Goal: Information Seeking & Learning: Understand process/instructions

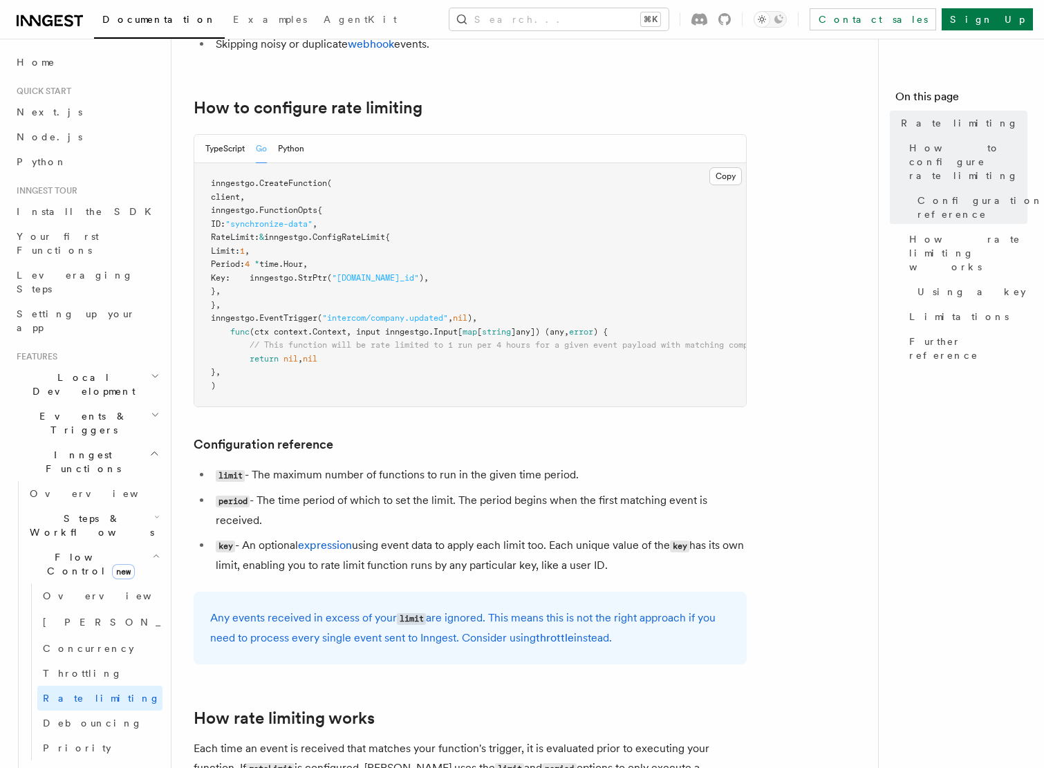
click at [438, 25] on div "Search... ⌘K Contact sales Sign Up" at bounding box center [735, 19] width 595 height 22
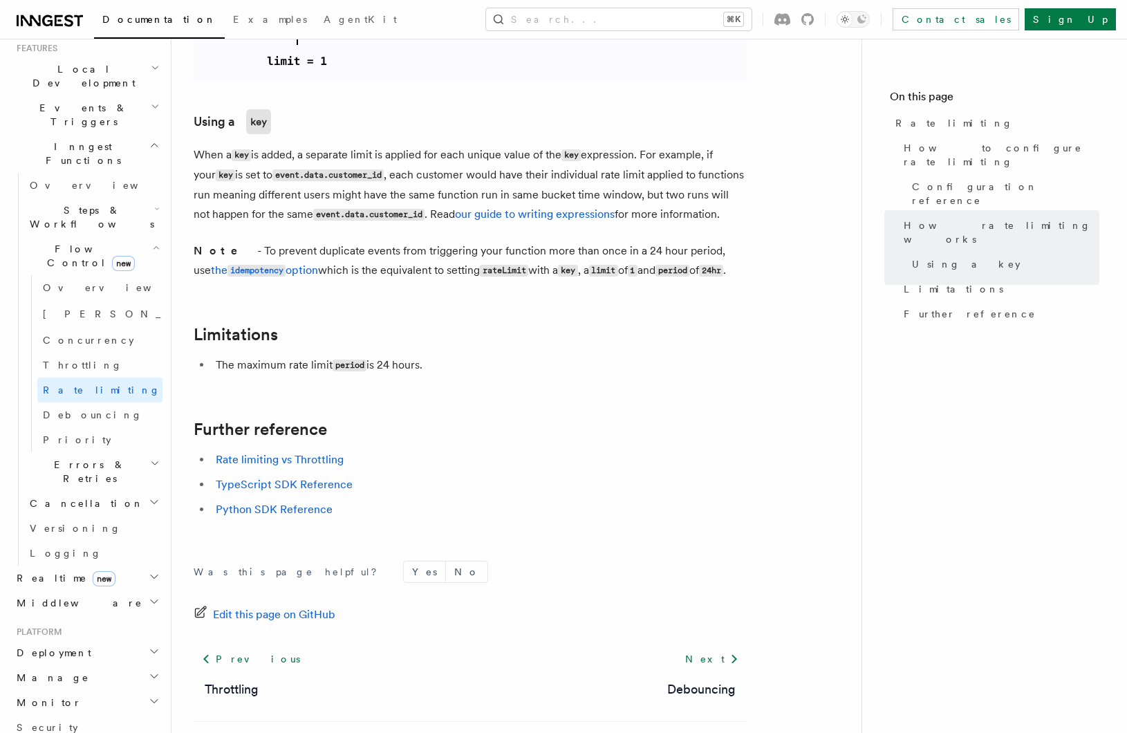
scroll to position [311, 0]
click at [154, 568] on icon "button" at bounding box center [154, 573] width 11 height 11
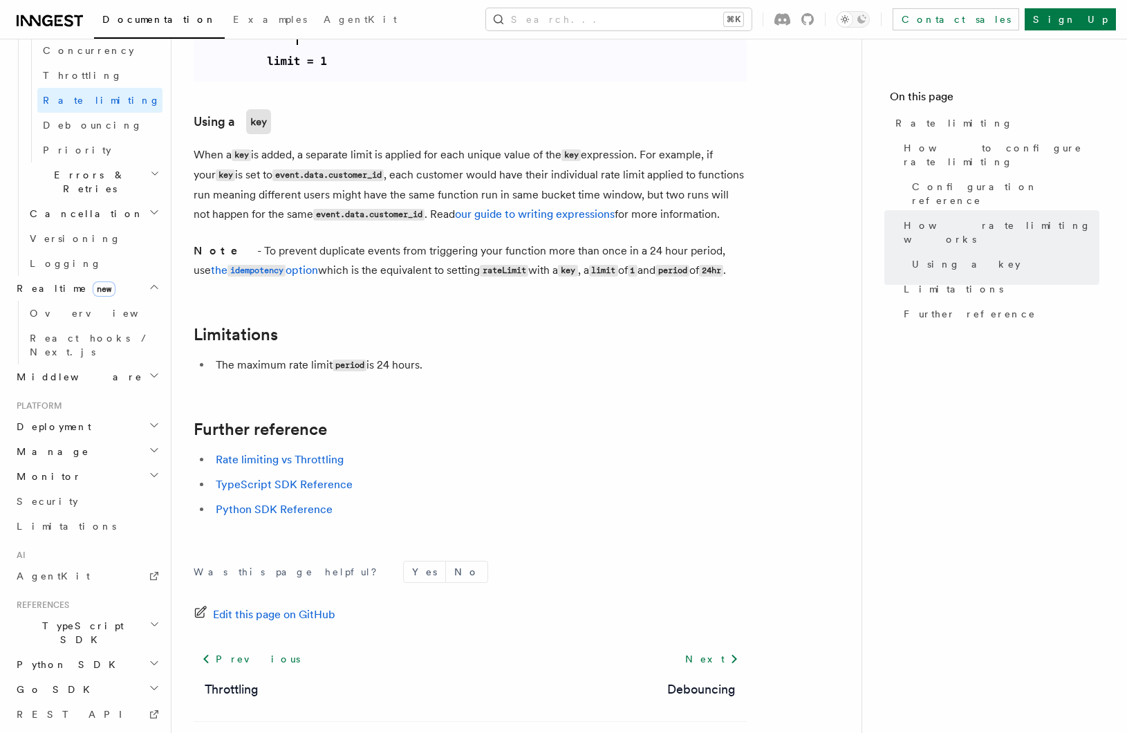
scroll to position [600, 0]
click at [151, 681] on icon "button" at bounding box center [154, 686] width 11 height 11
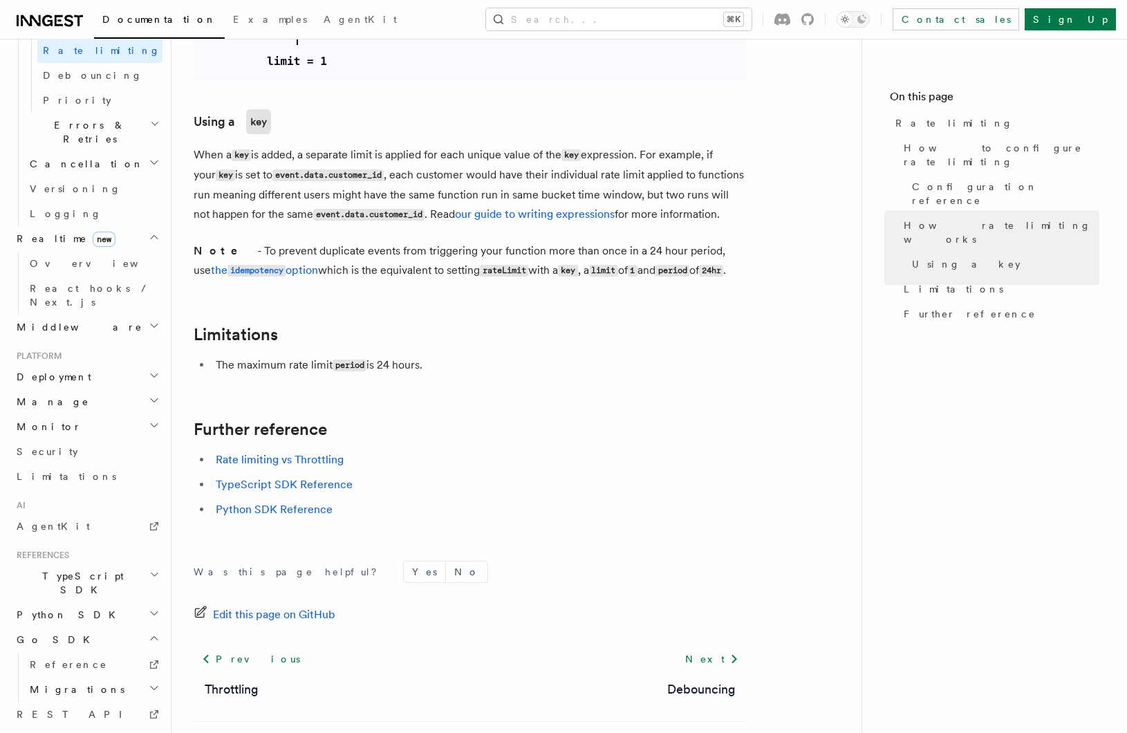
scroll to position [650, 0]
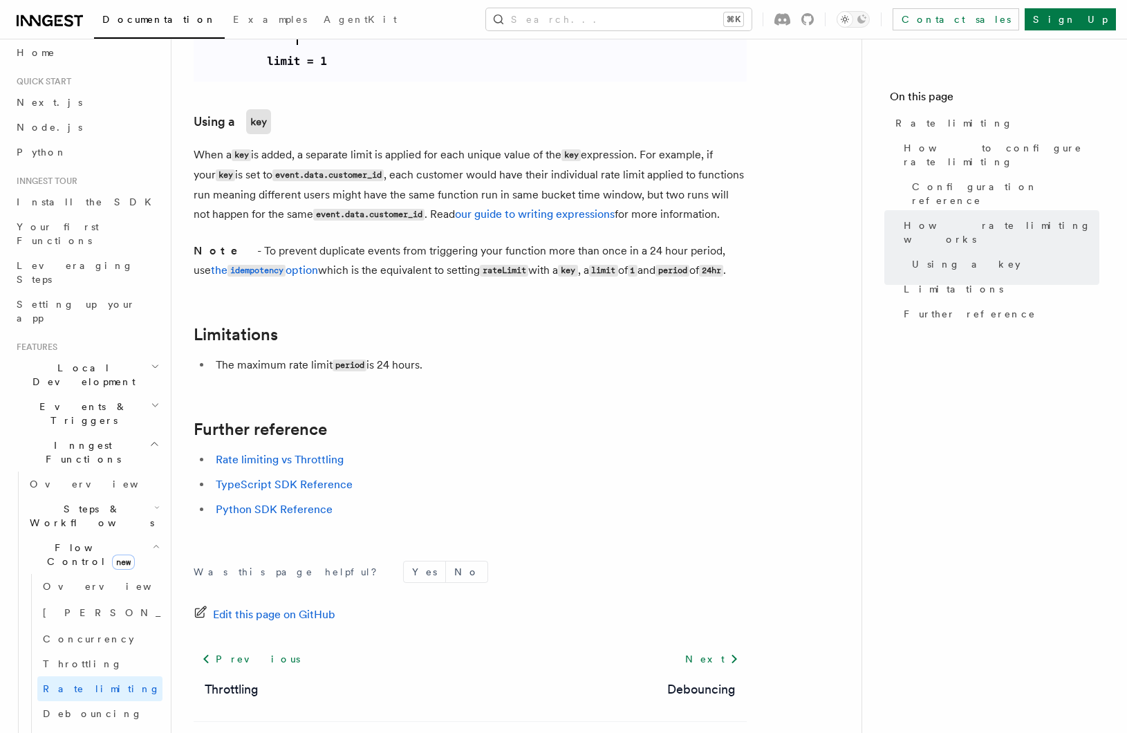
scroll to position [0, 0]
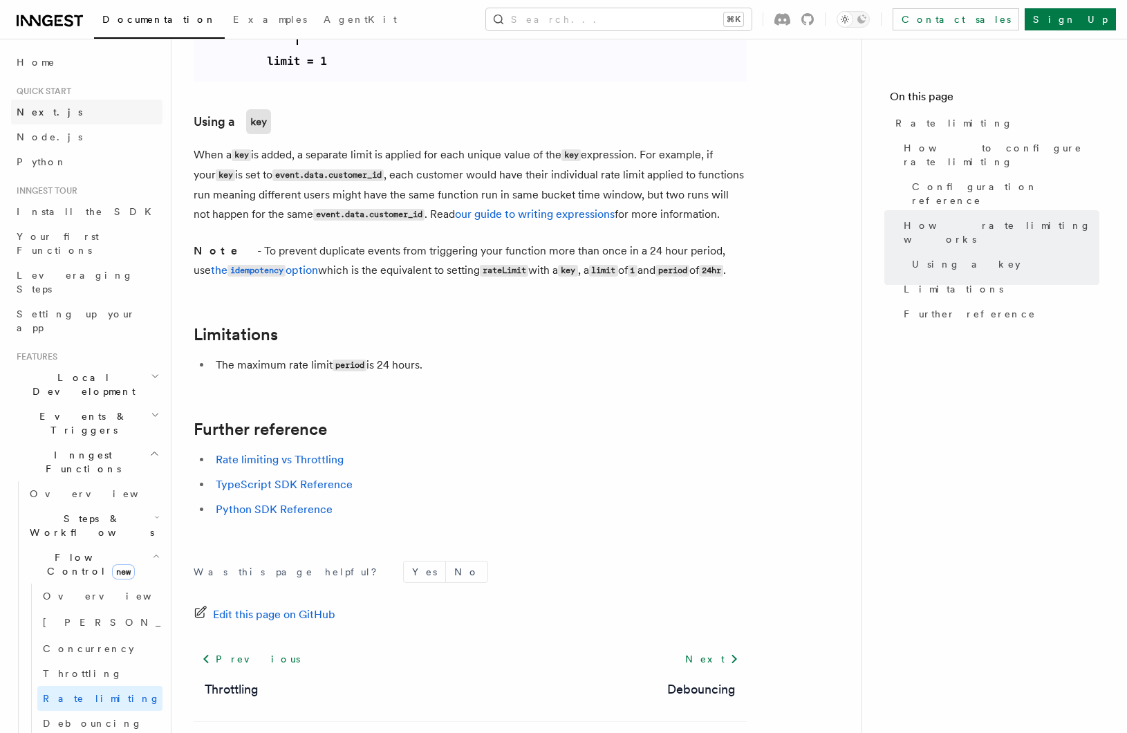
click at [81, 118] on link "Next.js" at bounding box center [86, 112] width 151 height 25
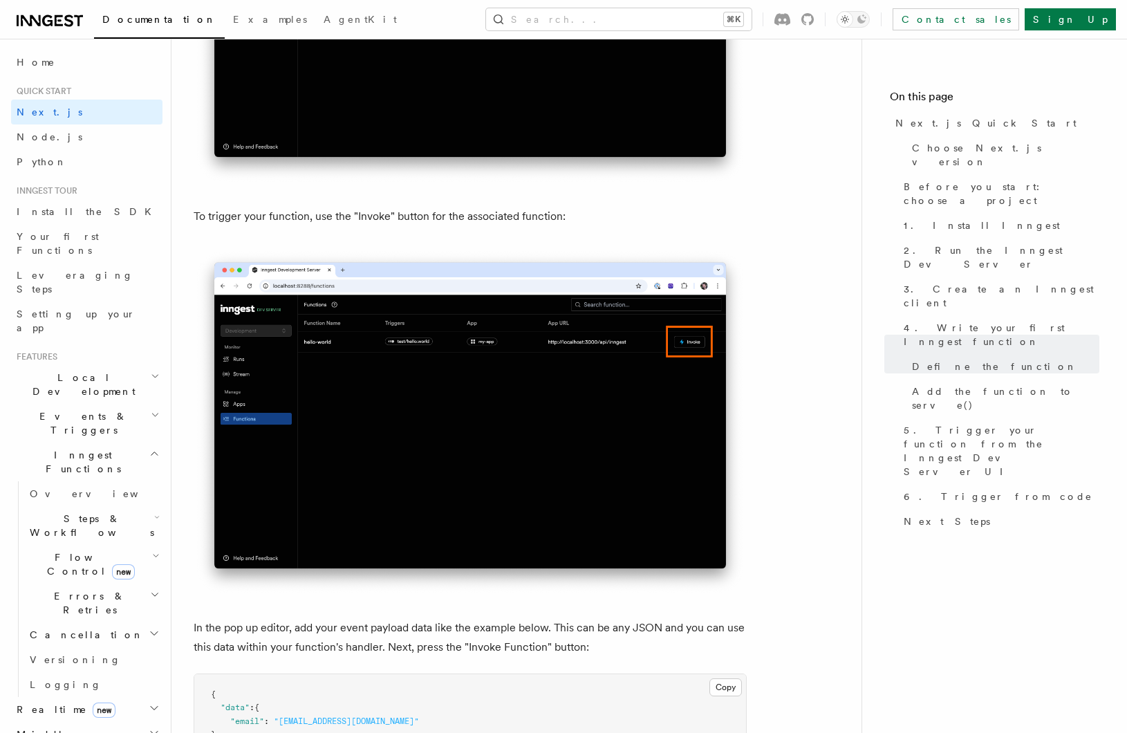
scroll to position [3598, 0]
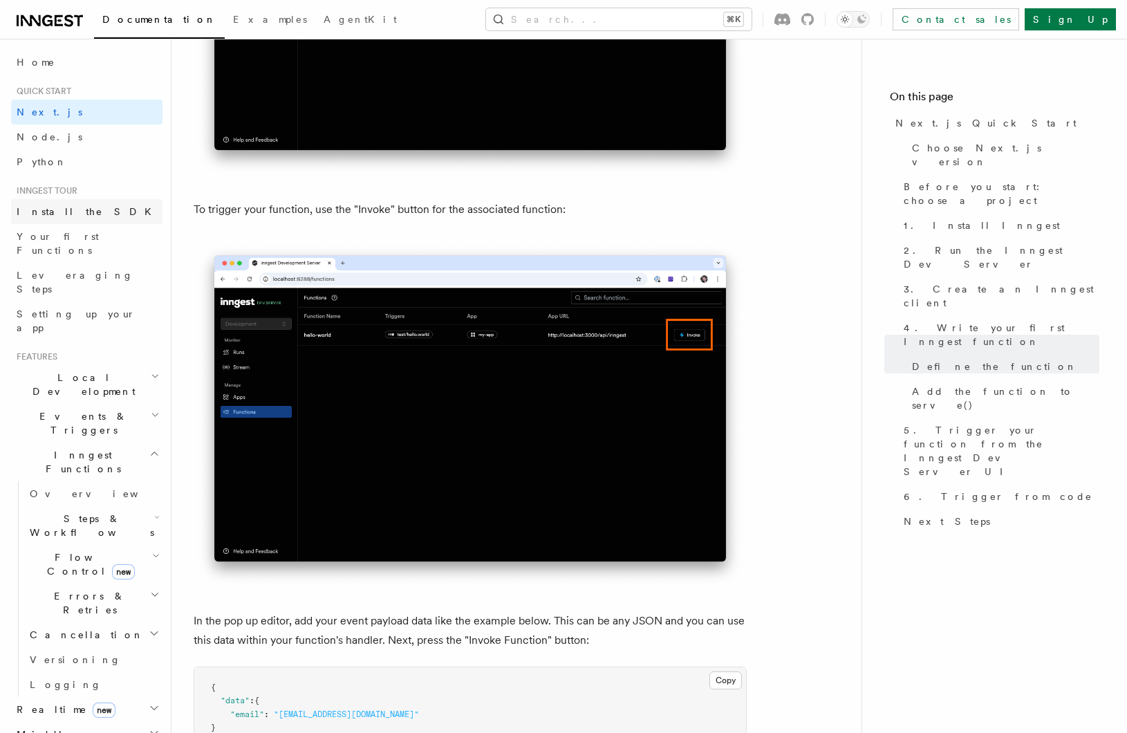
click at [100, 216] on link "Install the SDK" at bounding box center [86, 211] width 151 height 25
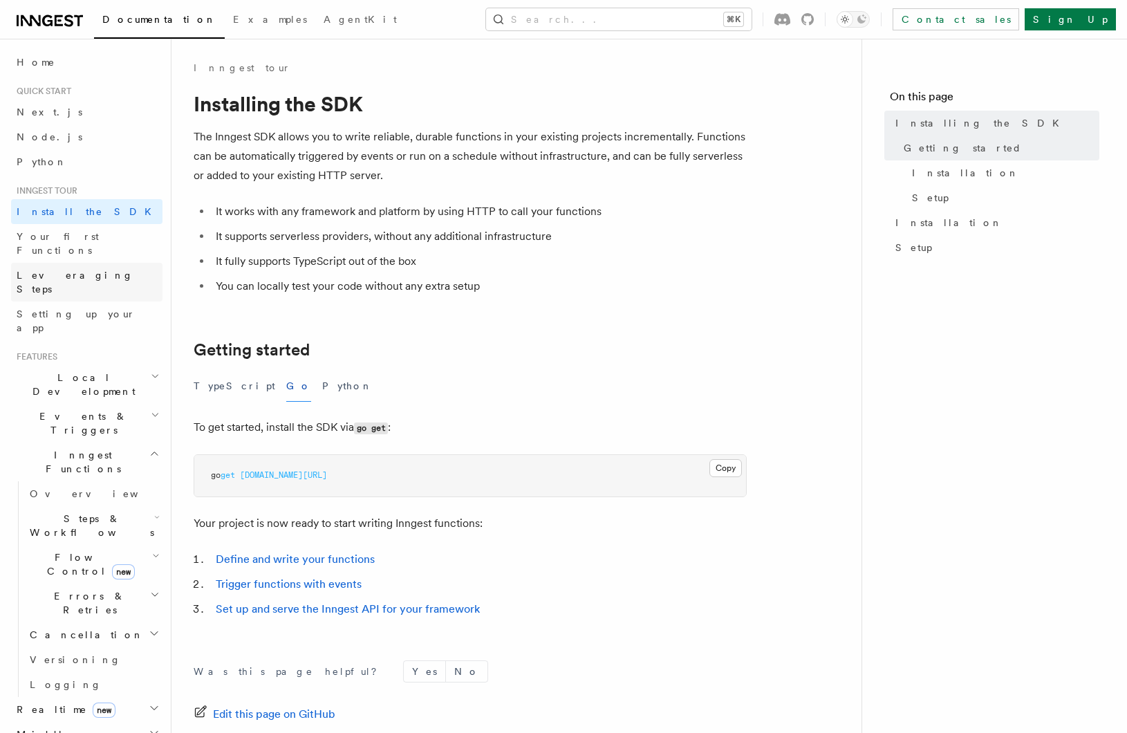
click at [96, 263] on link "Leveraging Steps" at bounding box center [86, 282] width 151 height 39
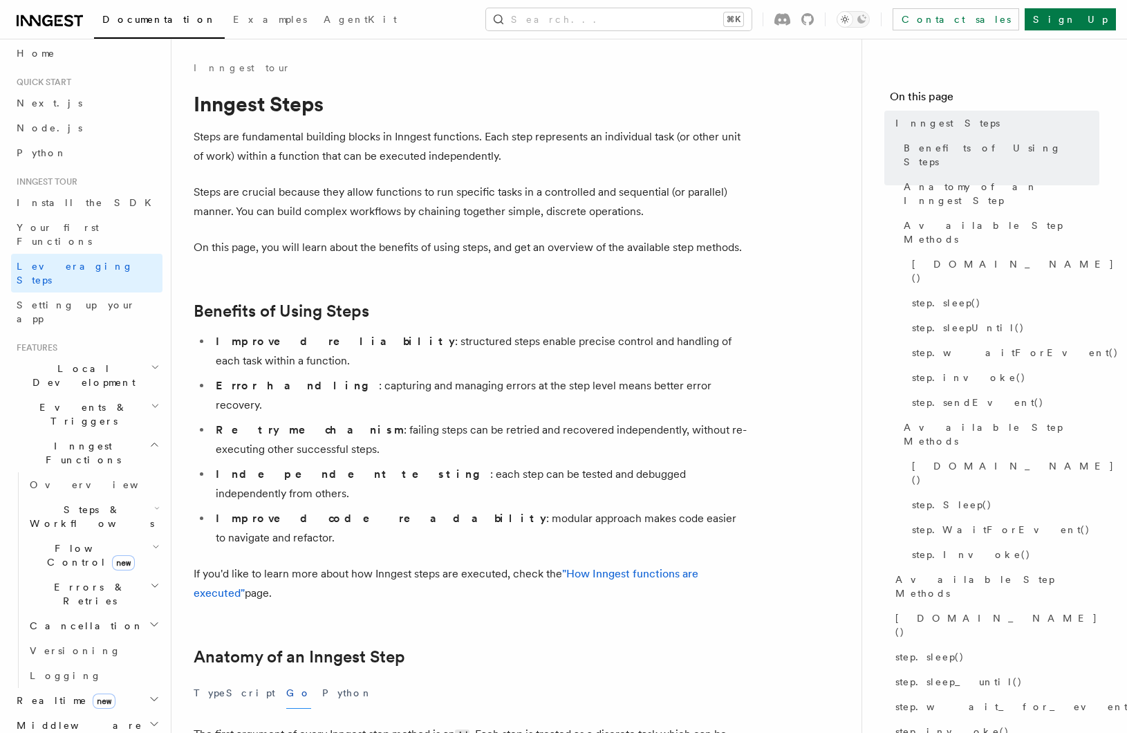
scroll to position [22, 0]
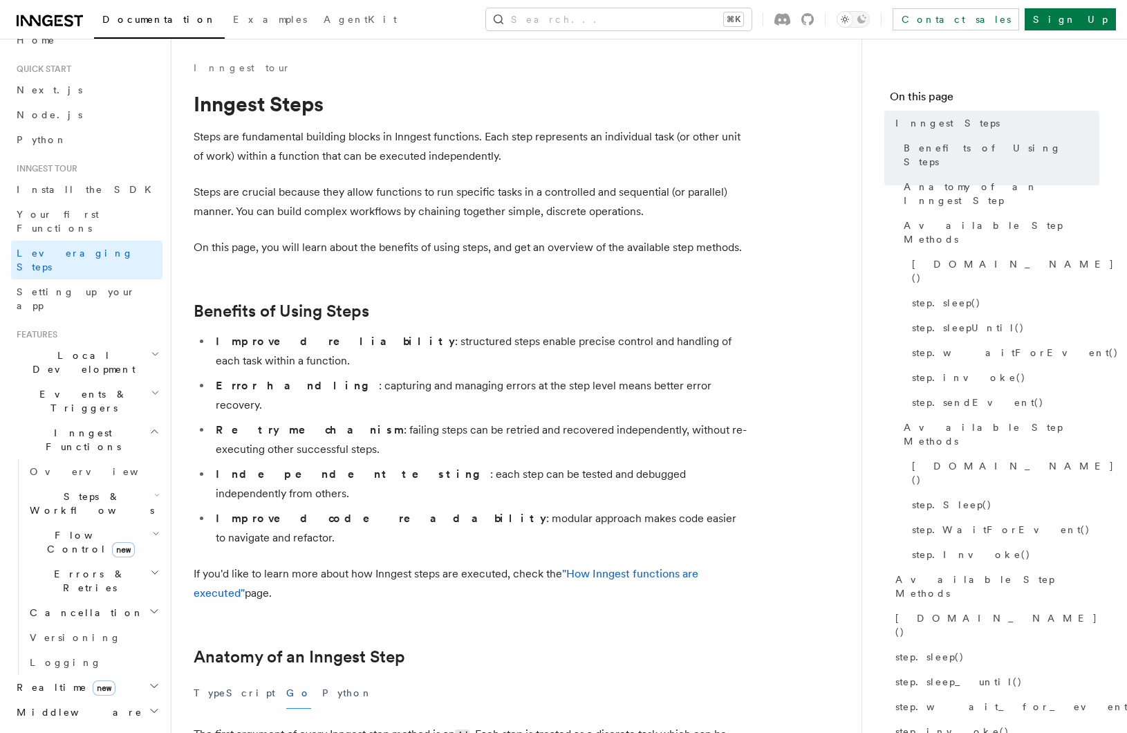
click at [138, 343] on h2 "Local Development" at bounding box center [86, 362] width 151 height 39
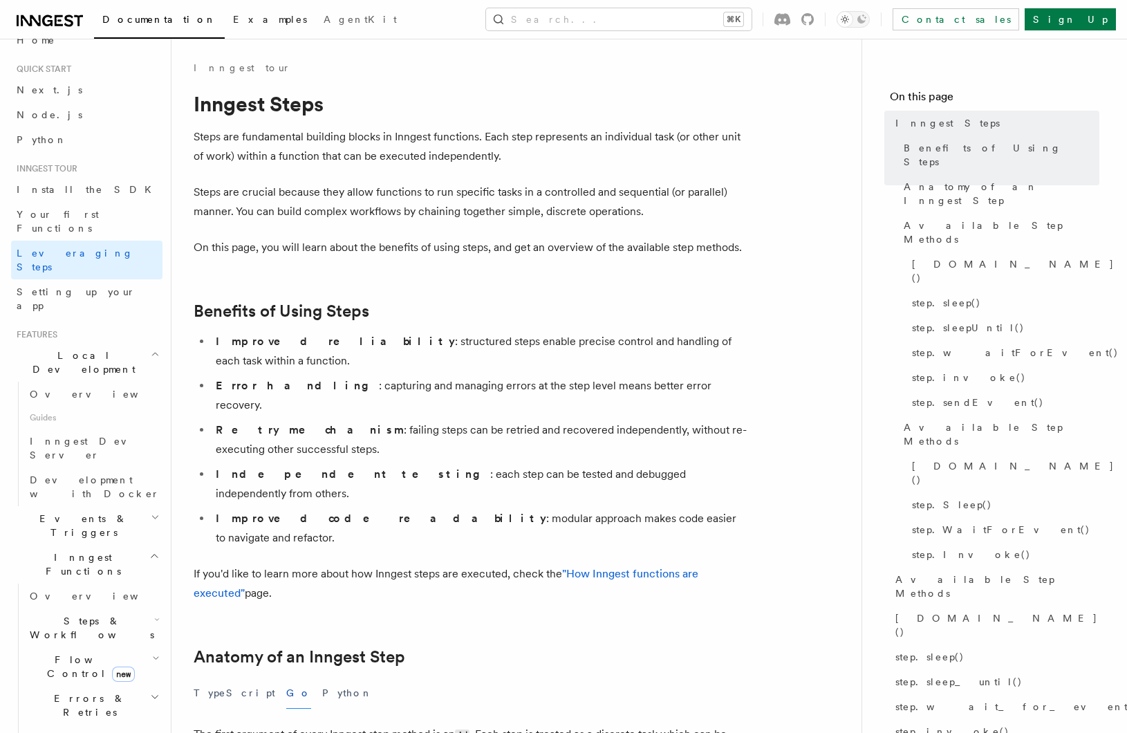
click at [233, 19] on span "Examples" at bounding box center [270, 19] width 74 height 11
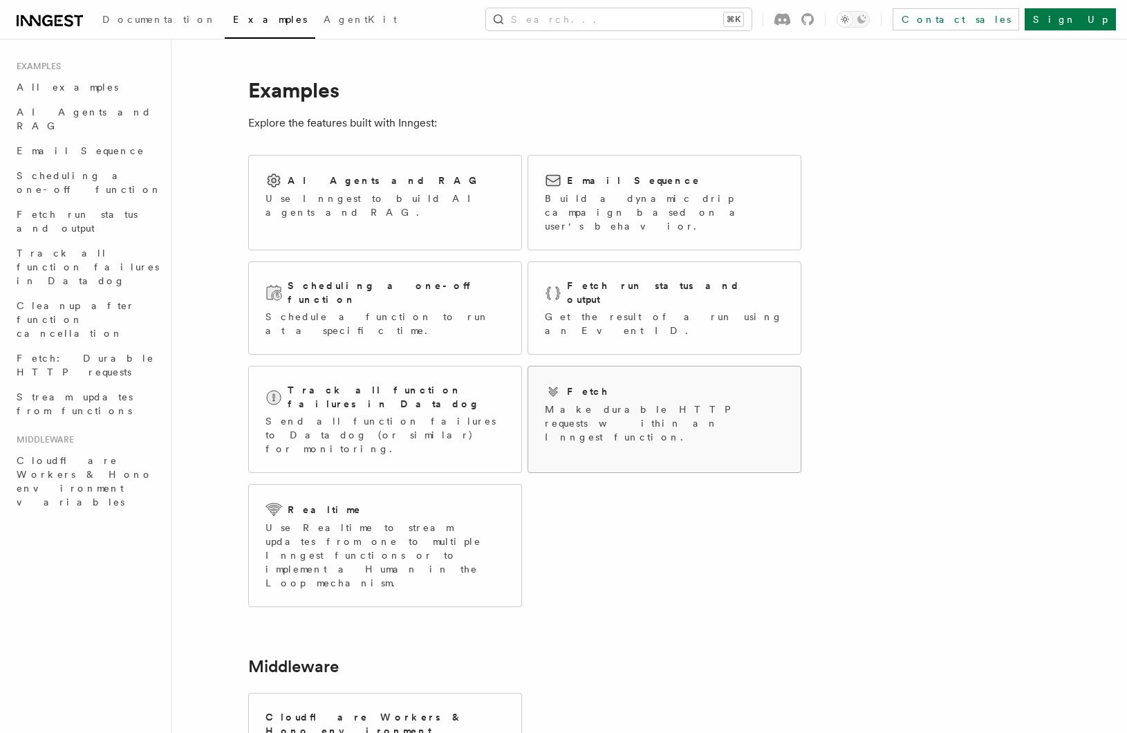
click at [633, 402] on p "Make durable HTTP requests within an Inngest function." at bounding box center [664, 422] width 239 height 41
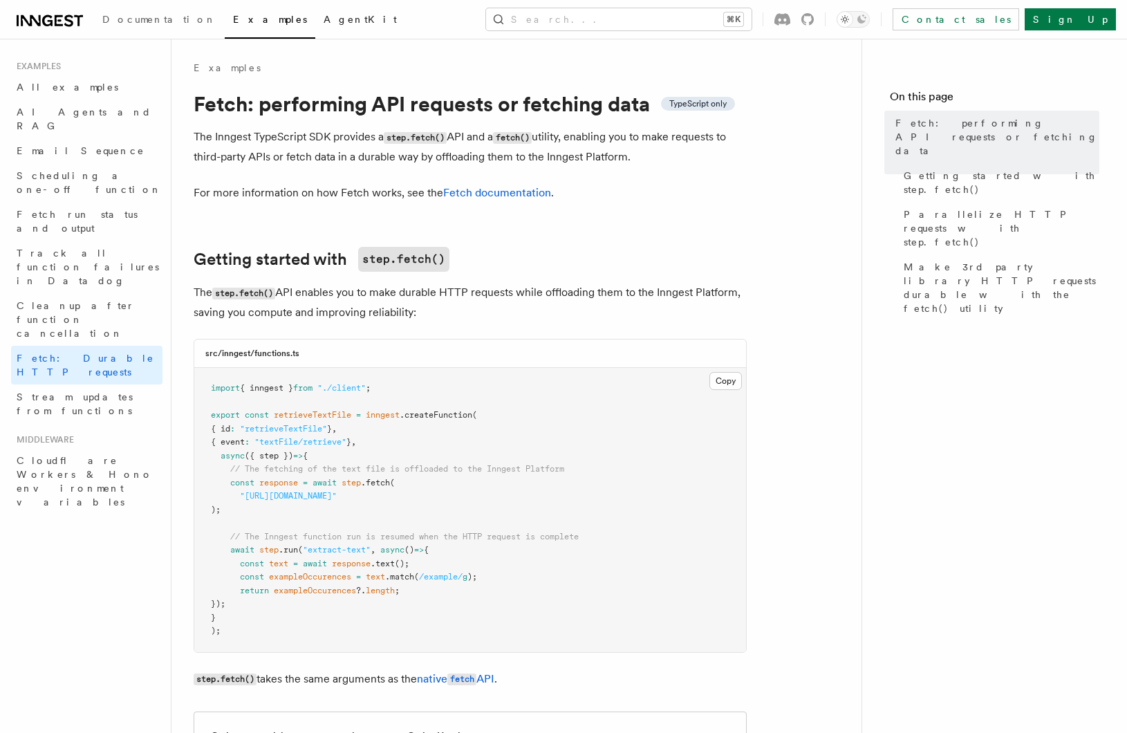
click at [324, 17] on span "AgentKit" at bounding box center [360, 19] width 73 height 11
click at [55, 24] on icon at bounding box center [59, 20] width 8 height 11
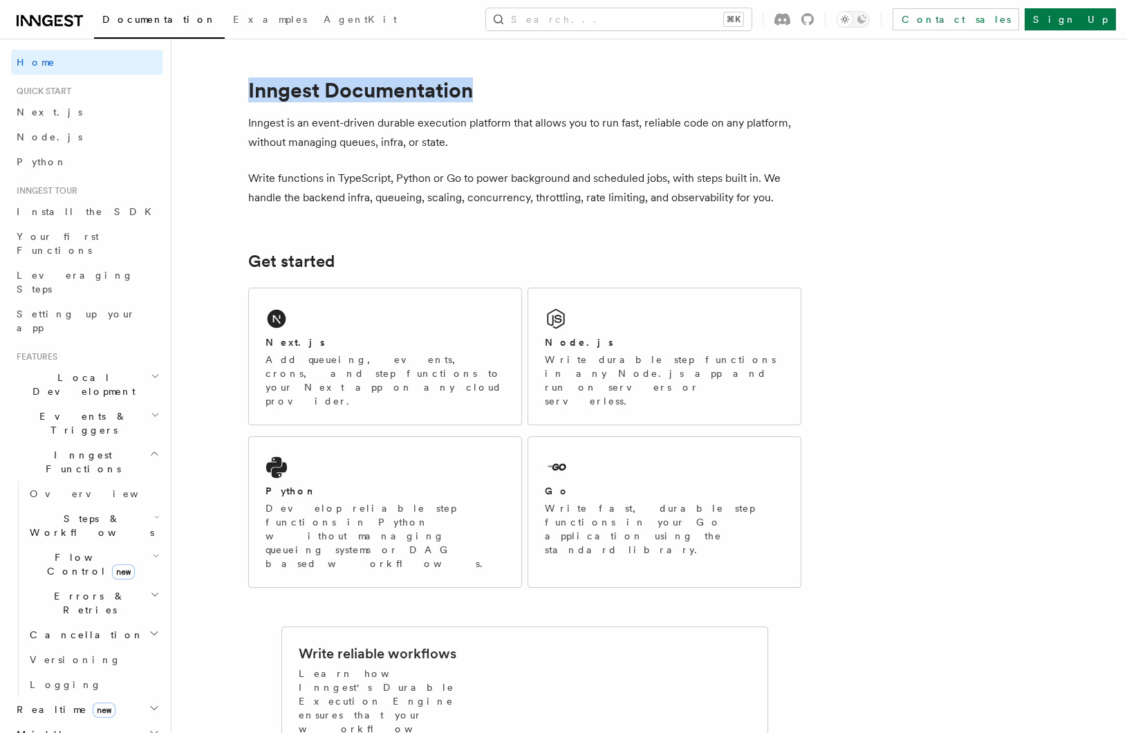
drag, startPoint x: 249, startPoint y: 94, endPoint x: 509, endPoint y: 93, distance: 260.0
click at [509, 93] on h1 "Inngest Documentation" at bounding box center [524, 89] width 553 height 25
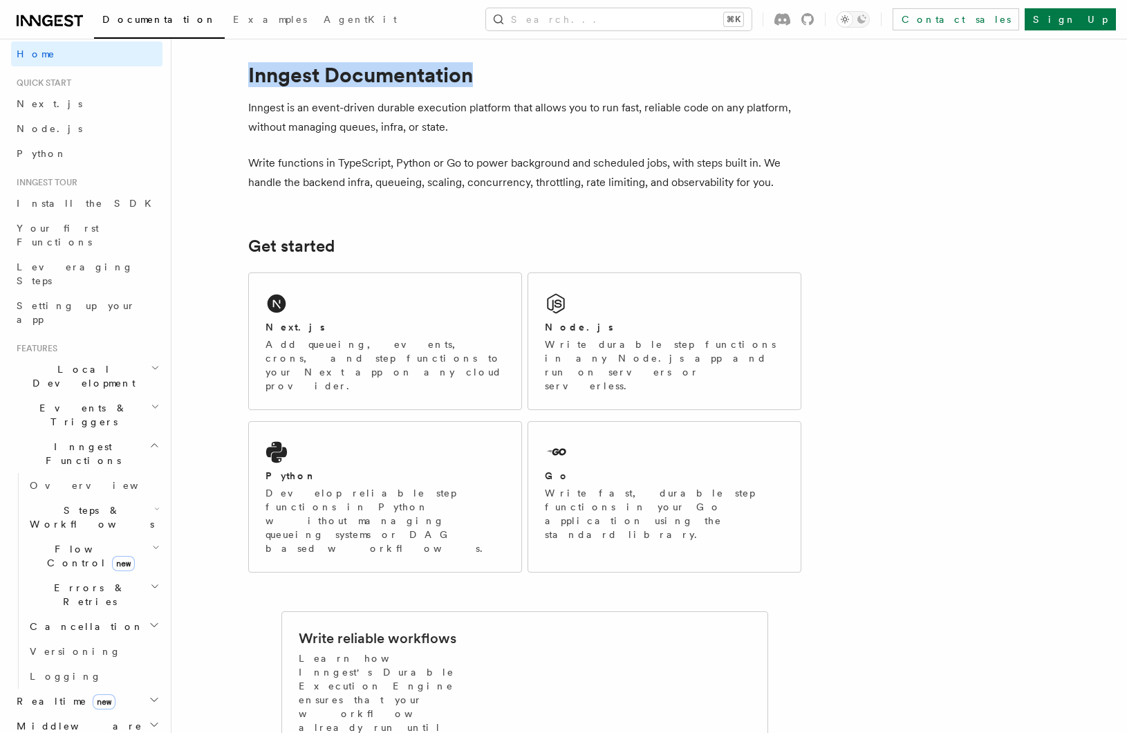
scroll to position [15, 0]
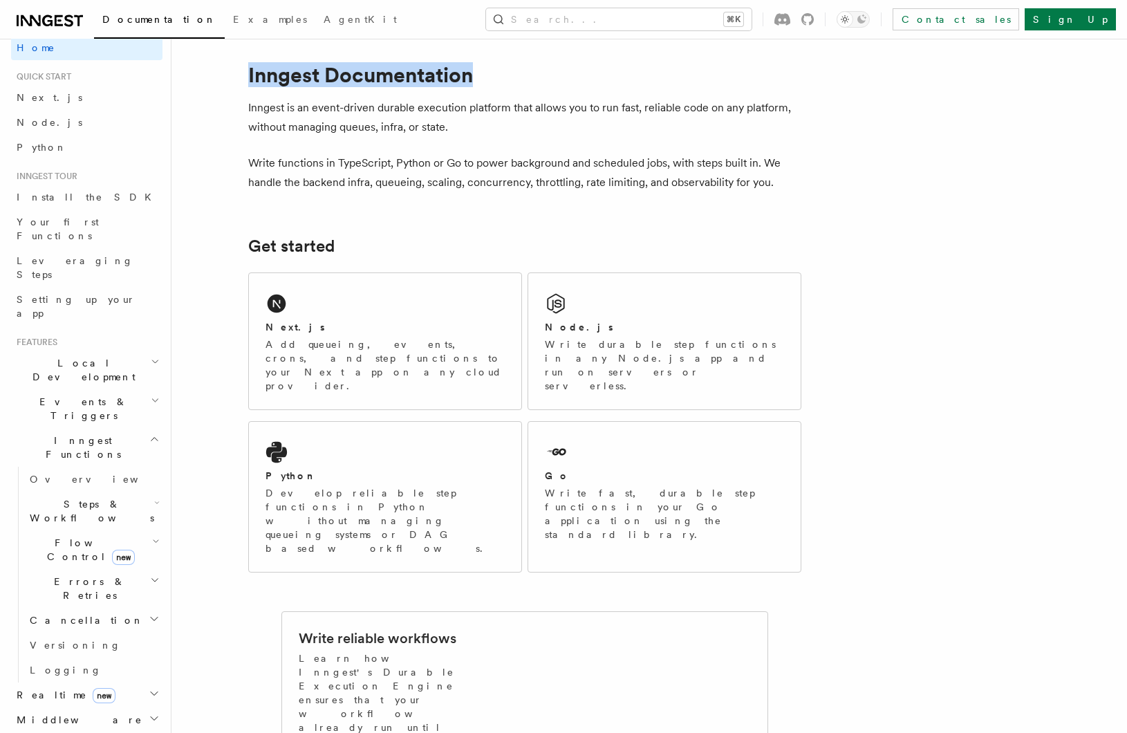
click at [151, 356] on icon "button" at bounding box center [155, 361] width 9 height 11
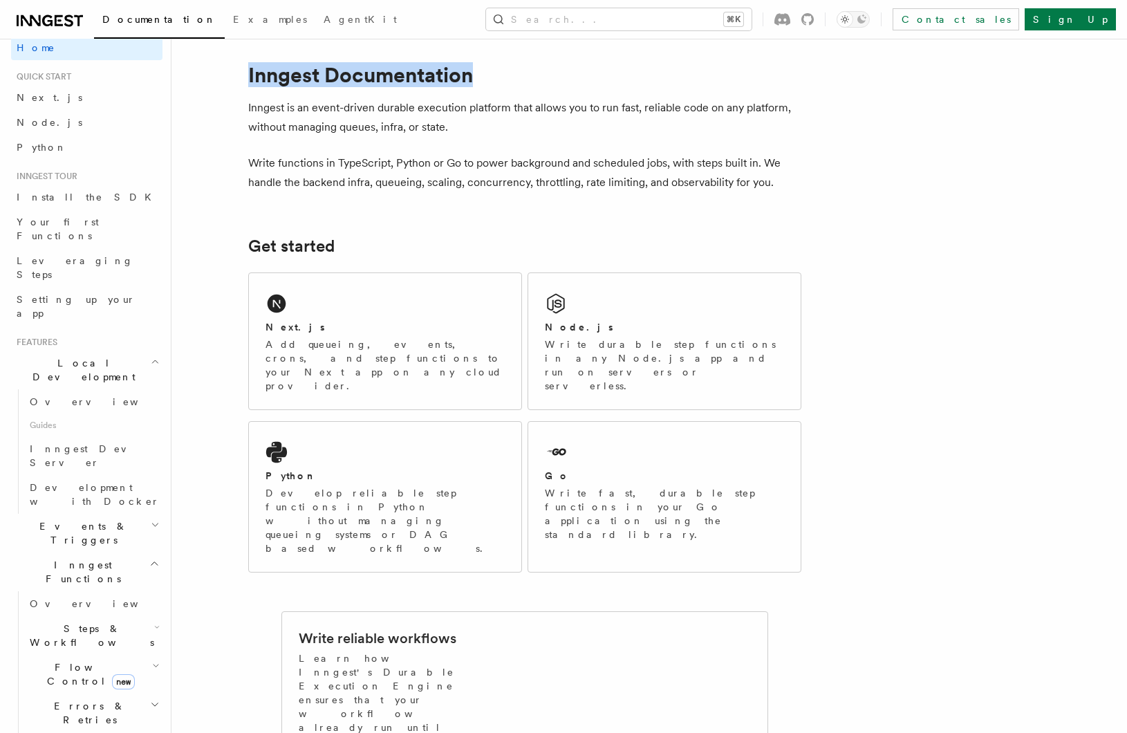
scroll to position [39, 0]
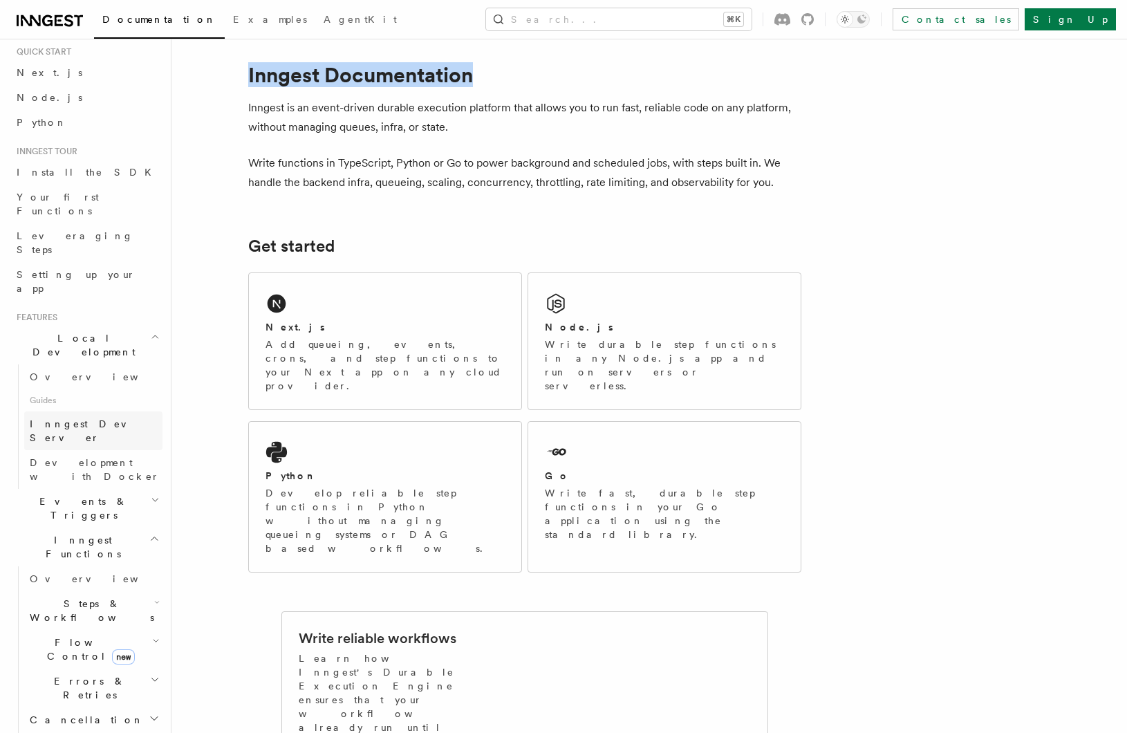
click at [129, 411] on link "Inngest Dev Server" at bounding box center [93, 430] width 138 height 39
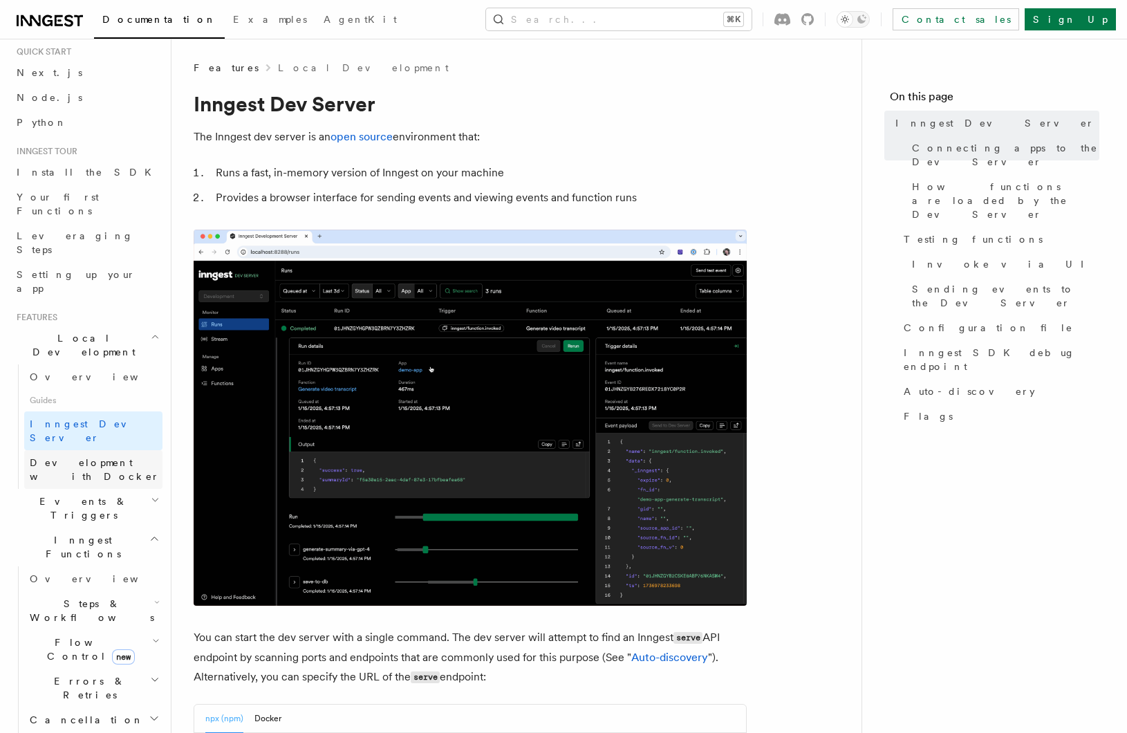
click at [144, 450] on link "Development with Docker" at bounding box center [93, 469] width 138 height 39
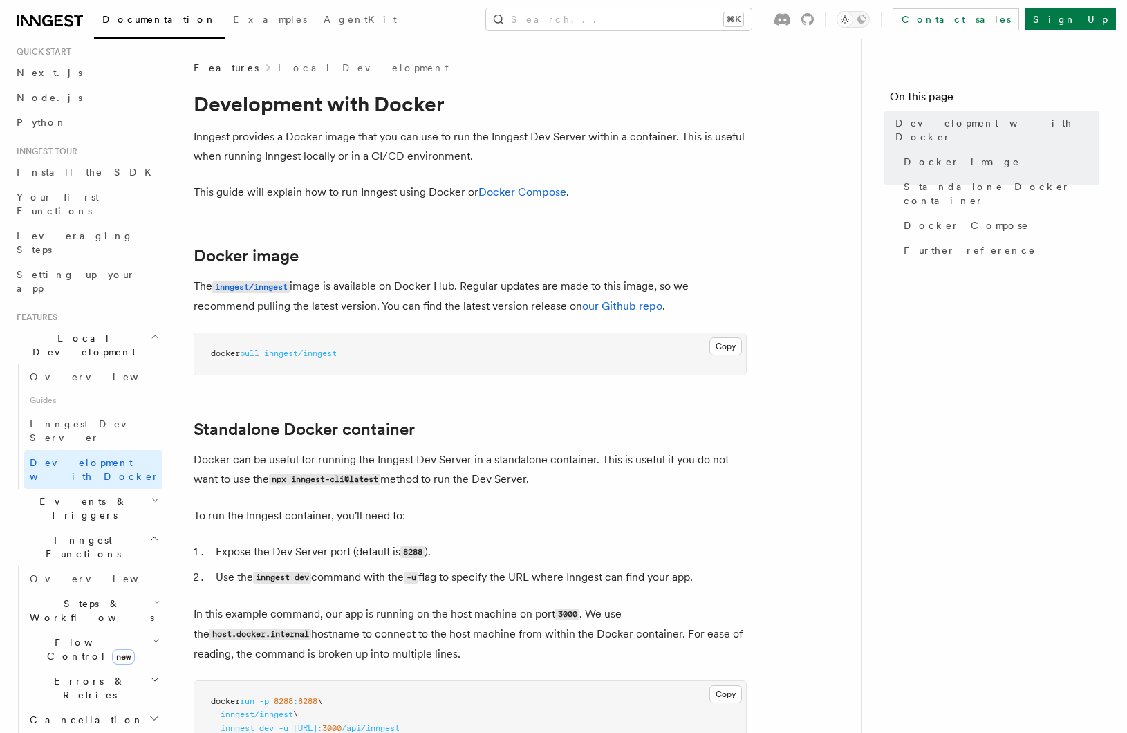
scroll to position [19, 0]
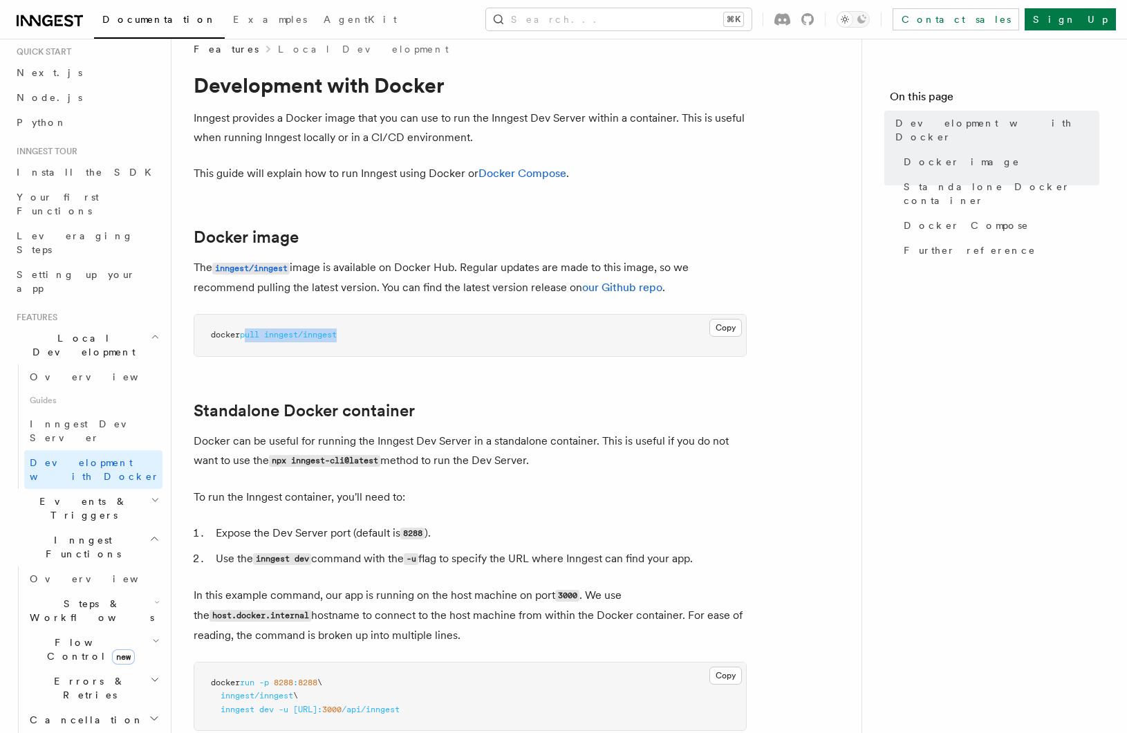
drag, startPoint x: 391, startPoint y: 344, endPoint x: 247, endPoint y: 335, distance: 144.1
click at [247, 335] on pre "docker pull inngest/inngest" at bounding box center [470, 335] width 552 height 41
click at [314, 345] on pre "docker pull inngest/inngest" at bounding box center [470, 335] width 552 height 41
click at [335, 334] on span "inngest/inngest" at bounding box center [300, 335] width 73 height 10
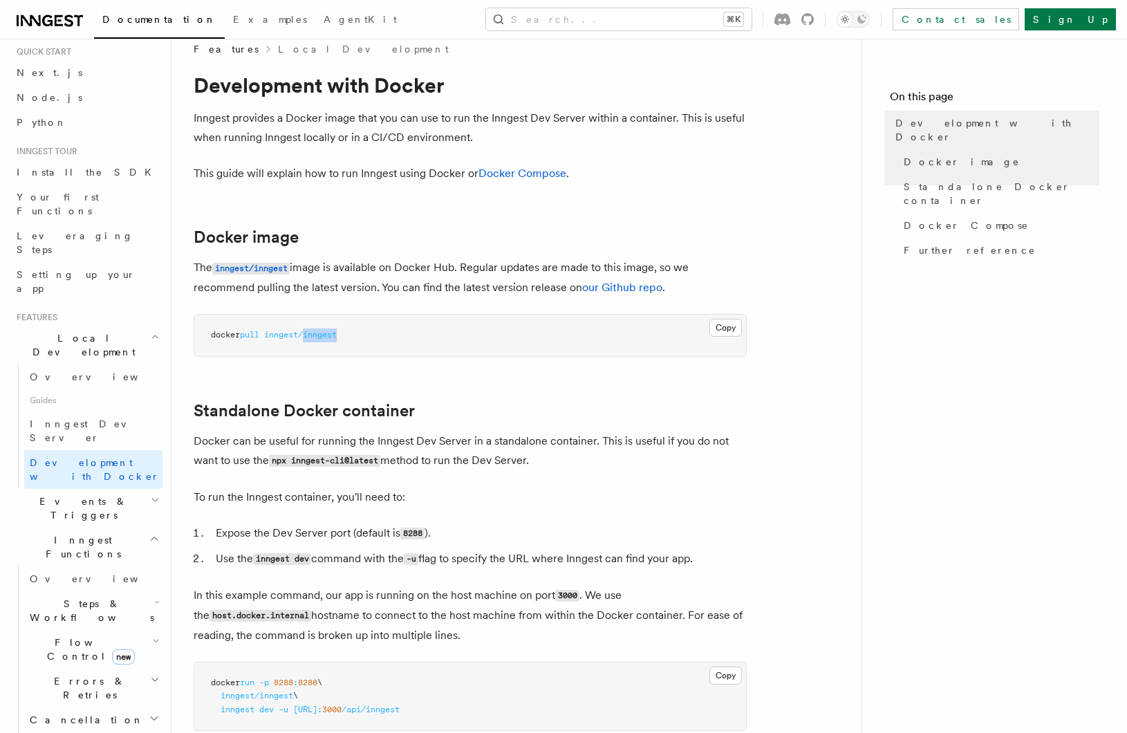
copy span "inngest"
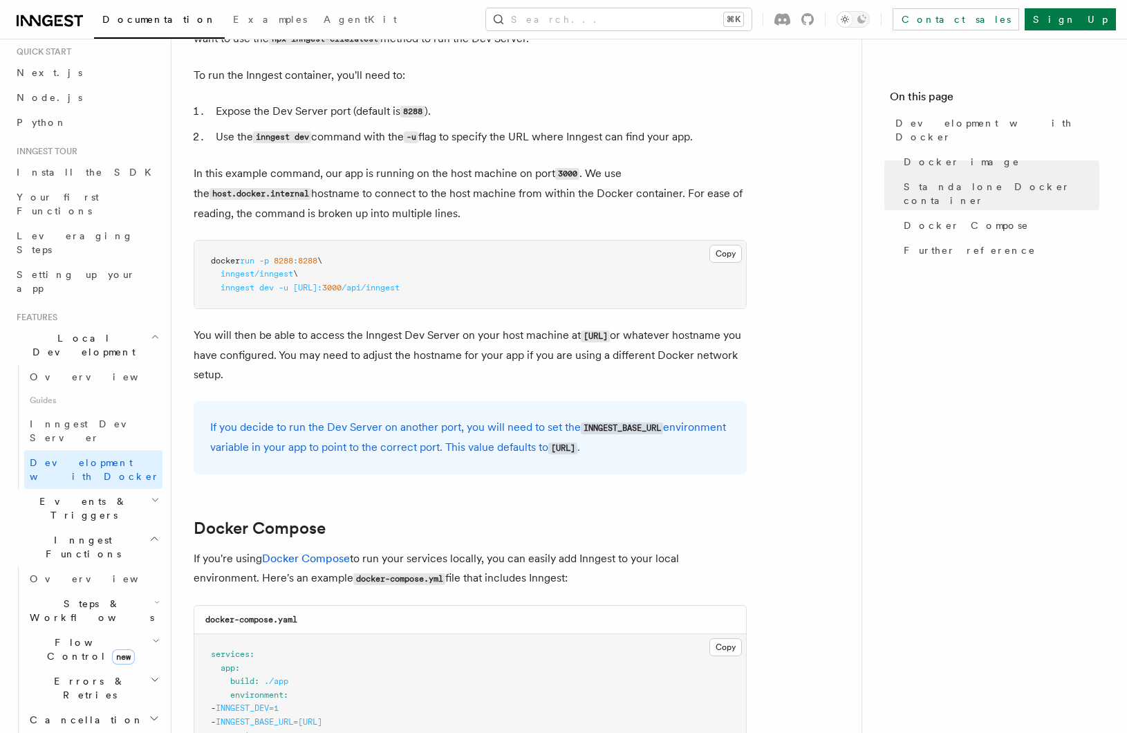
scroll to position [435, 0]
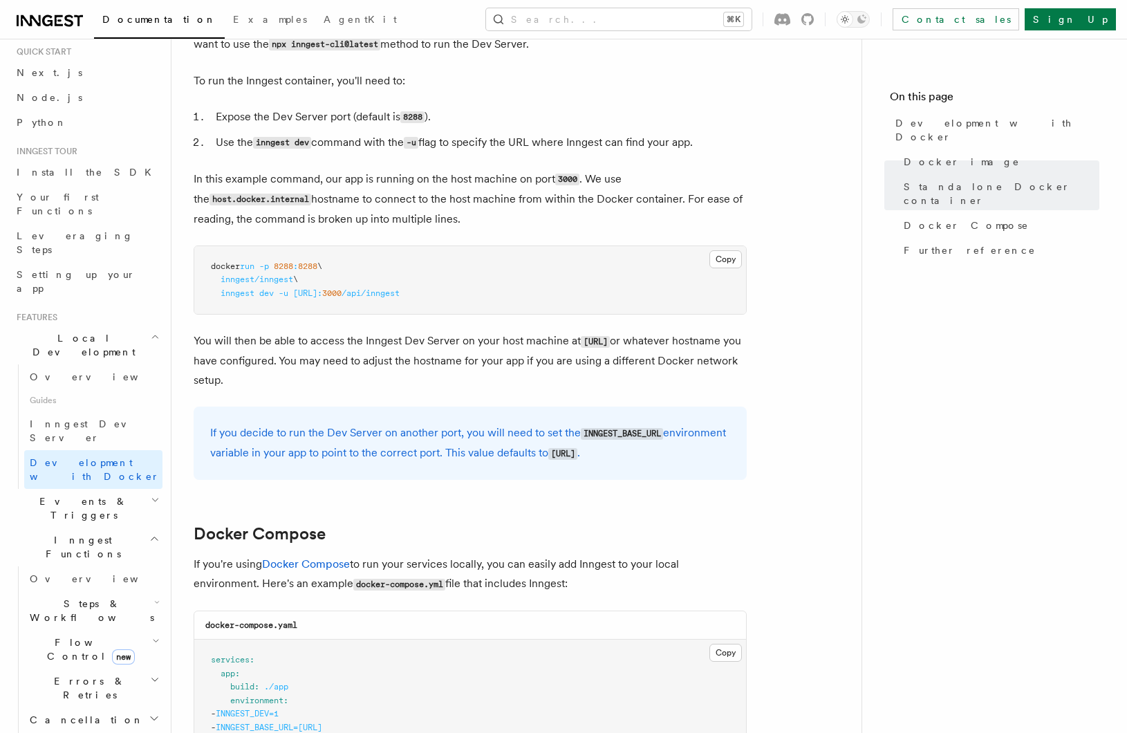
drag, startPoint x: 416, startPoint y: 374, endPoint x: 176, endPoint y: 349, distance: 241.3
click at [176, 349] on div "Features Local Development Development with Docker Inngest provides a Docker im…" at bounding box center [539, 580] width 734 height 2031
copy p "You will then be able to access the Inngest Dev Server on your host machine at …"
click at [674, 530] on h2 "Docker Compose" at bounding box center [470, 533] width 553 height 19
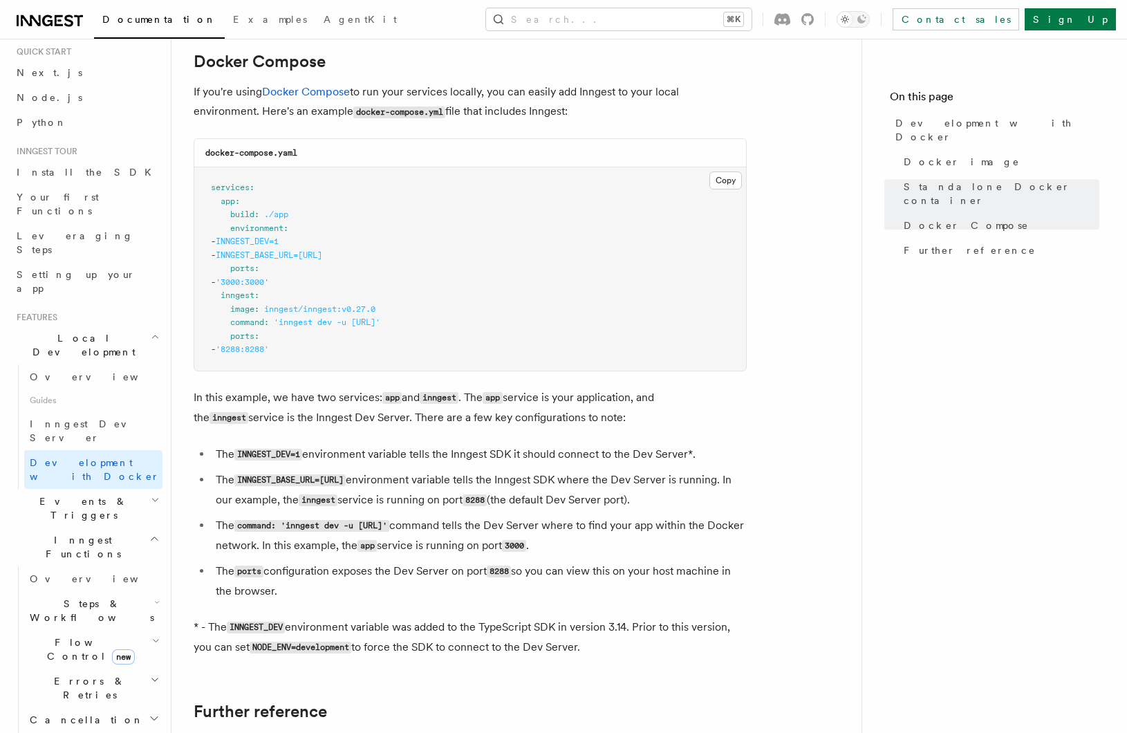
scroll to position [920, 0]
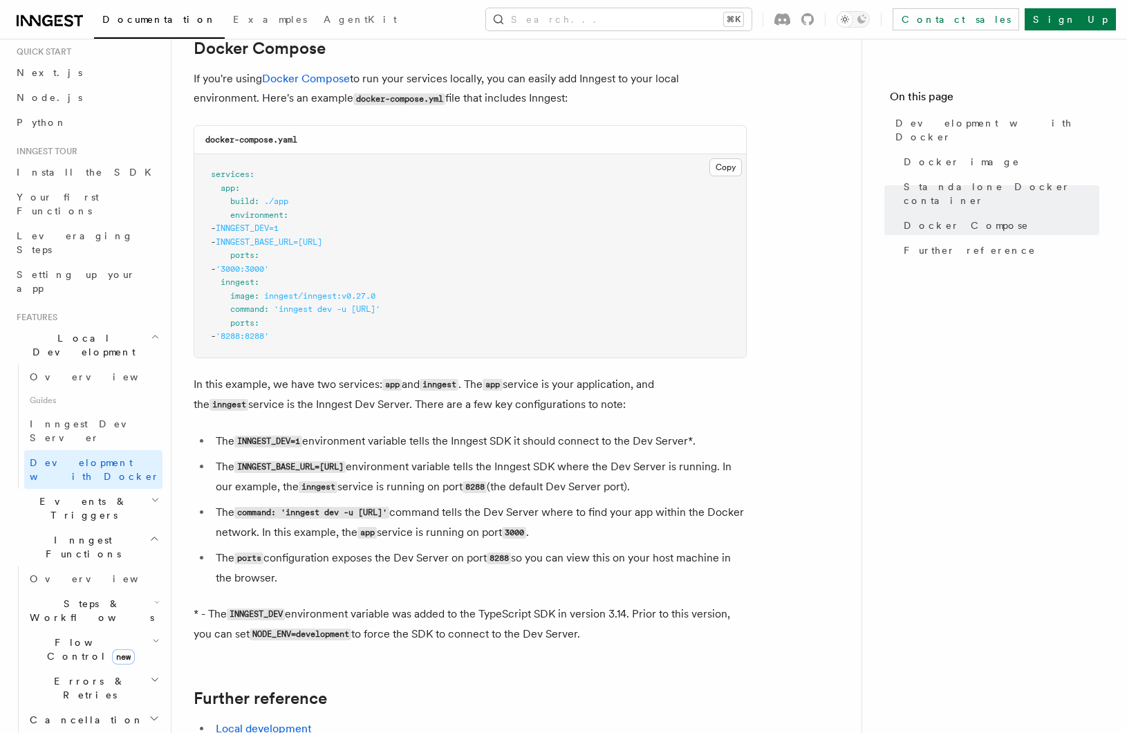
drag, startPoint x: 545, startPoint y: 439, endPoint x: 199, endPoint y: 446, distance: 345.9
click at [212, 446] on li "The INNGEST_DEV=1 environment variable tells the Inngest SDK it should connect …" at bounding box center [479, 442] width 535 height 20
copy li "The INNGEST_DEV=1 environment variable tells the Inngest SDK it should connect …"
click at [488, 503] on li "The command: 'inngest dev -u http://app:3000/api/inngest' command tells the Dev…" at bounding box center [479, 523] width 535 height 40
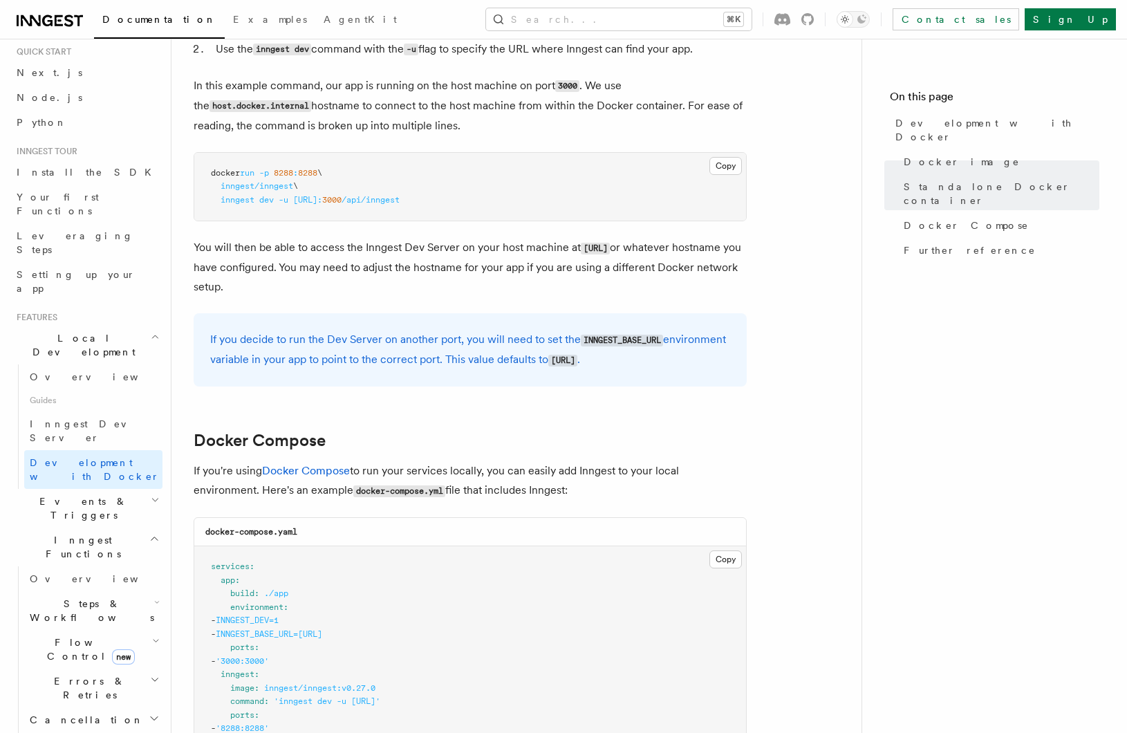
scroll to position [526, 0]
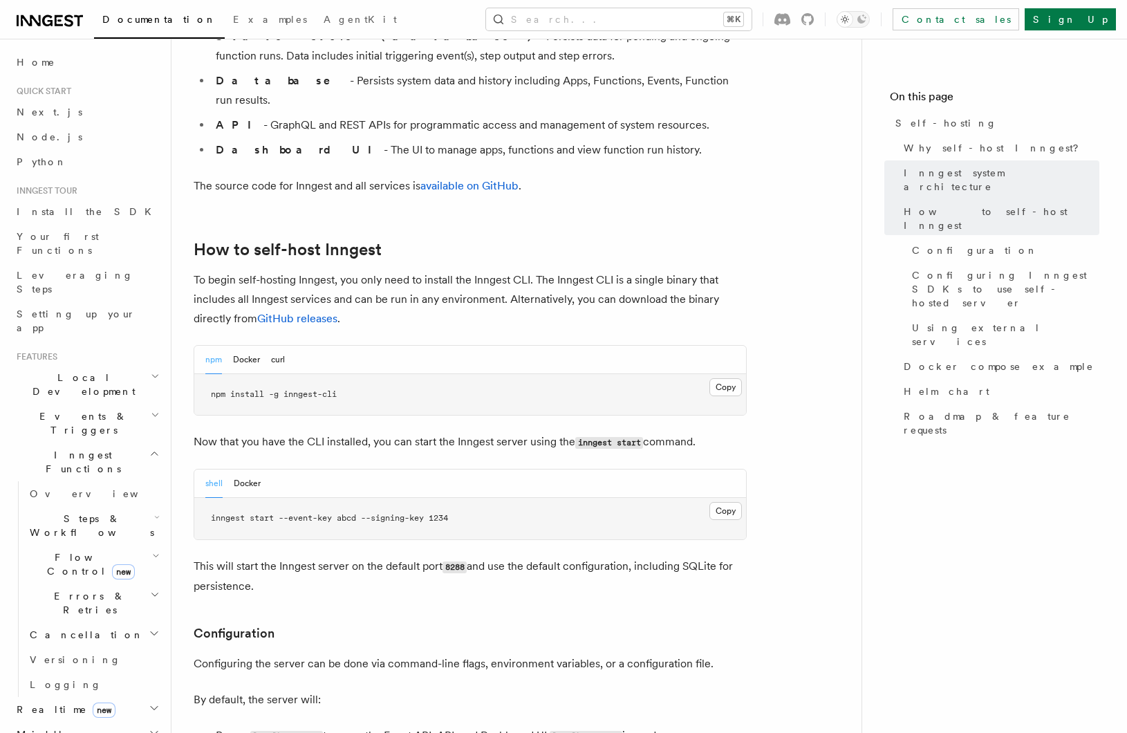
scroll to position [1213, 0]
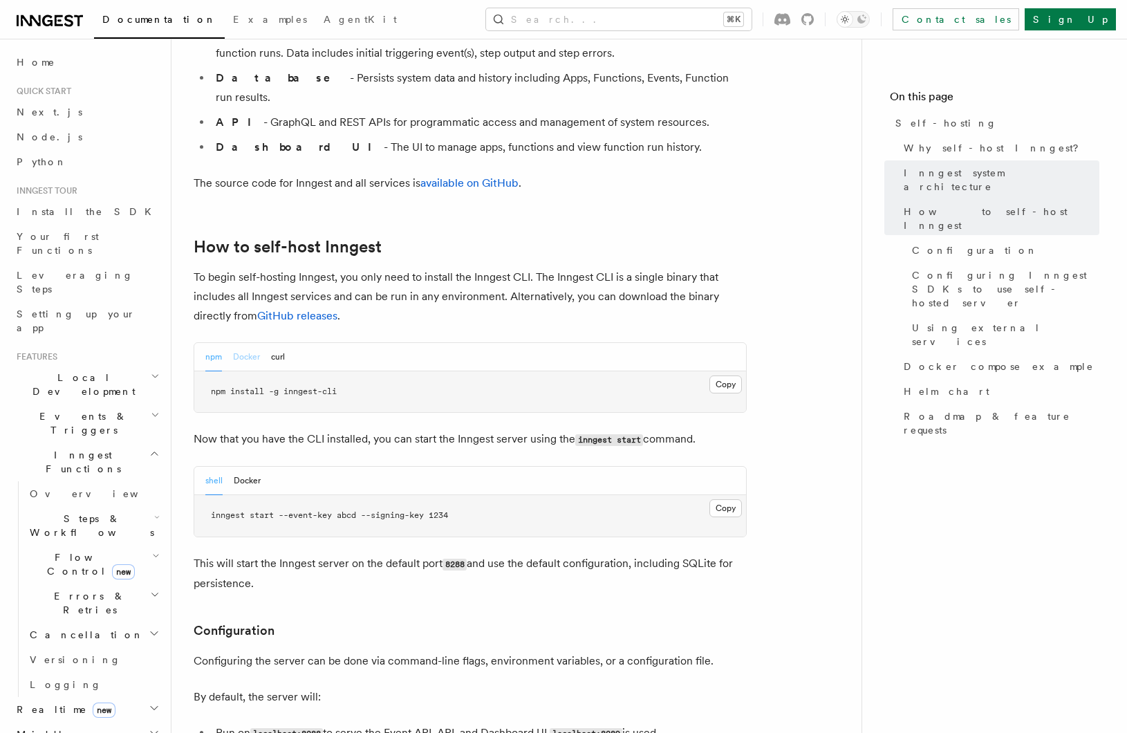
click at [243, 343] on button "Docker" at bounding box center [246, 357] width 27 height 28
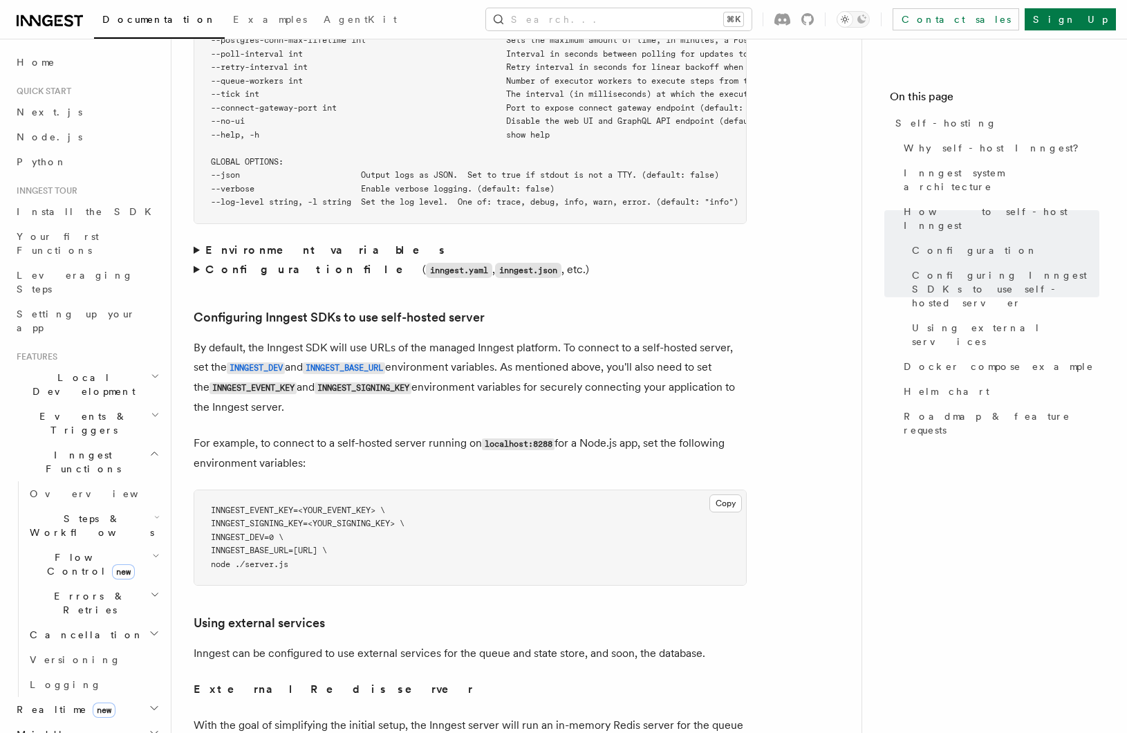
scroll to position [2755, 0]
click at [199, 239] on summary "Environment variables" at bounding box center [470, 248] width 553 height 19
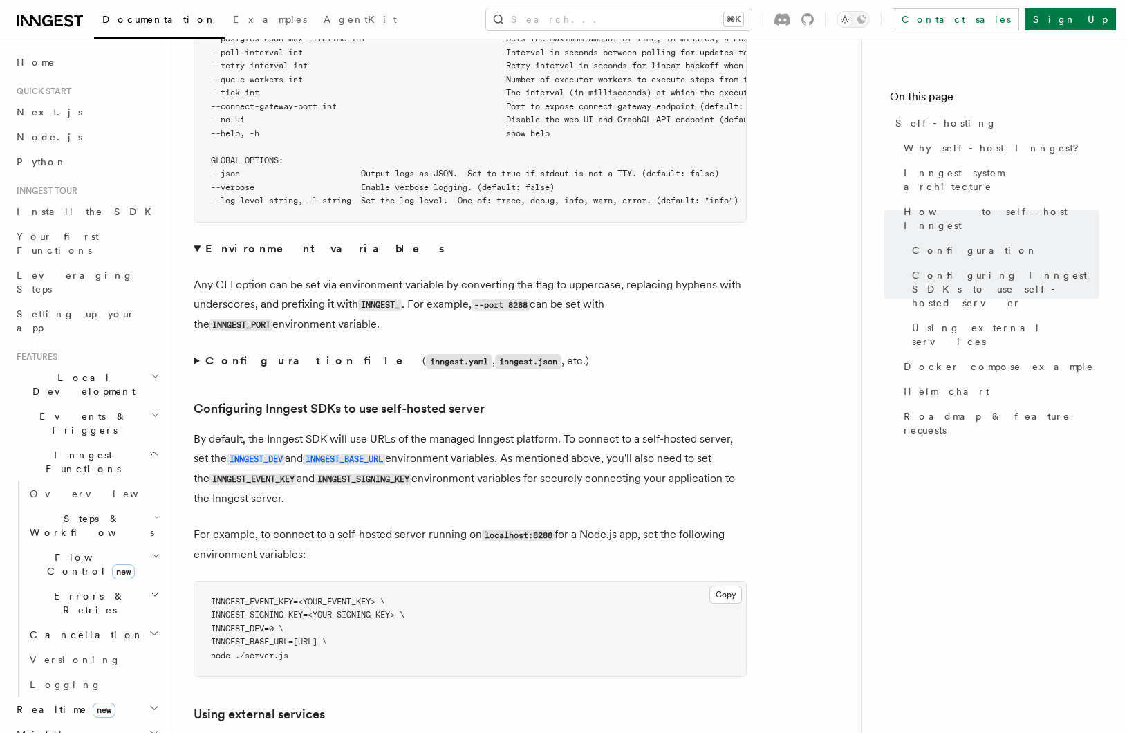
click at [198, 351] on summary "Configuration file ( inngest.yaml , inngest.json , etc.)" at bounding box center [470, 361] width 553 height 20
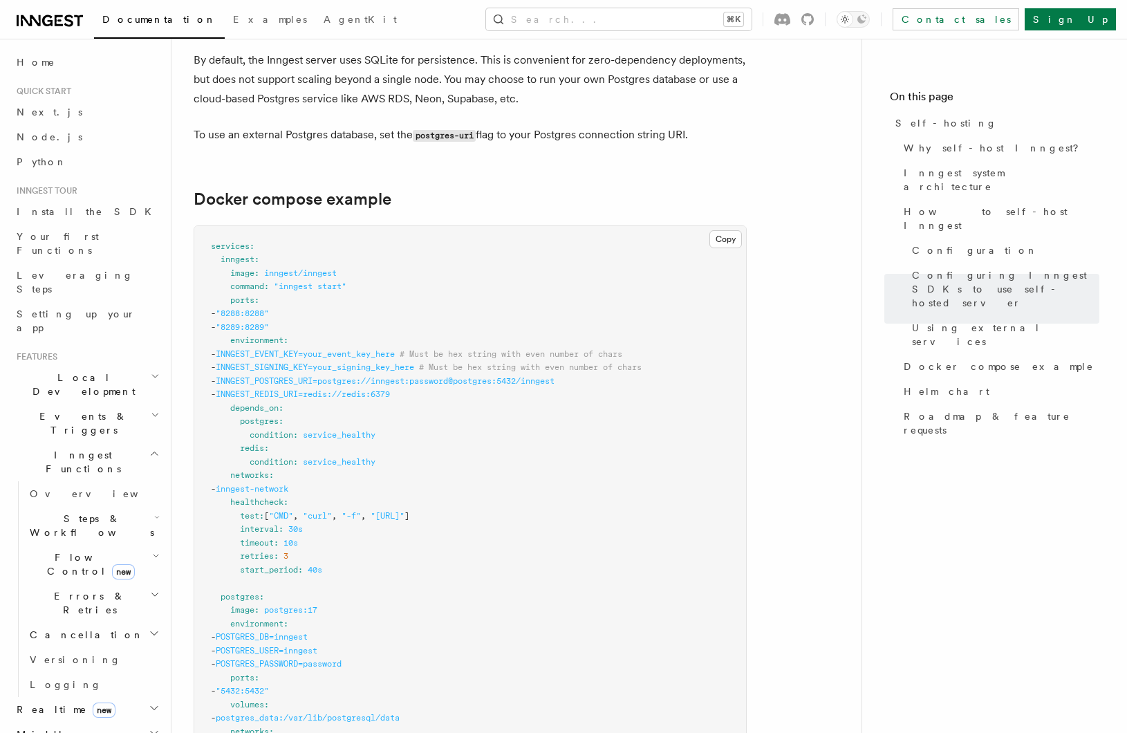
scroll to position [3896, 0]
click at [300, 376] on span "INNGEST_POSTGRES_URI=postgres://inngest:password@postgres:5432/inngest" at bounding box center [385, 381] width 339 height 10
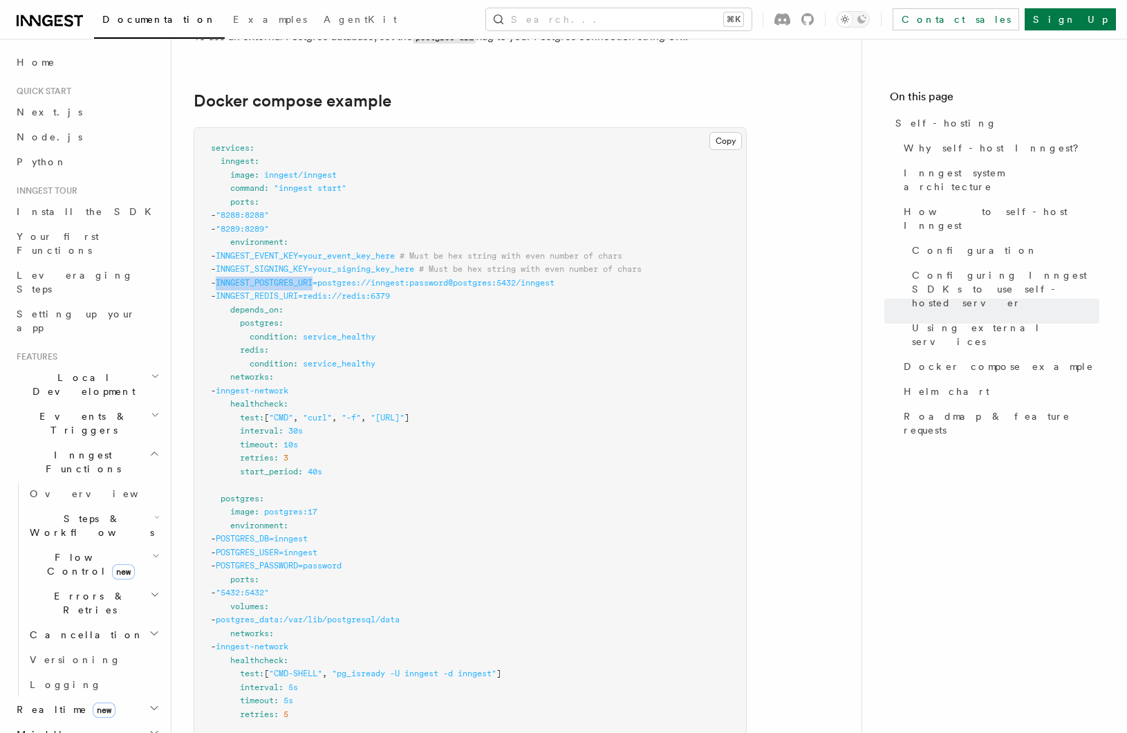
scroll to position [3921, 0]
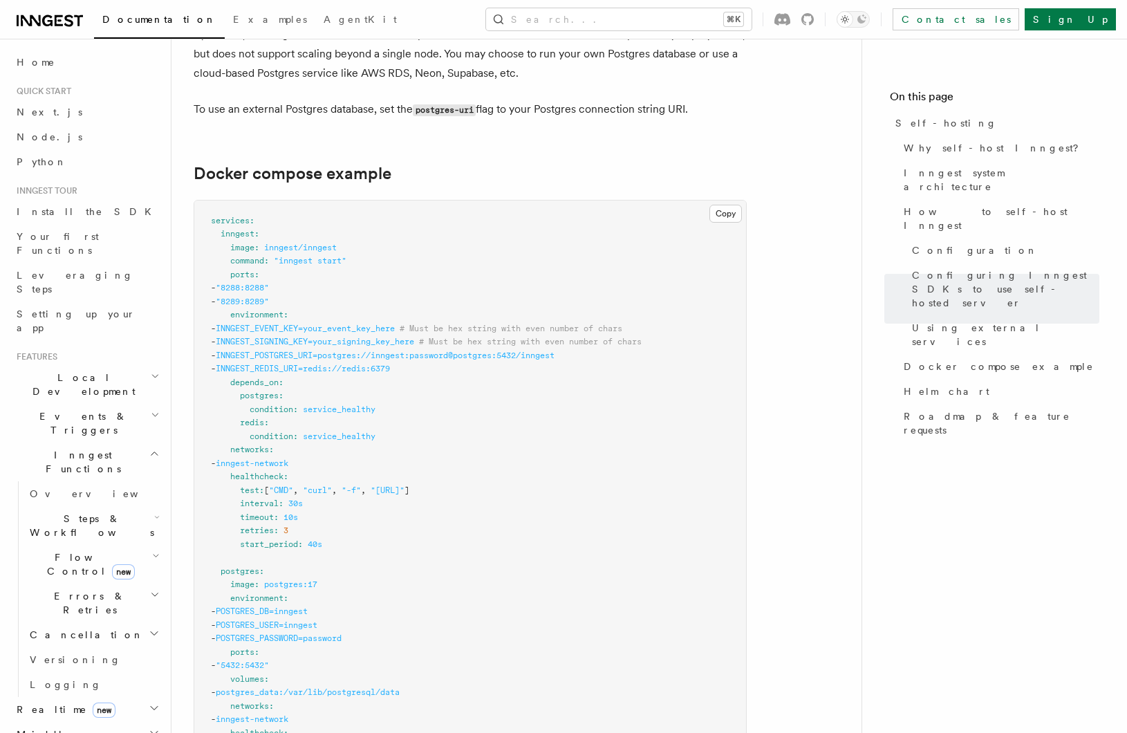
click at [279, 324] on span "INNGEST_EVENT_KEY=your_event_key_here" at bounding box center [305, 329] width 179 height 10
copy span "INNGEST_EVENT_KEY"
click at [323, 337] on span "INNGEST_SIGNING_KEY=your_signing_key_here" at bounding box center [315, 342] width 198 height 10
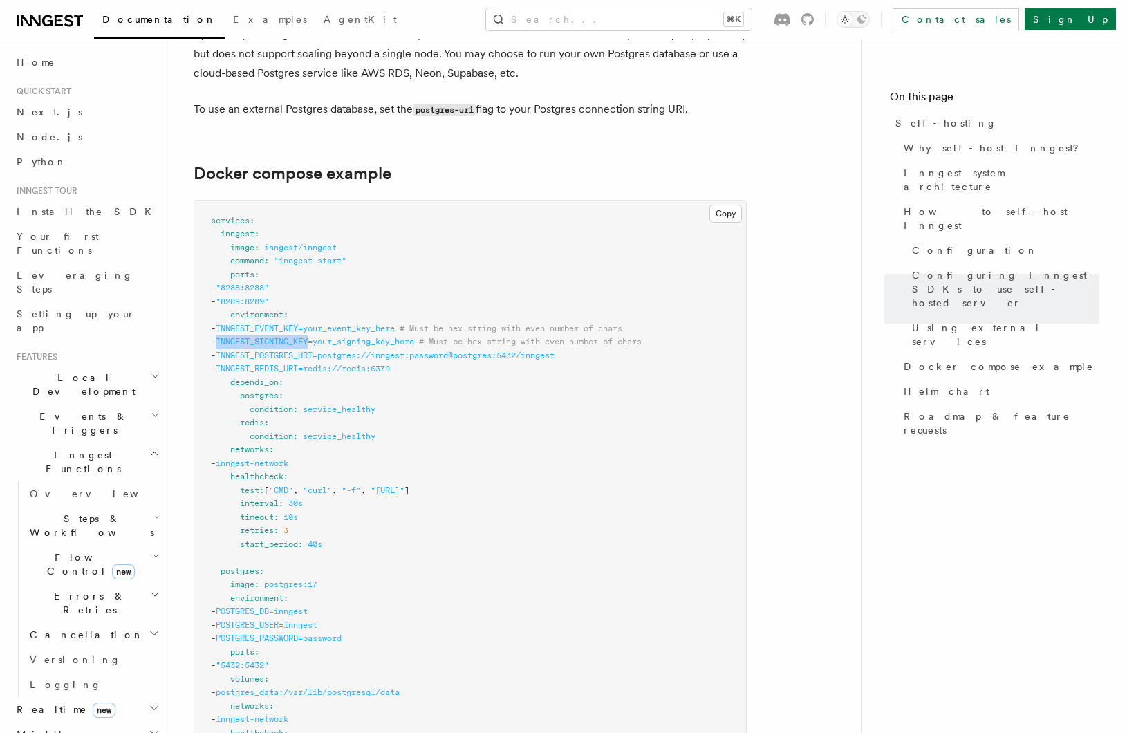
copy span "INNGEST_SIGNING_KEY"
click at [330, 351] on span "INNGEST_POSTGRES_URI=postgres://inngest:password@postgres:5432/inngest" at bounding box center [385, 356] width 339 height 10
copy span "INNGEST_POSTGRES_URI"
click at [299, 364] on span "INNGEST_REDIS_URI=redis://redis:6379" at bounding box center [303, 369] width 174 height 10
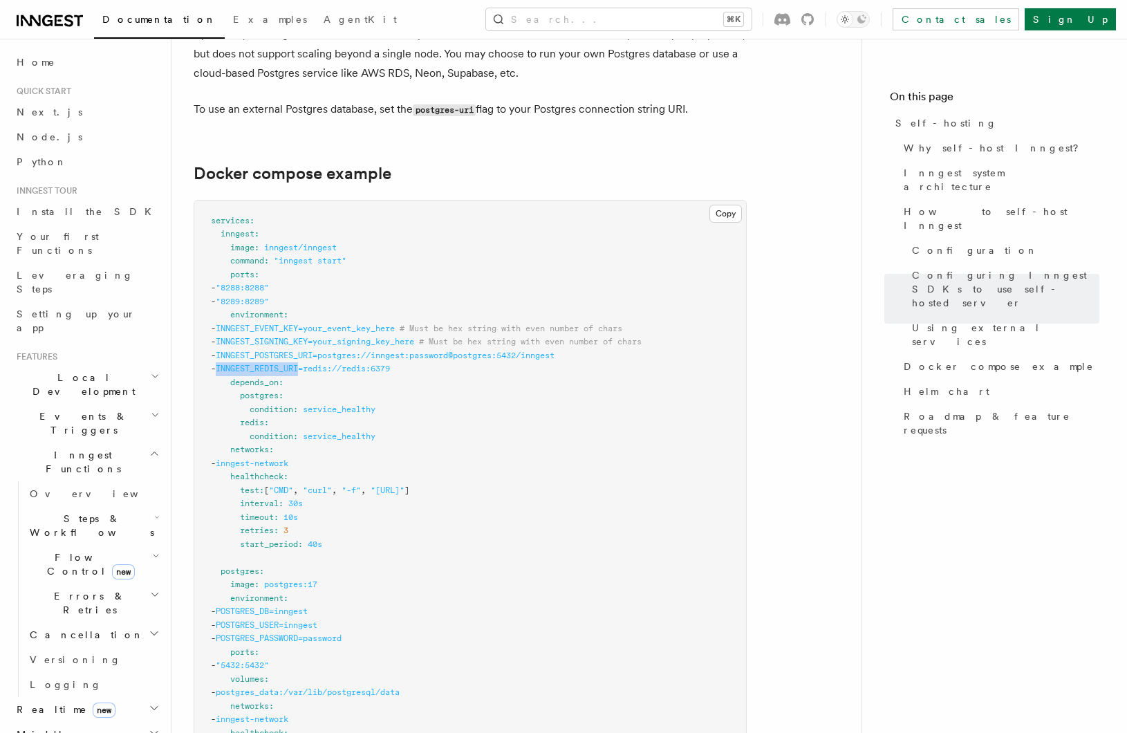
click at [299, 364] on span "INNGEST_REDIS_URI=redis://redis:6379" at bounding box center [303, 369] width 174 height 10
copy span "INNGEST_REDIS_URI"
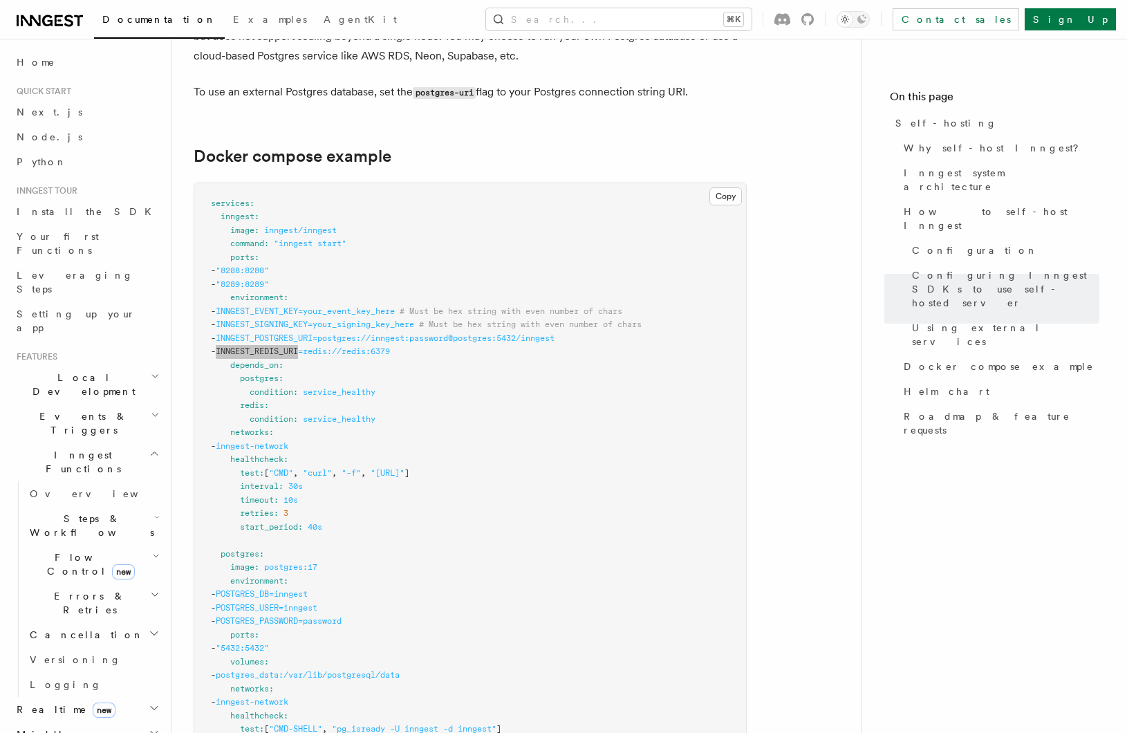
scroll to position [3945, 0]
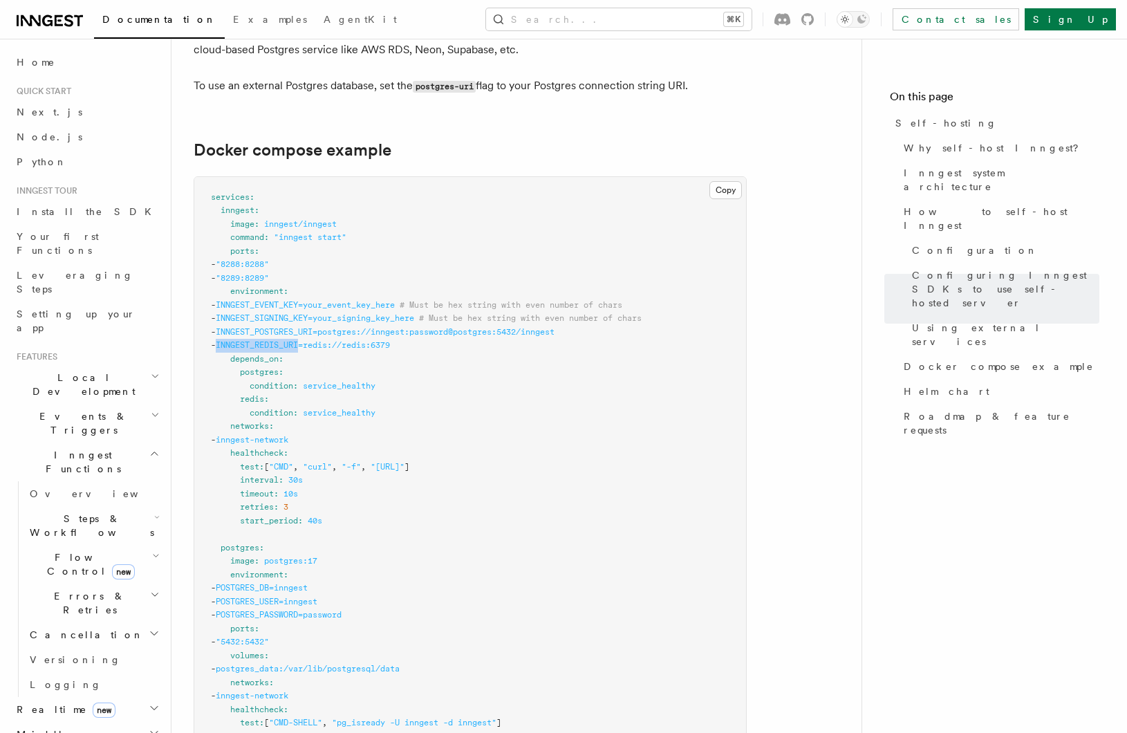
click at [232, 205] on span "inngest" at bounding box center [238, 210] width 34 height 10
copy span "inngest"
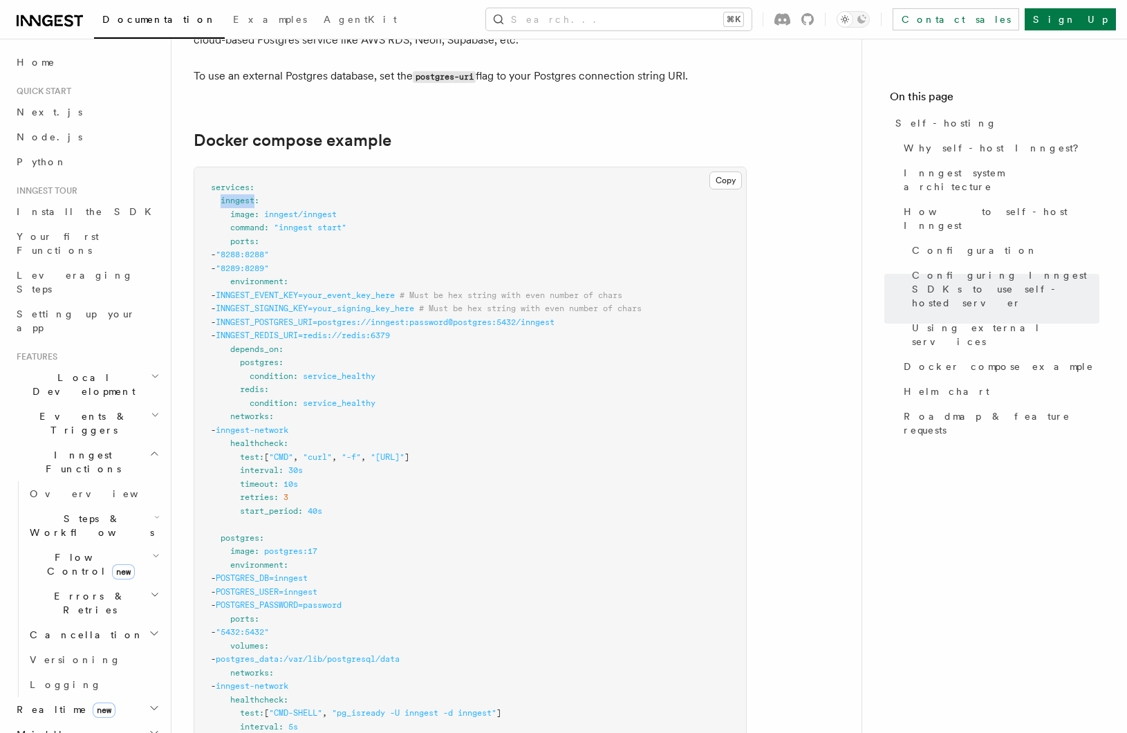
scroll to position [3958, 0]
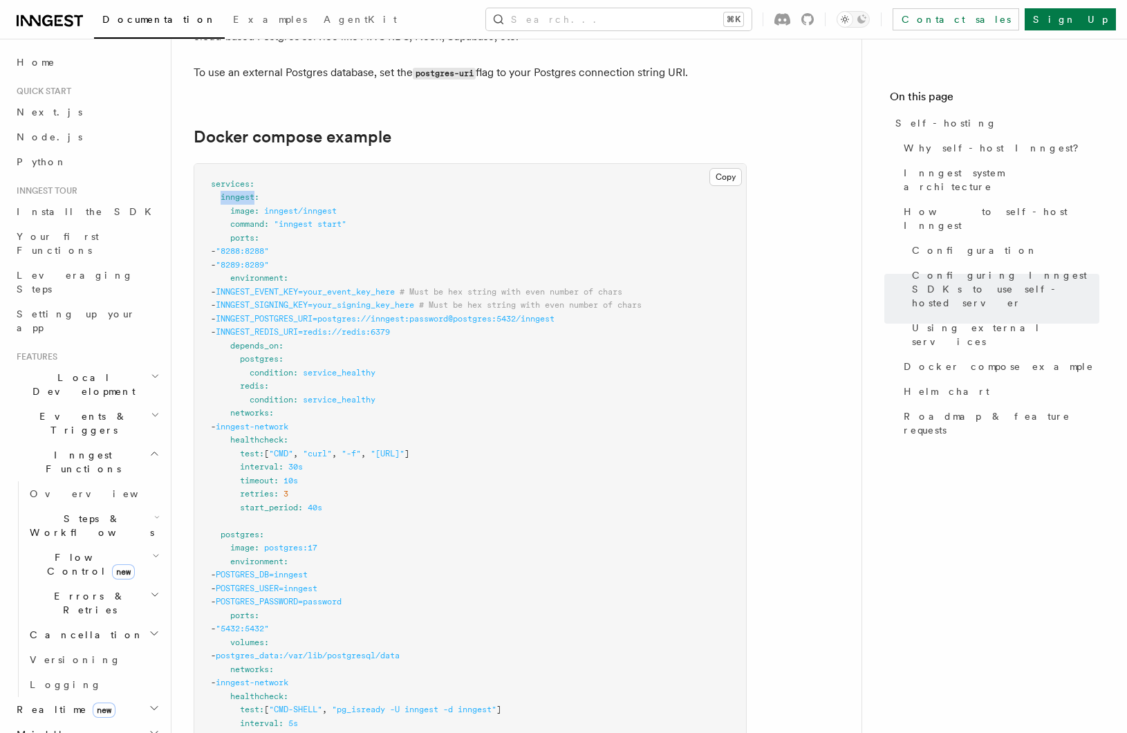
copy span "inngest"
click at [430, 314] on span "INNGEST_POSTGRES_URI=postgres://inngest:password@postgres:5432/inngest" at bounding box center [385, 319] width 339 height 10
copy span "inngest"
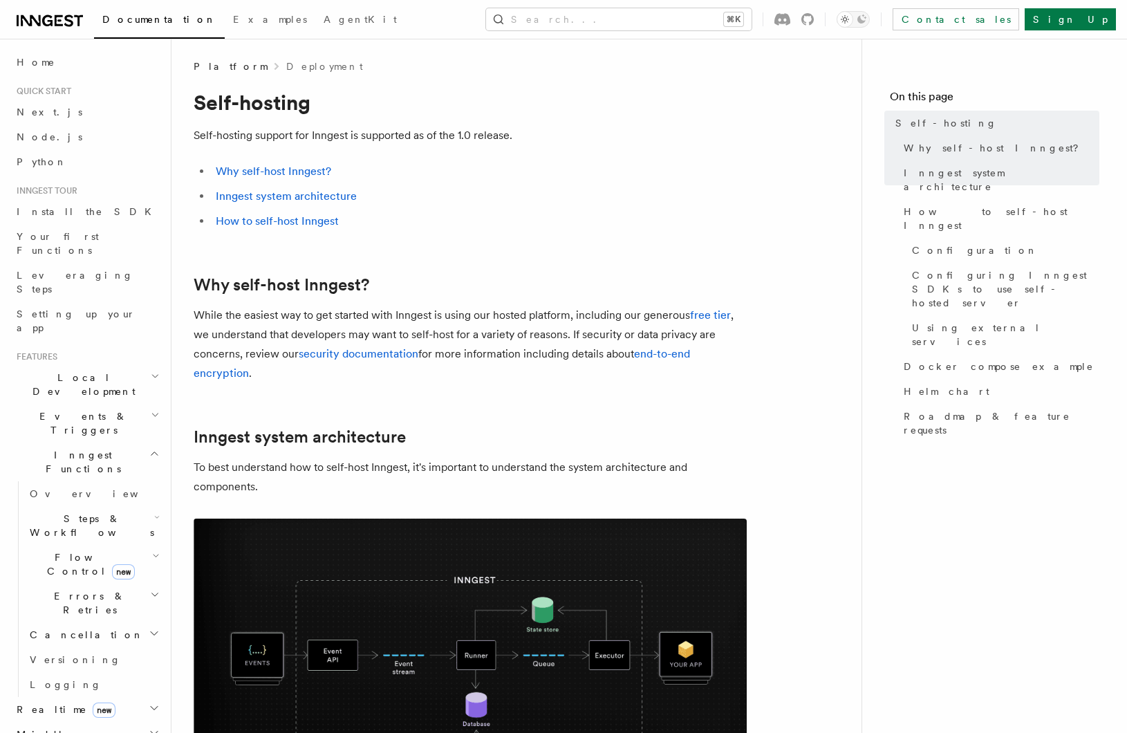
scroll to position [0, 0]
click at [106, 365] on h2 "Local Development" at bounding box center [86, 384] width 151 height 39
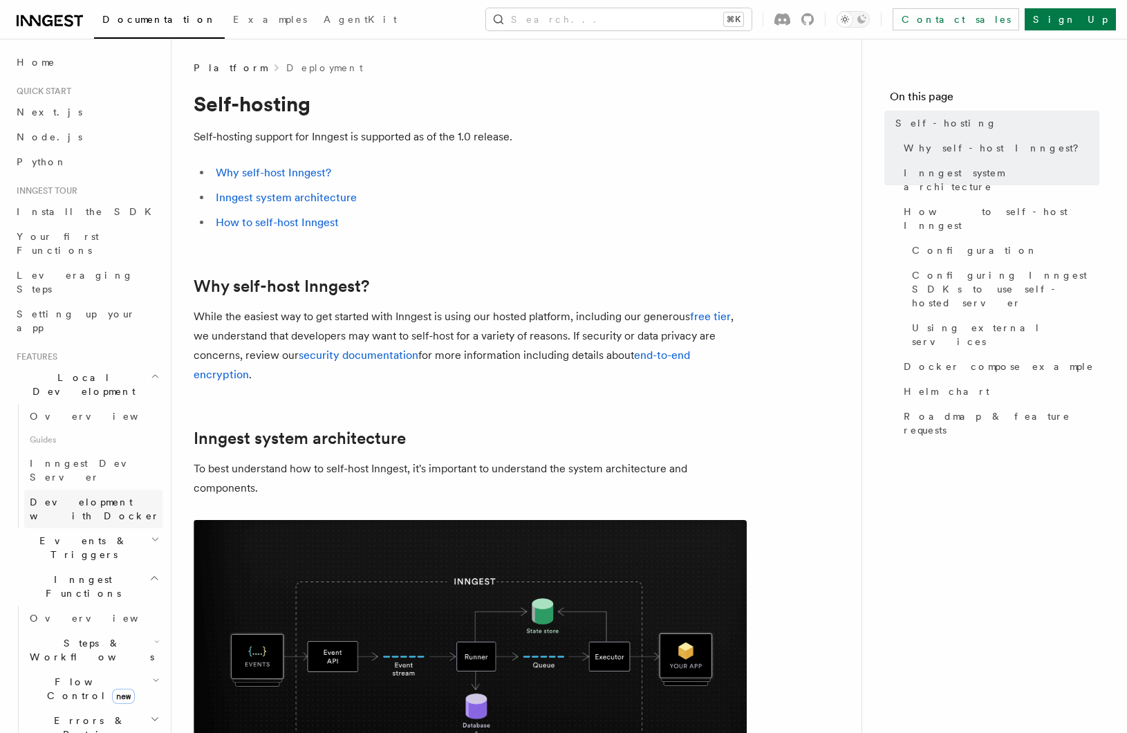
click at [119, 497] on span "Development with Docker" at bounding box center [95, 509] width 130 height 25
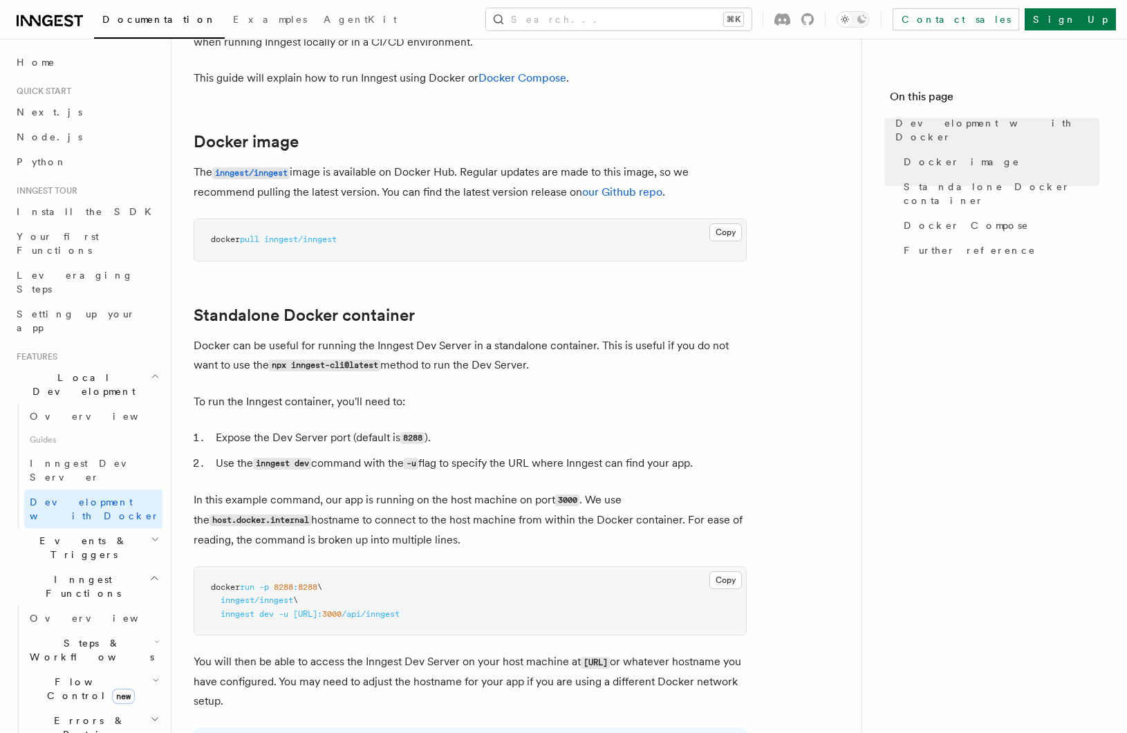
scroll to position [106, 0]
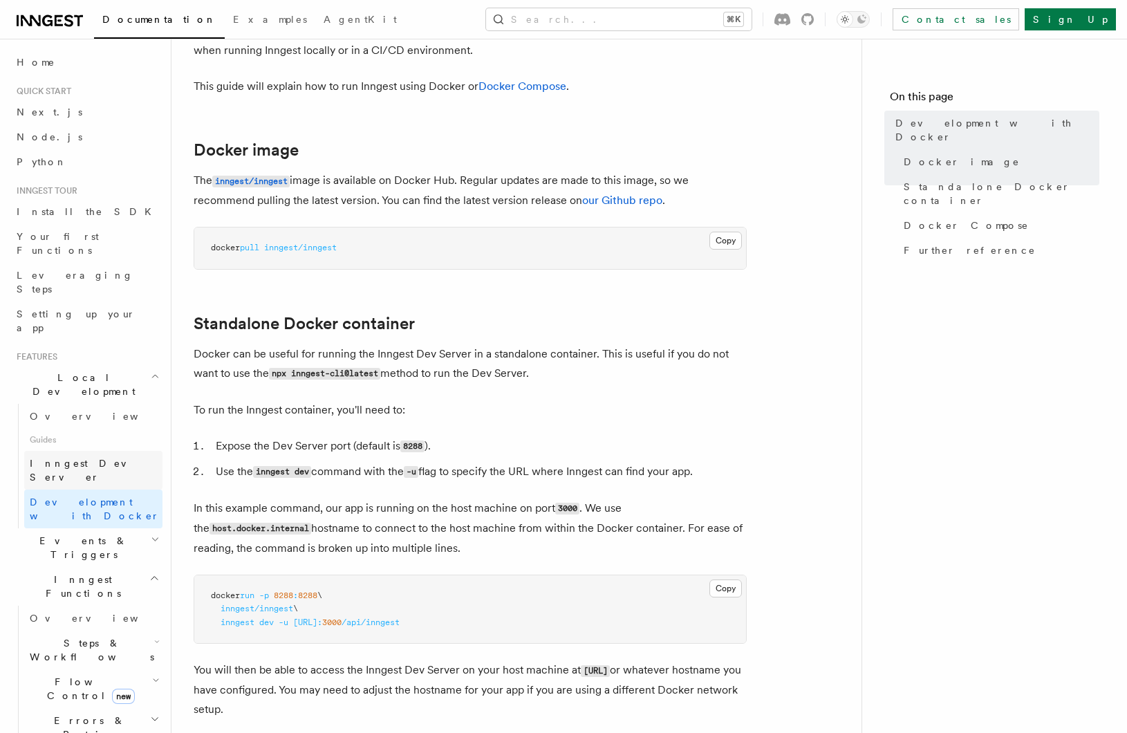
click at [84, 456] on span "Inngest Dev Server" at bounding box center [96, 470] width 133 height 28
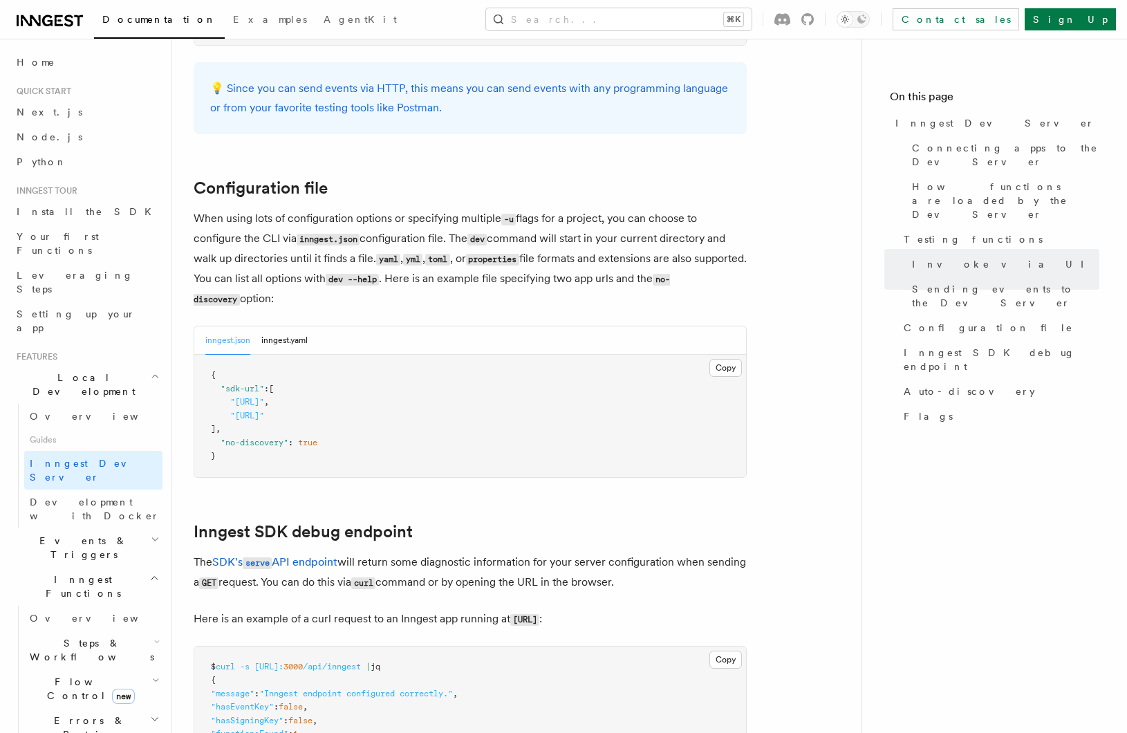
scroll to position [3172, 0]
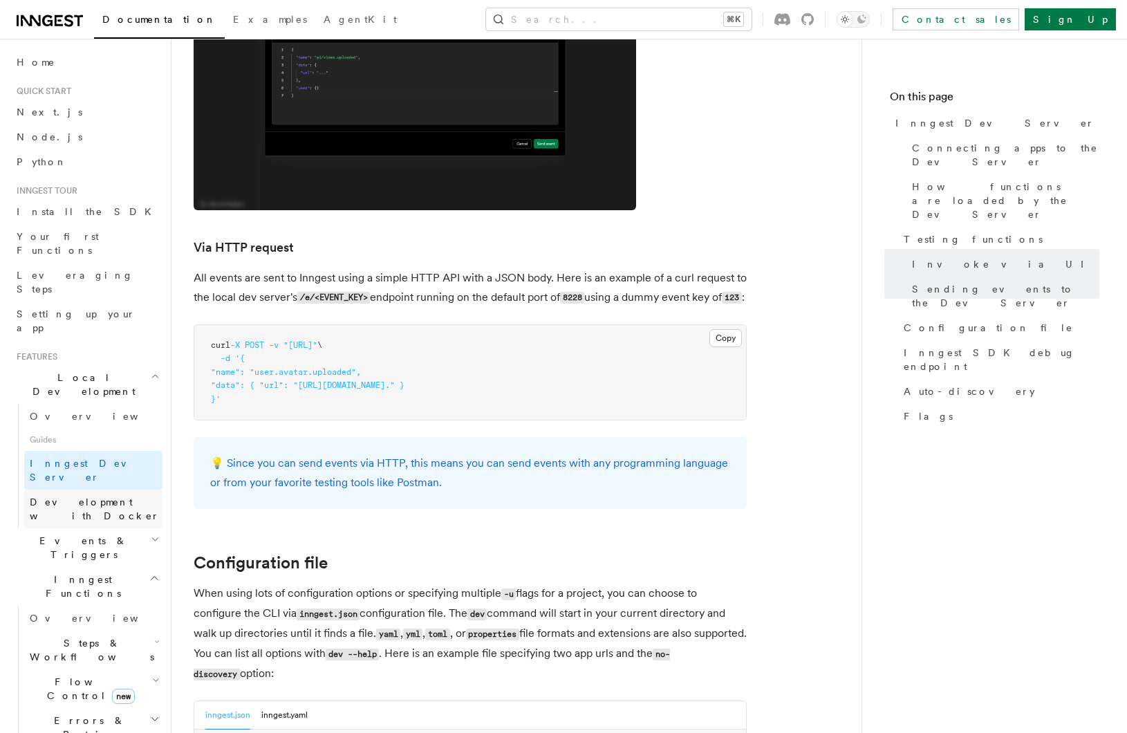
click at [97, 497] on span "Development with Docker" at bounding box center [95, 509] width 130 height 25
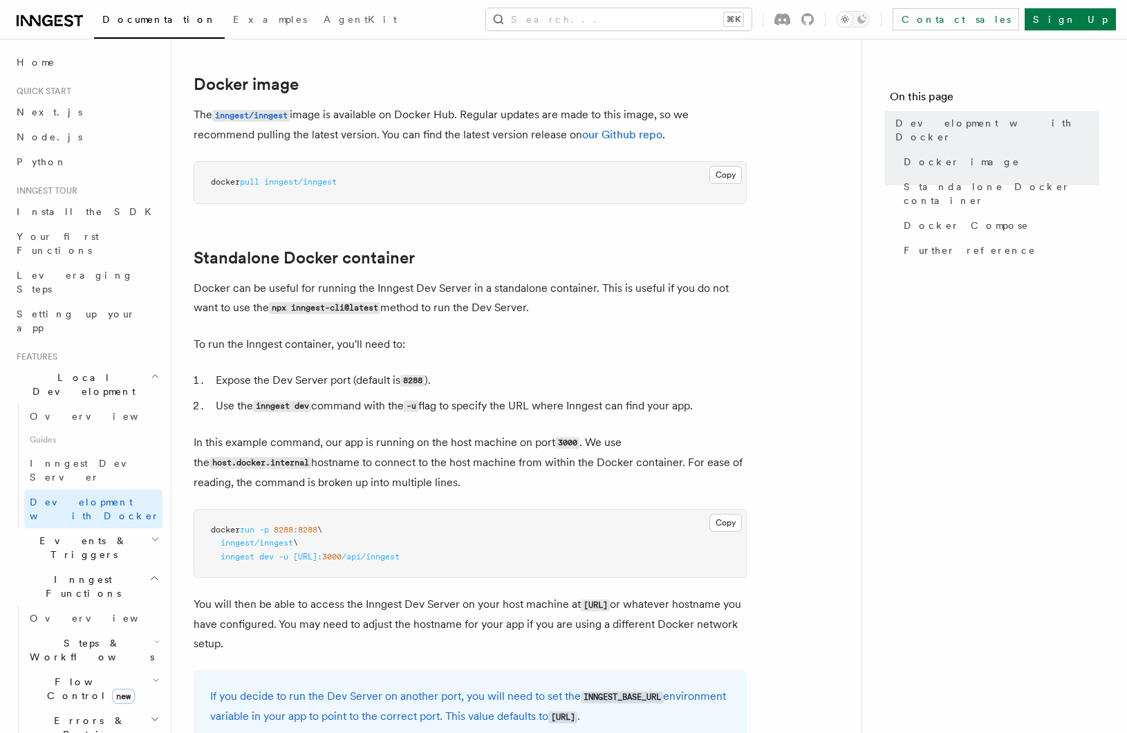
scroll to position [198, 0]
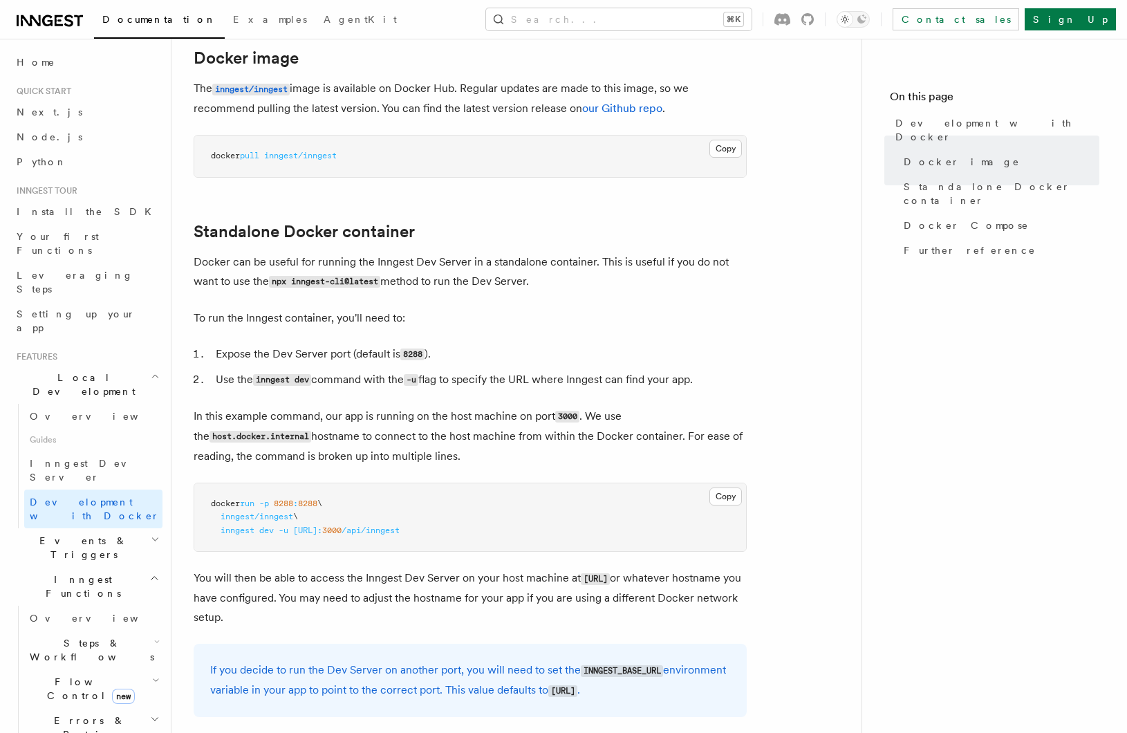
click at [400, 526] on span "/api/inngest" at bounding box center [371, 531] width 58 height 10
drag, startPoint x: 497, startPoint y: 526, endPoint x: 489, endPoint y: 526, distance: 8.3
click at [400, 526] on span "/api/inngest" at bounding box center [371, 531] width 58 height 10
click at [362, 524] on pre "docker run -p 8288 : 8288 \ inngest/inngest \ inngest dev -u http://host.docker…" at bounding box center [470, 517] width 552 height 68
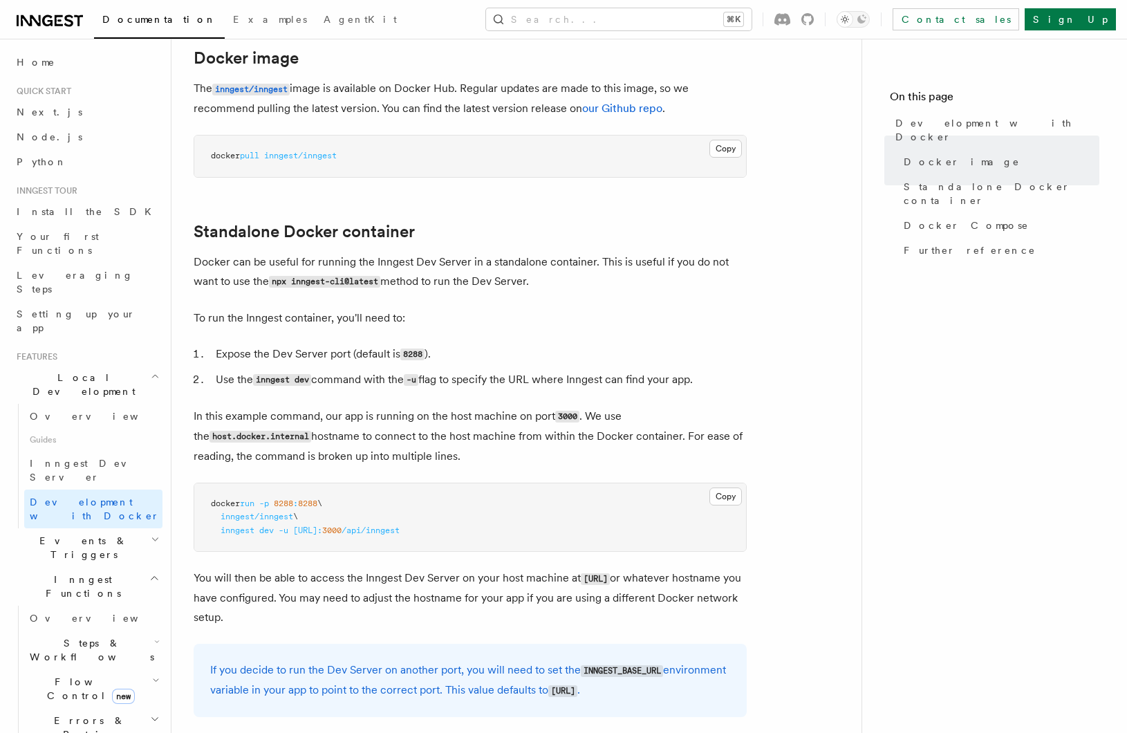
click at [322, 530] on span "http://host.docker.internal:" at bounding box center [307, 531] width 29 height 10
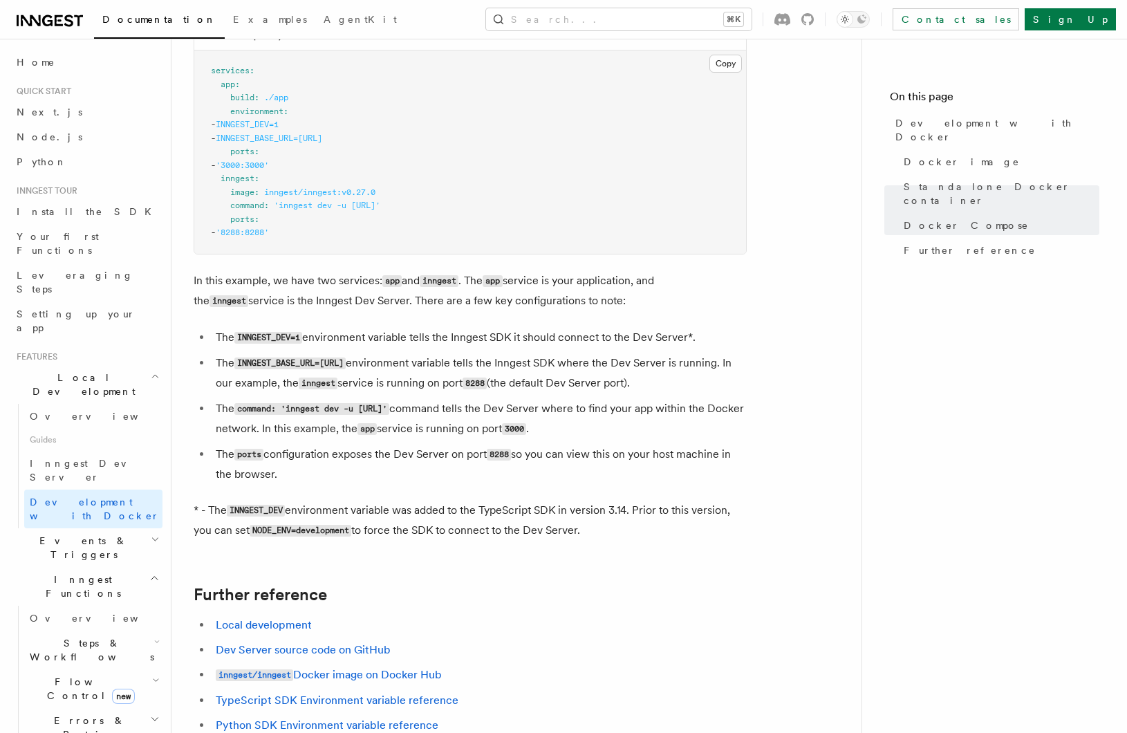
scroll to position [877, 0]
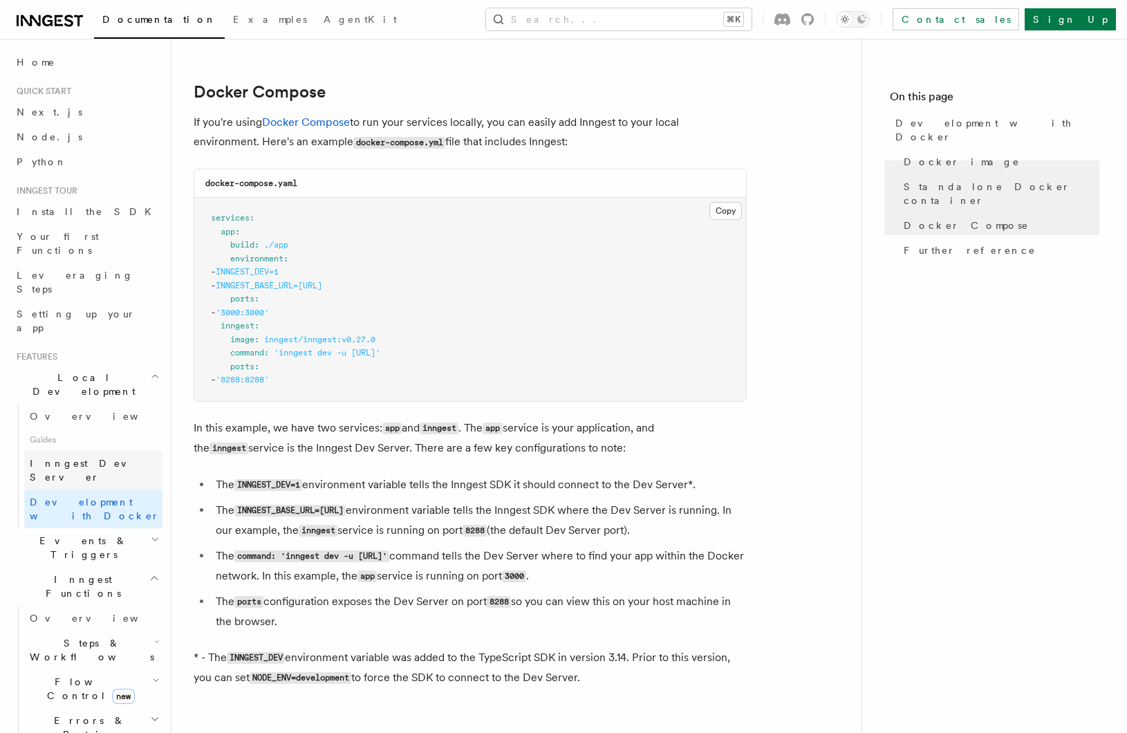
click at [93, 458] on span "Inngest Dev Server" at bounding box center [89, 470] width 118 height 25
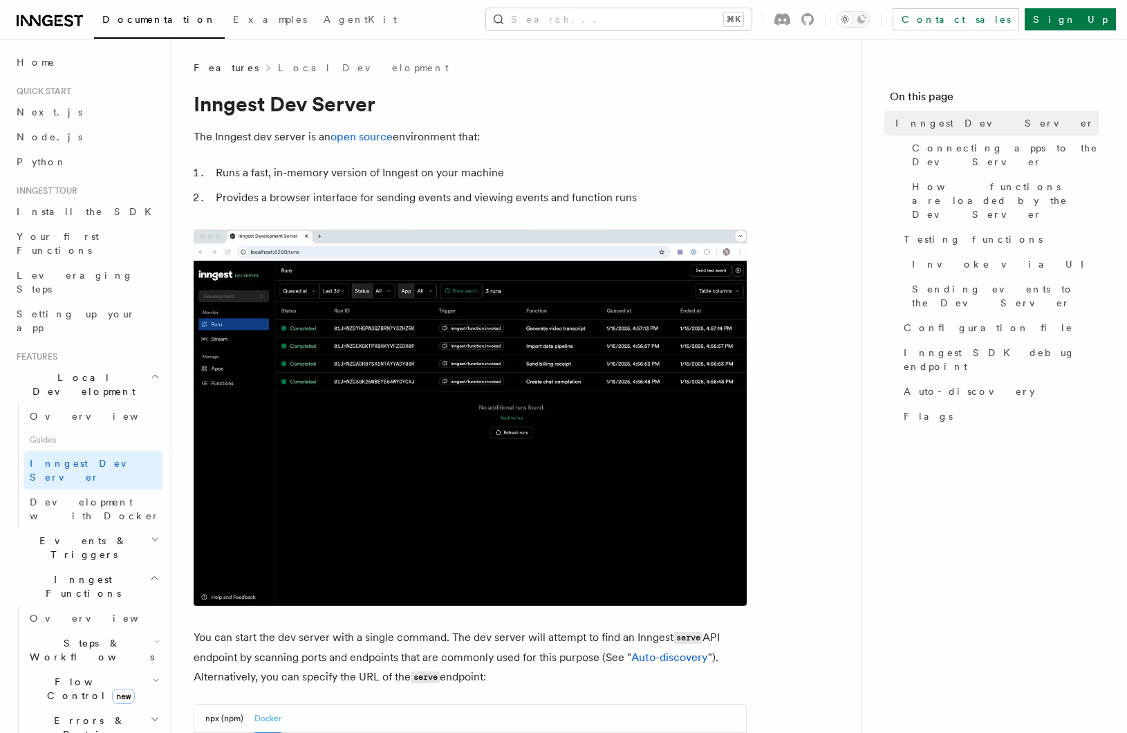
scroll to position [2510, 0]
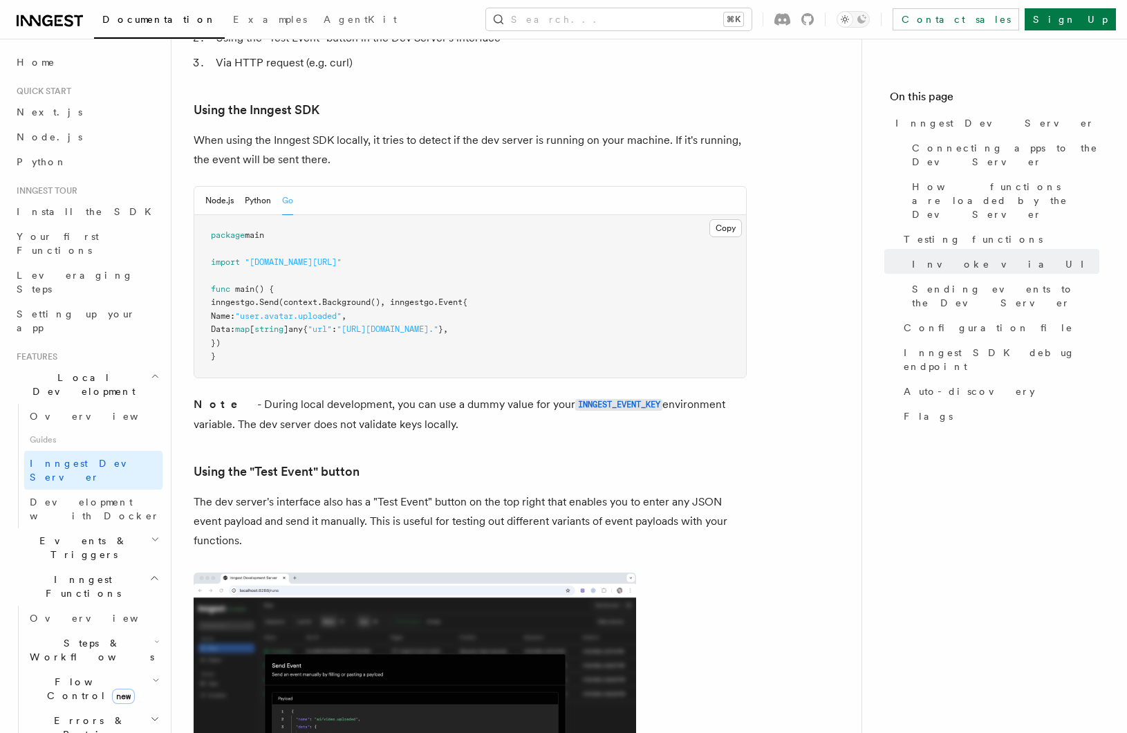
drag, startPoint x: 411, startPoint y: 381, endPoint x: 231, endPoint y: 368, distance: 181.0
click at [231, 395] on p "Note - During local development, you can use a dummy value for your INNGEST_EVE…" at bounding box center [470, 414] width 553 height 39
copy p "During local development, you can use a dummy value for your INNGEST_EVENT_KEY …"
click at [613, 462] on h3 "Using the "Test Event" button" at bounding box center [470, 471] width 553 height 19
drag, startPoint x: 468, startPoint y: 391, endPoint x: 178, endPoint y: 385, distance: 289.8
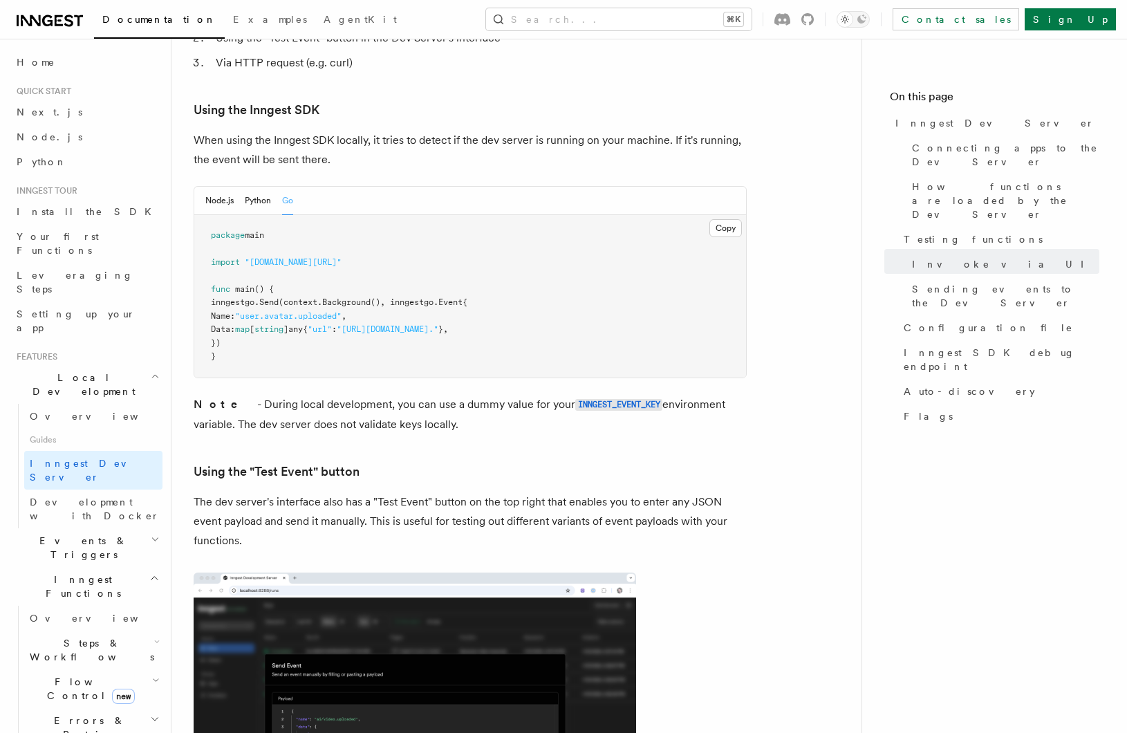
click at [178, 385] on div "Features Local Development Inngest Dev Server The Inngest dev server is an open…" at bounding box center [539, 133] width 734 height 5286
copy p "The dev server does not validate keys locally."
click at [424, 405] on article "Features Local Development Inngest Dev Server The Inngest dev server is an open…" at bounding box center [517, 162] width 646 height 5225
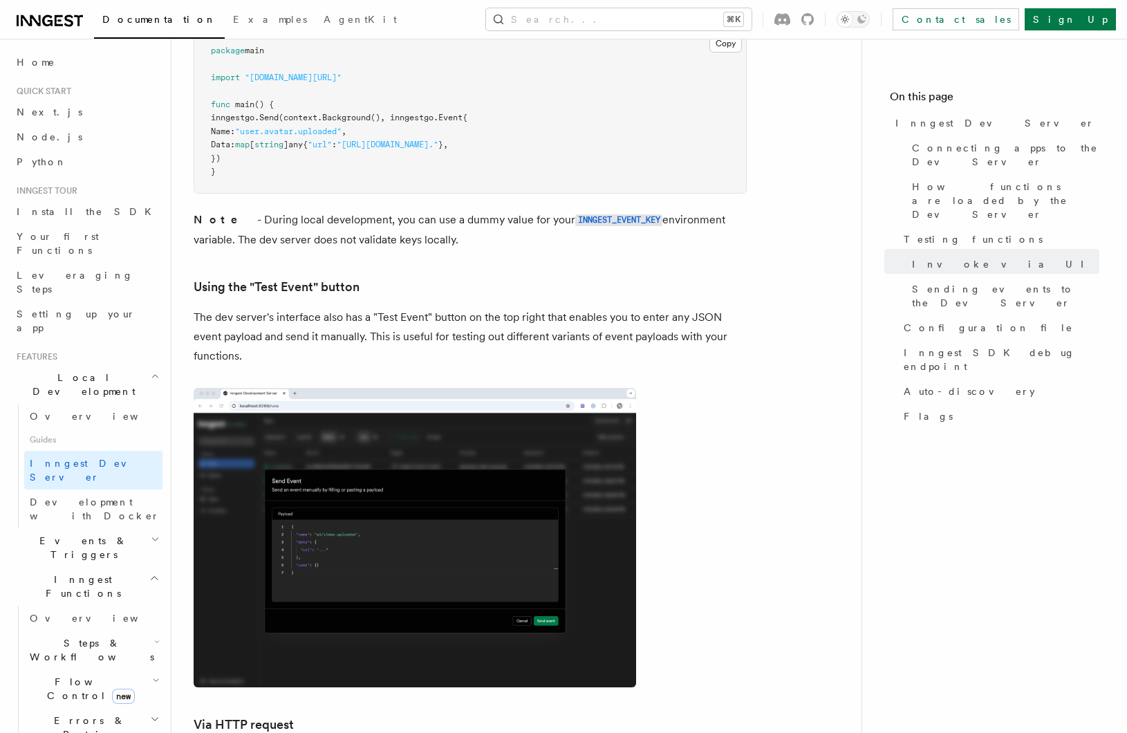
scroll to position [2703, 0]
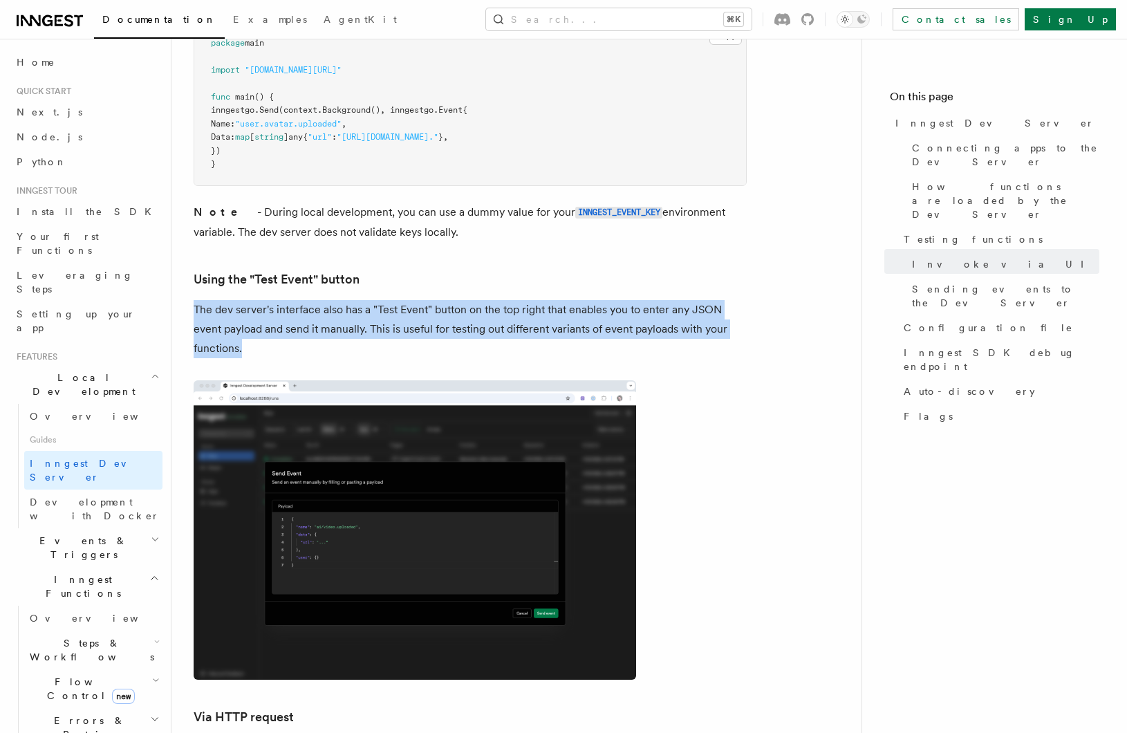
drag, startPoint x: 263, startPoint y: 310, endPoint x: 185, endPoint y: 275, distance: 85.1
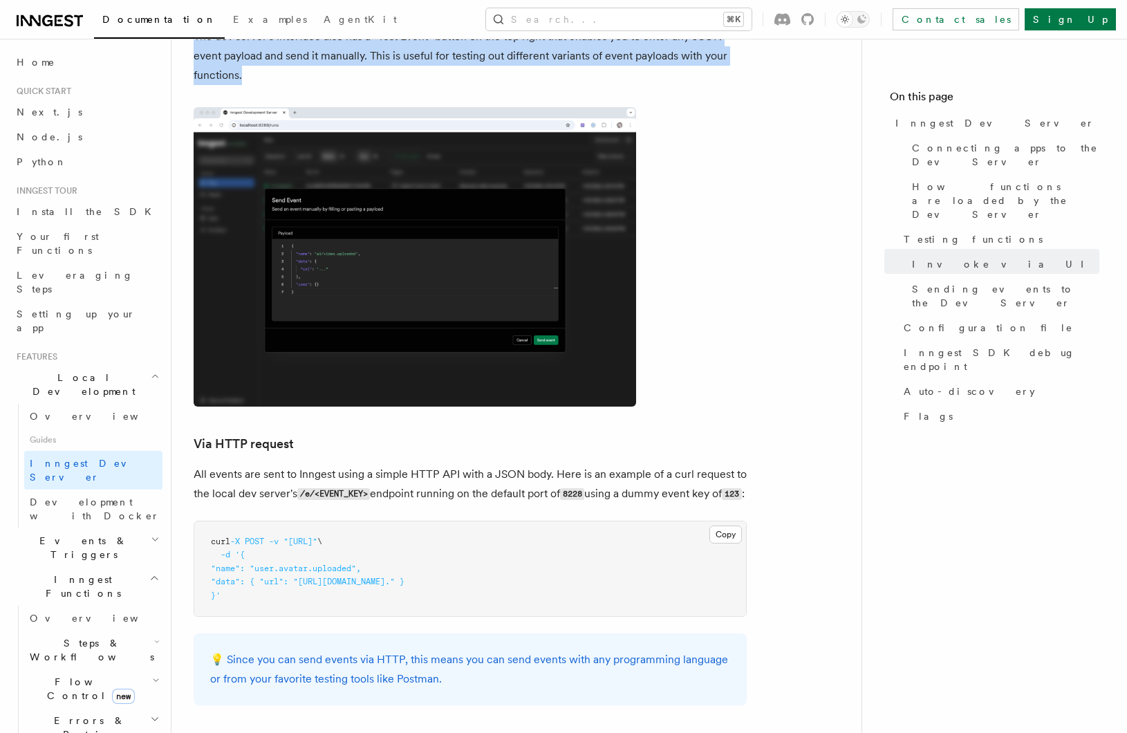
scroll to position [2976, 0]
click at [126, 404] on link "Overview" at bounding box center [93, 416] width 138 height 25
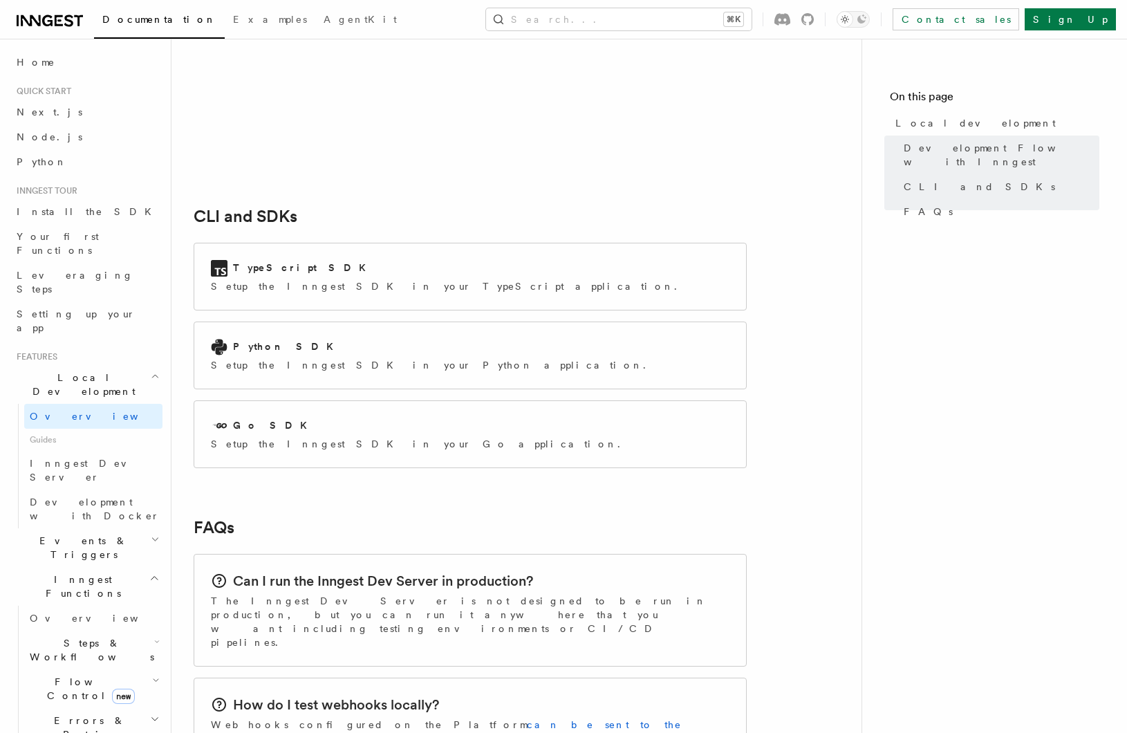
scroll to position [2104, 0]
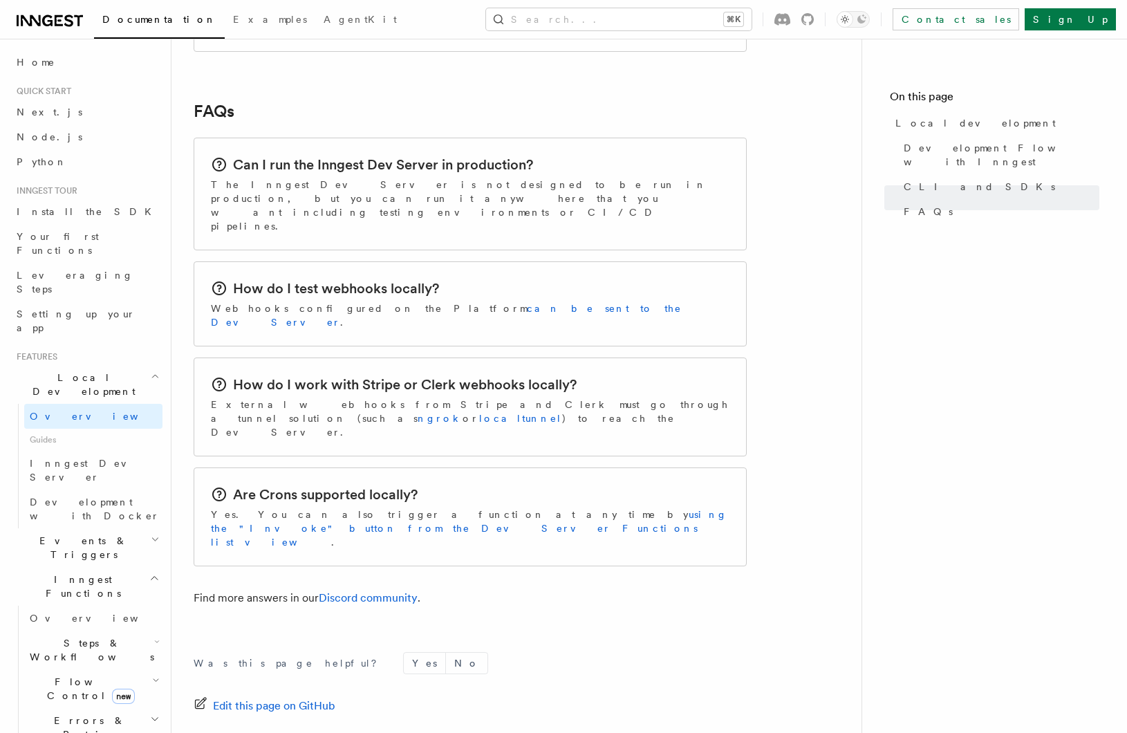
click at [140, 528] on h2 "Events & Triggers" at bounding box center [86, 547] width 151 height 39
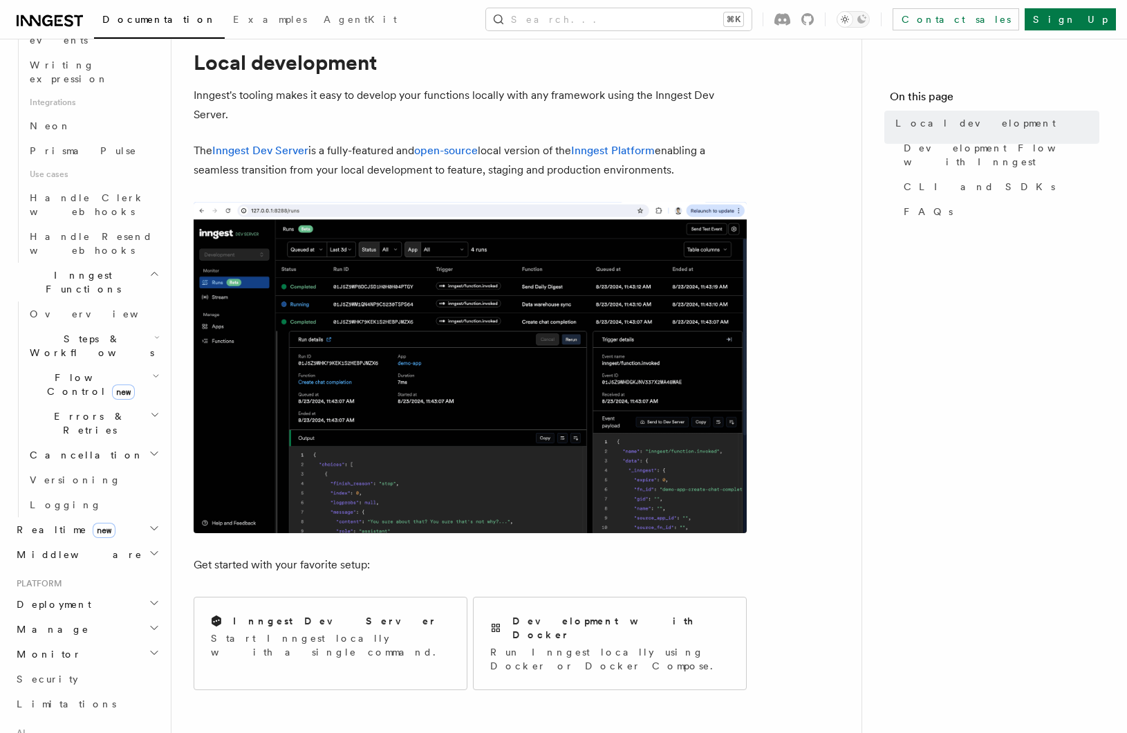
scroll to position [43, 0]
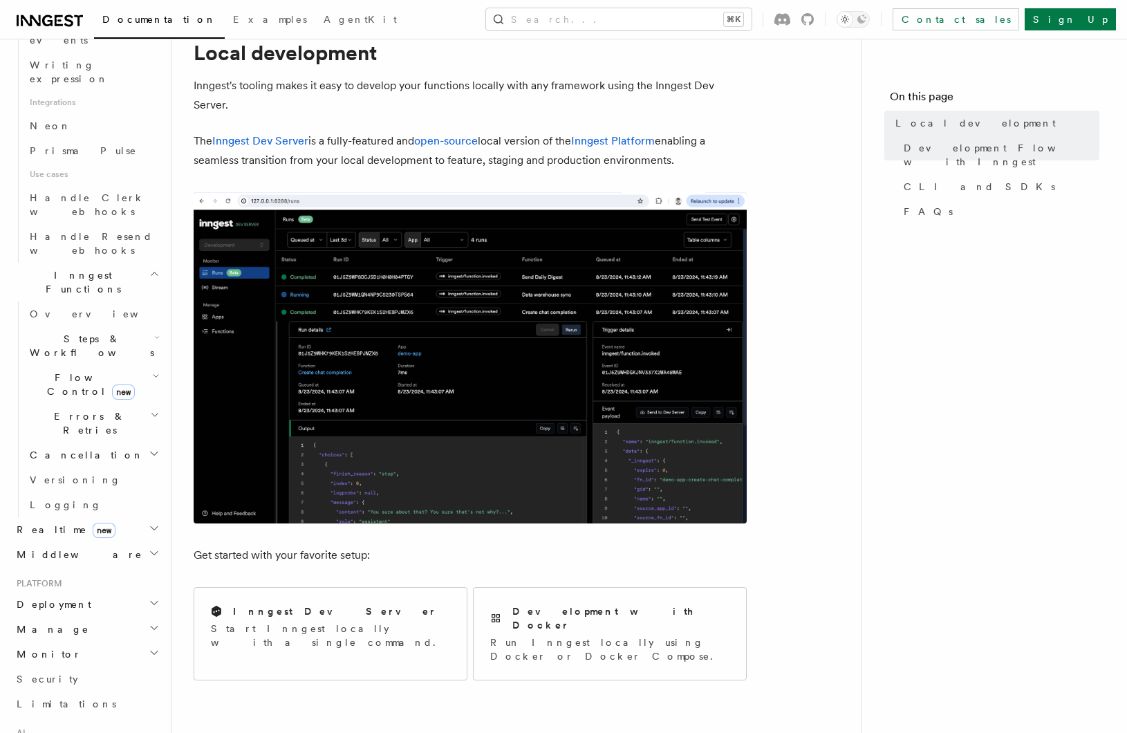
scroll to position [56, 0]
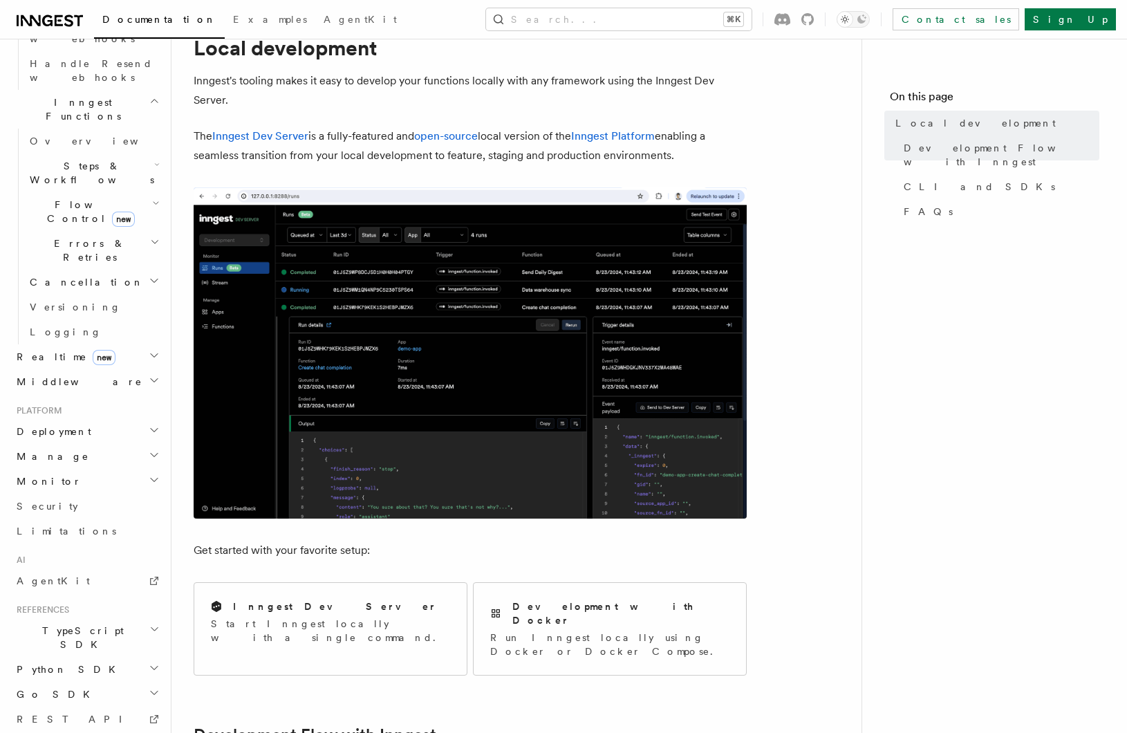
scroll to position [1156, 0]
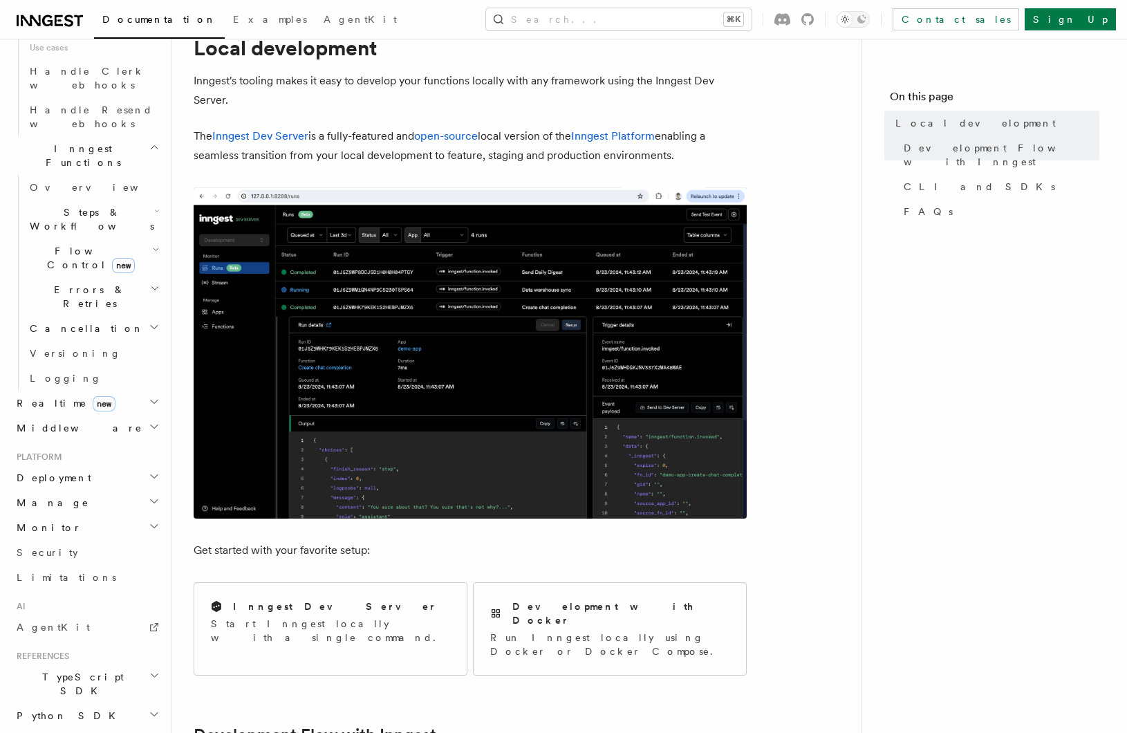
click at [146, 728] on h2 "Go SDK" at bounding box center [86, 740] width 151 height 25
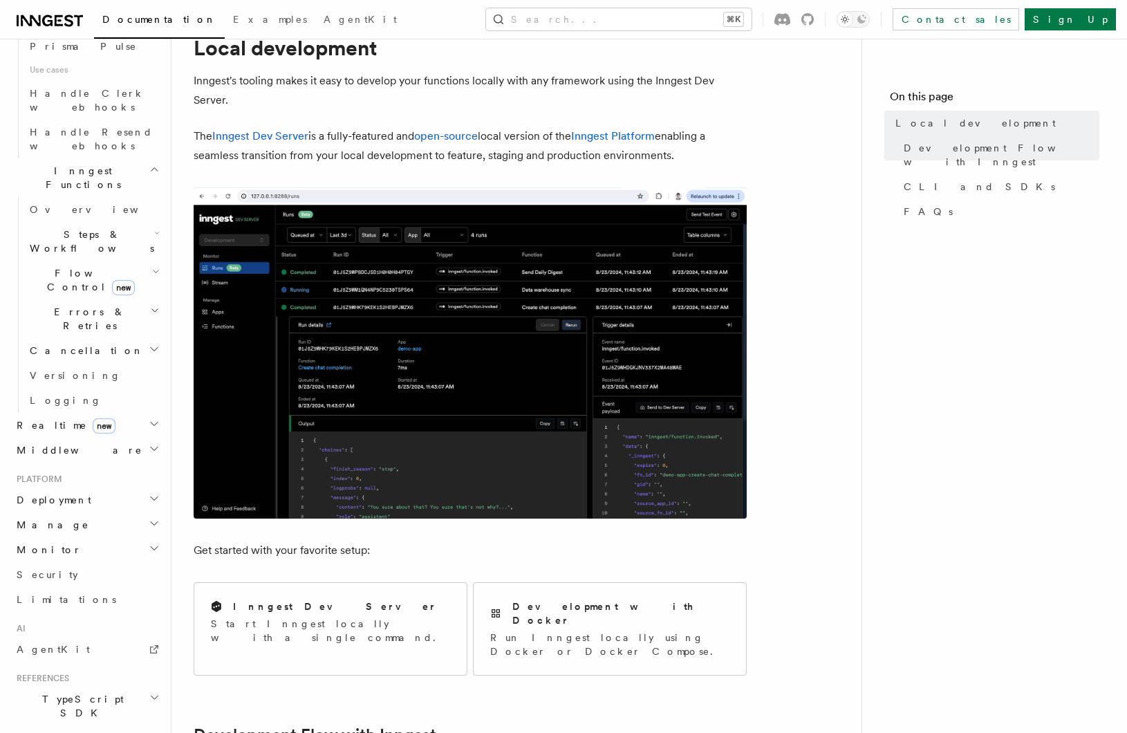
click at [150, 731] on icon "button" at bounding box center [154, 736] width 11 height 11
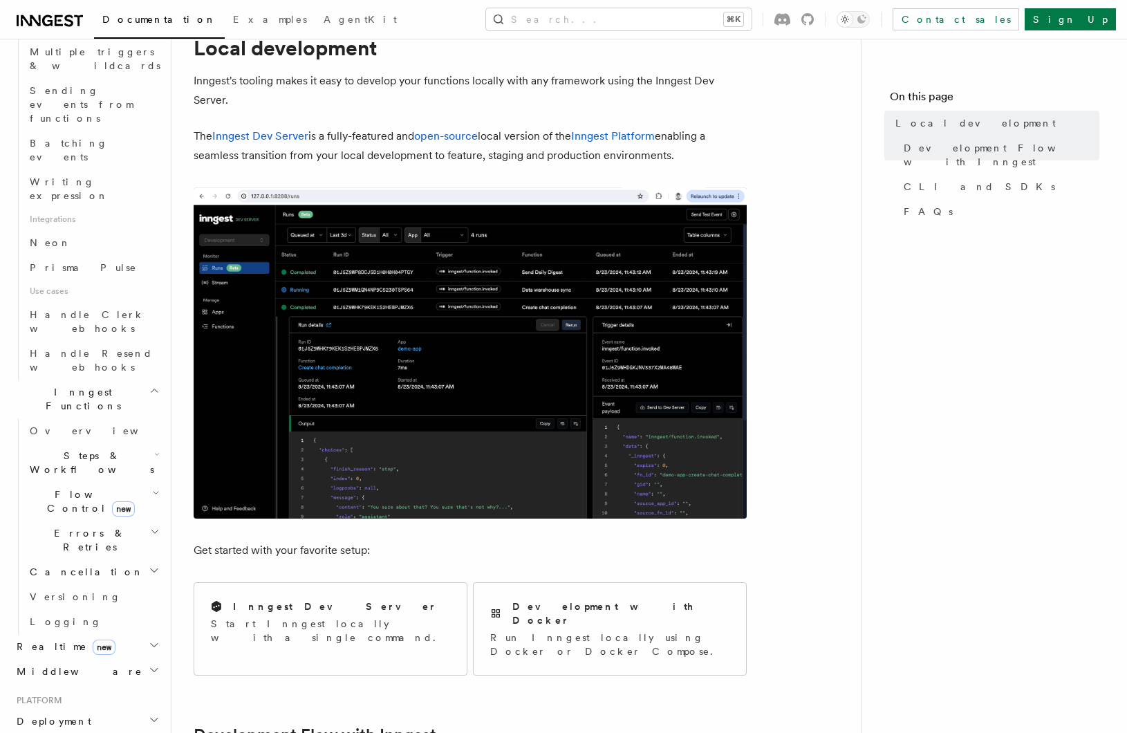
scroll to position [864, 0]
click at [140, 732] on h2 "Manage" at bounding box center [86, 746] width 151 height 25
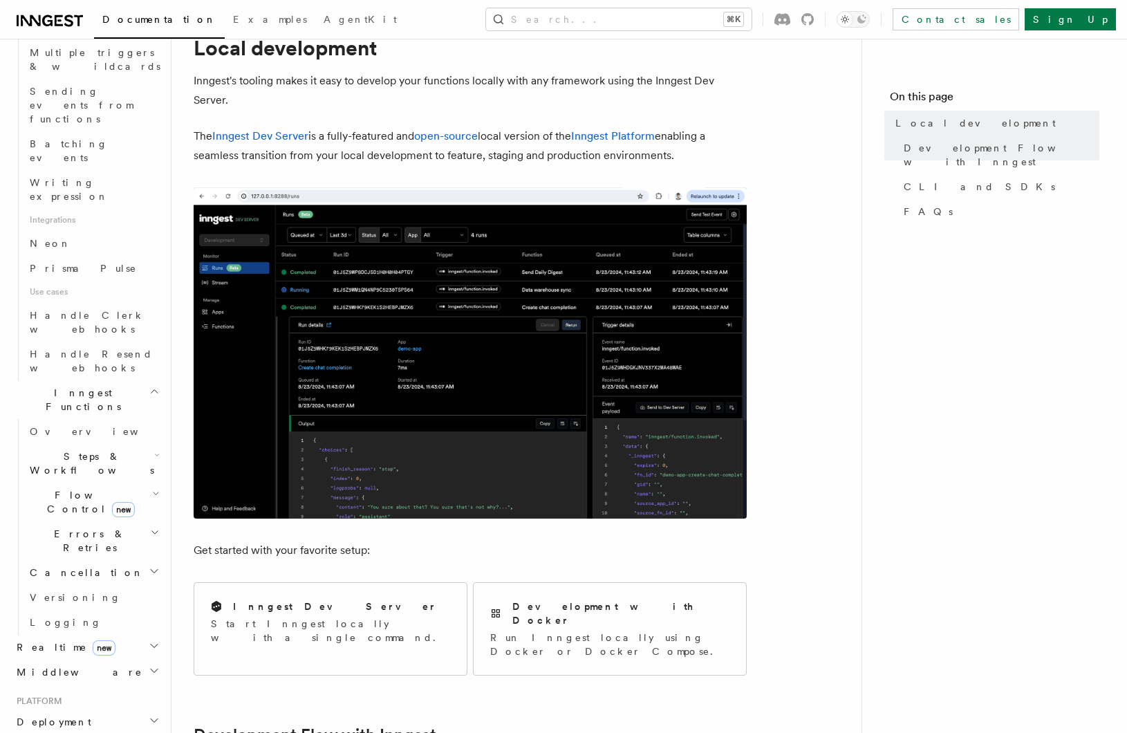
click at [145, 710] on h2 "Deployment" at bounding box center [86, 722] width 151 height 25
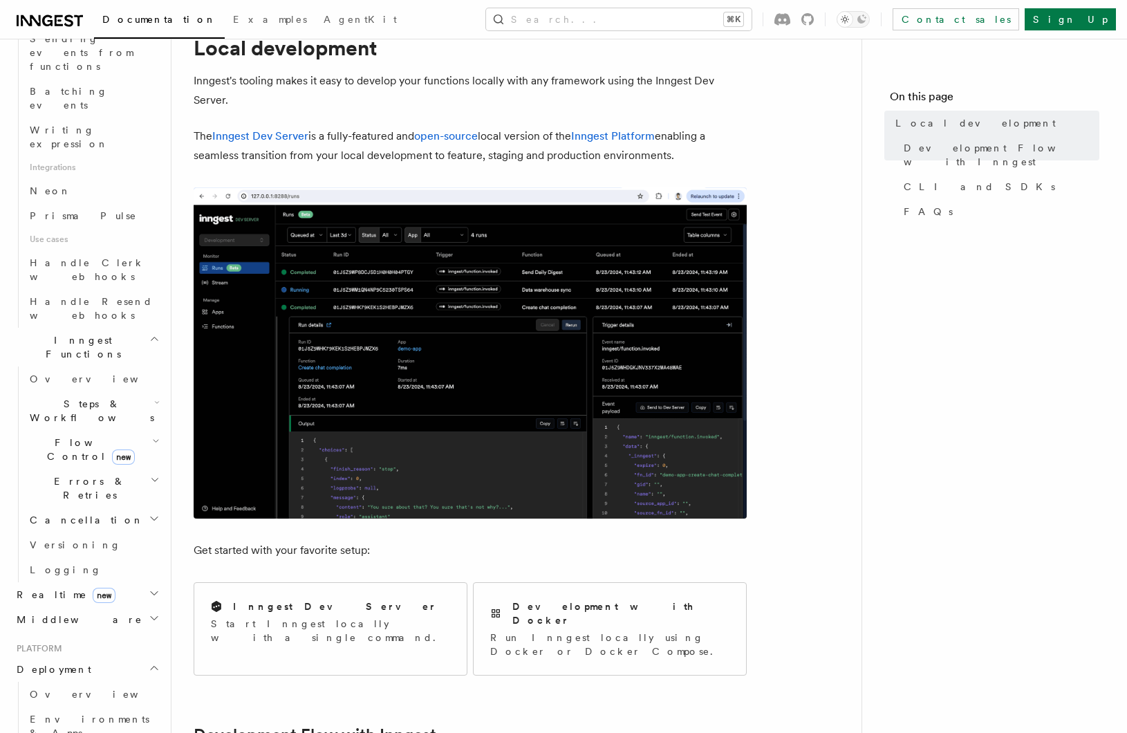
scroll to position [920, 0]
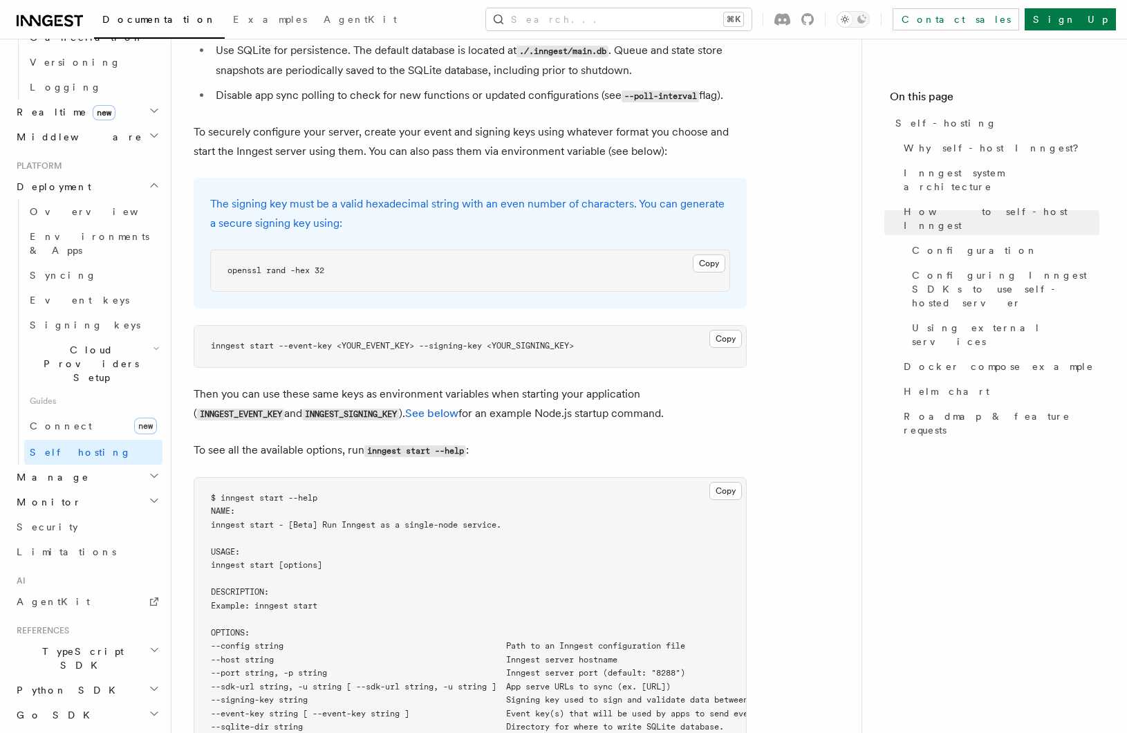
scroll to position [1997, 0]
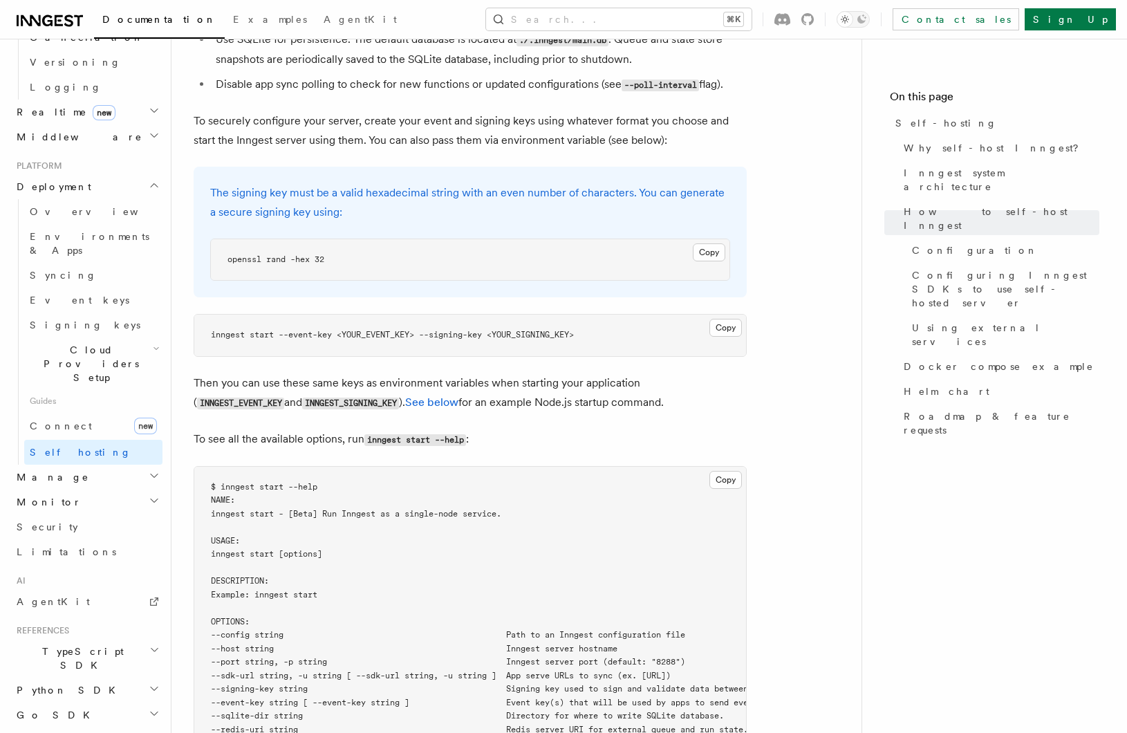
click at [262, 330] on span "inngest start --event-key <YOUR_EVENT_KEY> --signing-key <YOUR_SIGNING_KEY>" at bounding box center [392, 335] width 363 height 10
click at [221, 330] on span "inngest start --event-key <YOUR_EVENT_KEY> --signing-key <YOUR_SIGNING_KEY>" at bounding box center [392, 335] width 363 height 10
click at [254, 330] on span "inngest start --event-key <YOUR_EVENT_KEY> --signing-key <YOUR_SIGNING_KEY>" at bounding box center [392, 335] width 363 height 10
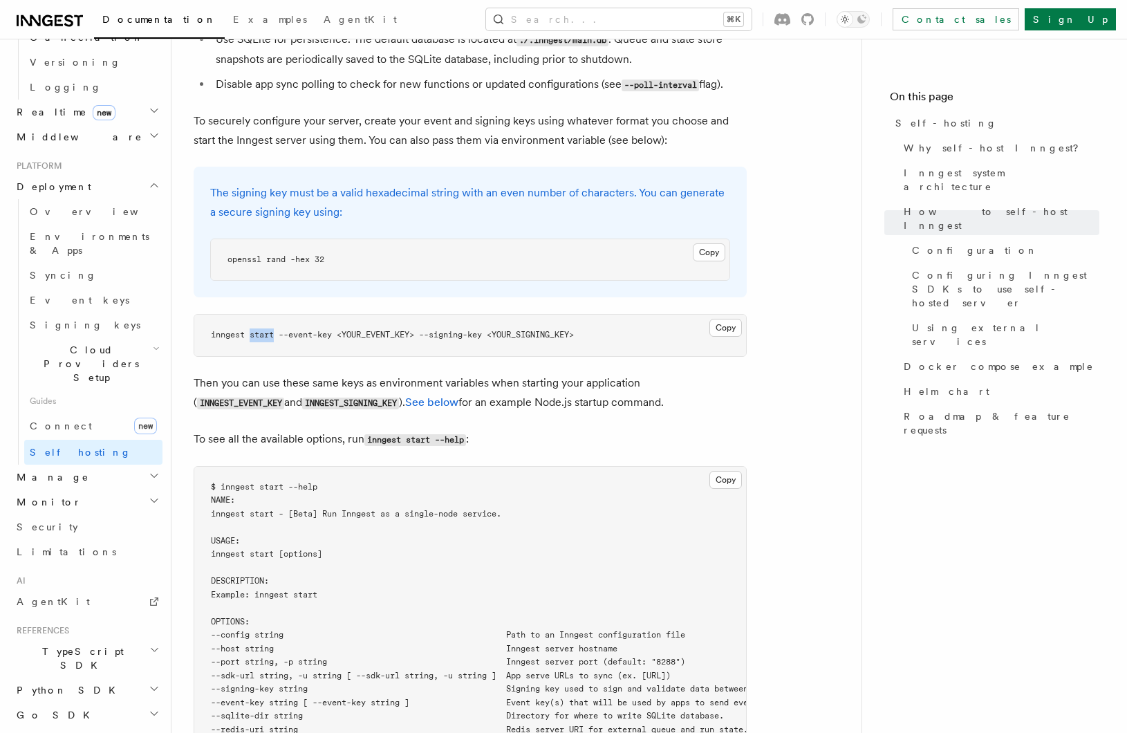
click at [254, 330] on span "inngest start --event-key <YOUR_EVENT_KEY> --signing-key <YOUR_SIGNING_KEY>" at bounding box center [392, 335] width 363 height 10
click at [307, 330] on span "inngest start --event-key <YOUR_EVENT_KEY> --signing-key <YOUR_SIGNING_KEY>" at bounding box center [392, 335] width 363 height 10
click at [353, 330] on span "inngest start --event-key <YOUR_EVENT_KEY> --signing-key <YOUR_SIGNING_KEY>" at bounding box center [392, 335] width 363 height 10
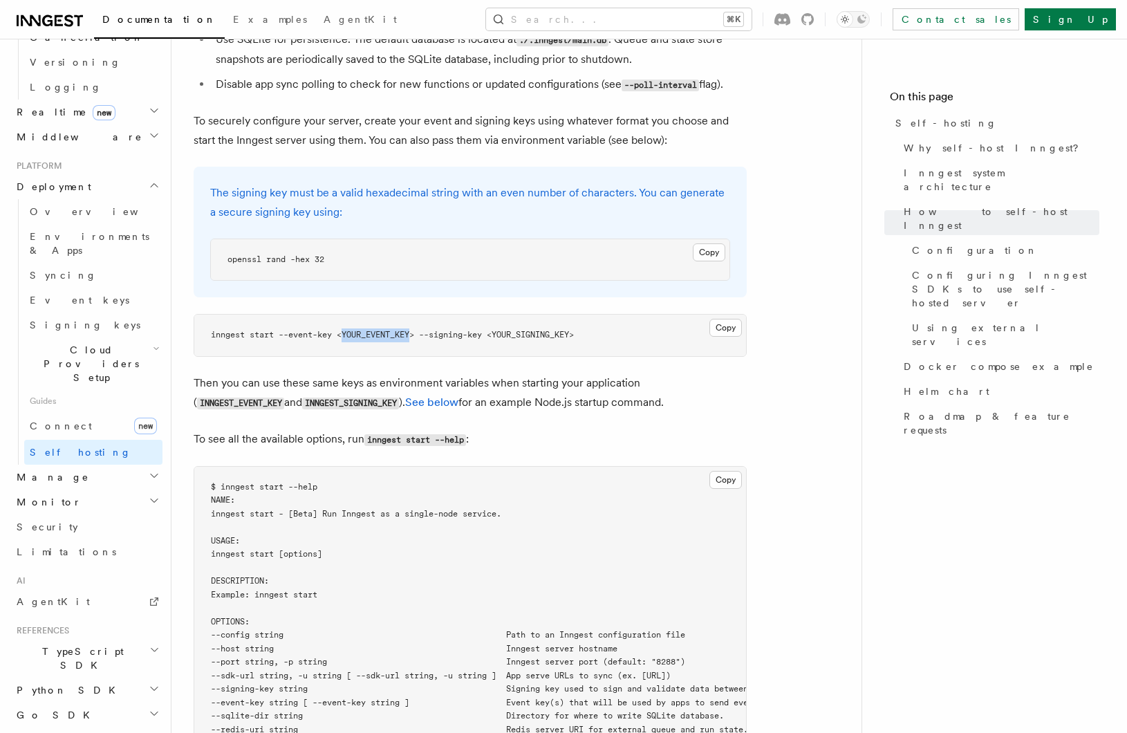
click at [395, 330] on span "inngest start --event-key <YOUR_EVENT_KEY> --signing-key <YOUR_SIGNING_KEY>" at bounding box center [392, 335] width 363 height 10
click at [476, 330] on span "inngest start --event-key <YOUR_EVENT_KEY> --signing-key <YOUR_SIGNING_KEY>" at bounding box center [392, 335] width 363 height 10
click at [524, 330] on span "inngest start --event-key <YOUR_EVENT_KEY> --signing-key <YOUR_SIGNING_KEY>" at bounding box center [392, 335] width 363 height 10
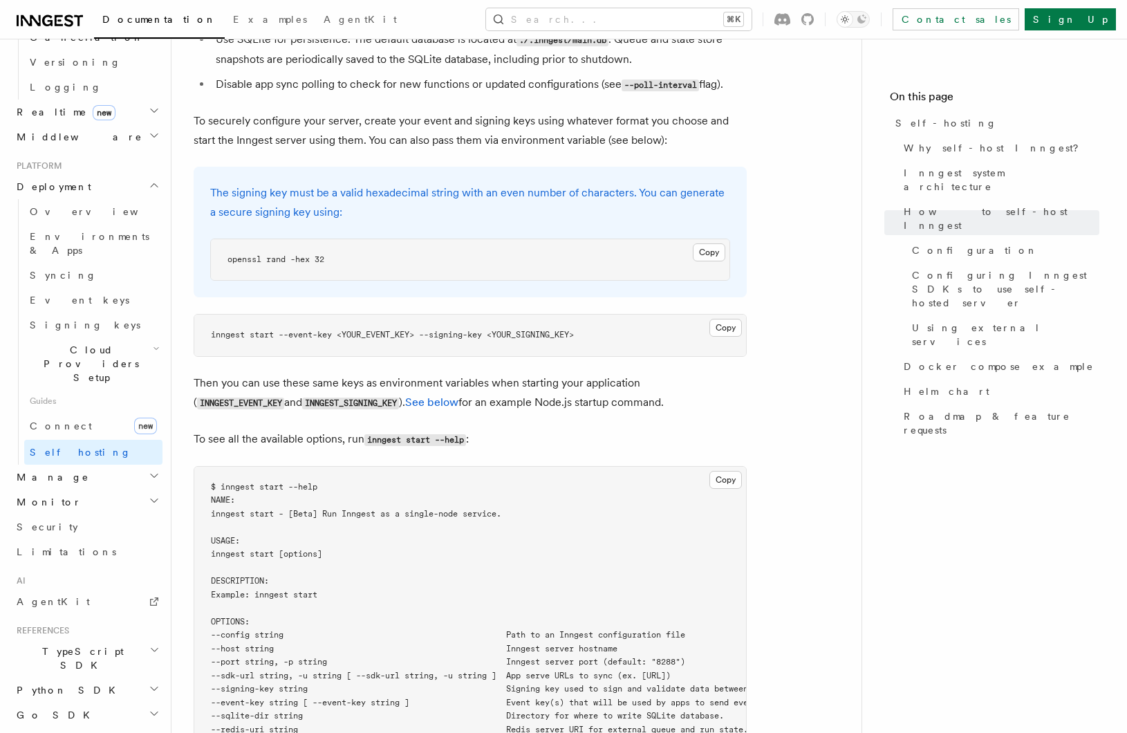
click at [422, 330] on span "inngest start --event-key <YOUR_EVENT_KEY> --signing-key <YOUR_SIGNING_KEY>" at bounding box center [392, 335] width 363 height 10
click at [402, 330] on span "inngest start --event-key <YOUR_EVENT_KEY> --signing-key <YOUR_SIGNING_KEY>" at bounding box center [392, 335] width 363 height 10
click at [557, 330] on span "inngest start --event-key <YOUR_EVENT_KEY> --signing-key <YOUR_SIGNING_KEY>" at bounding box center [392, 335] width 363 height 10
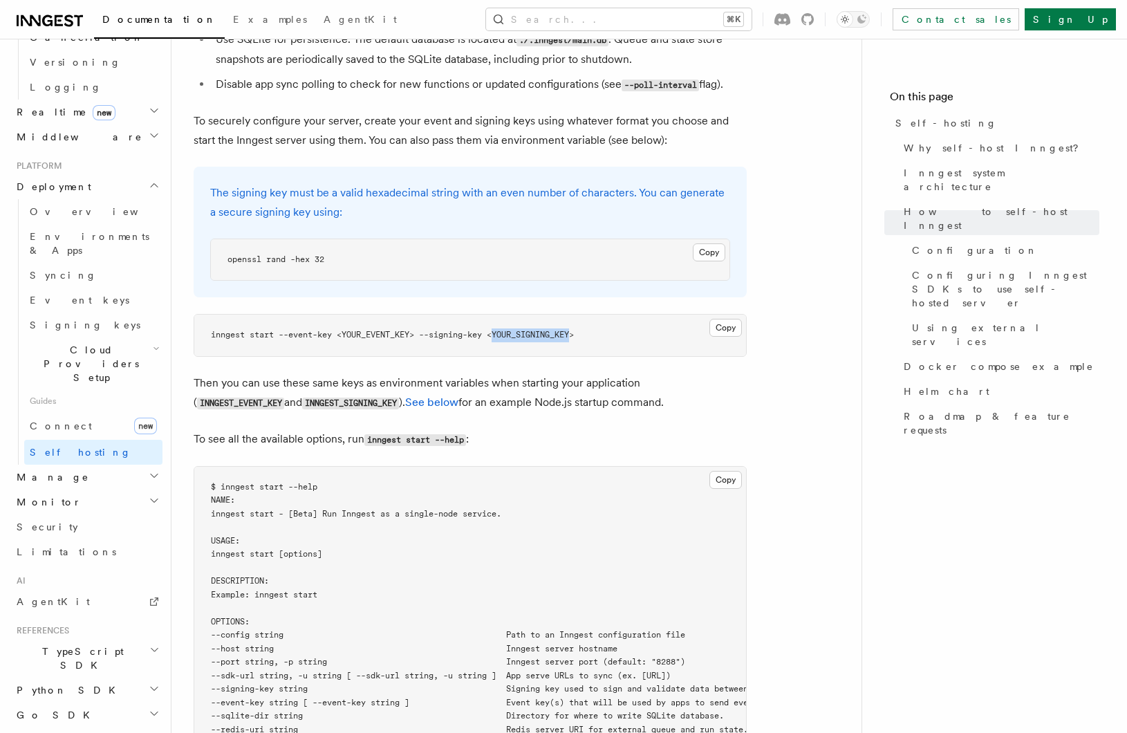
click at [557, 330] on span "inngest start --event-key <YOUR_EVENT_KEY> --signing-key <YOUR_SIGNING_KEY>" at bounding box center [392, 335] width 363 height 10
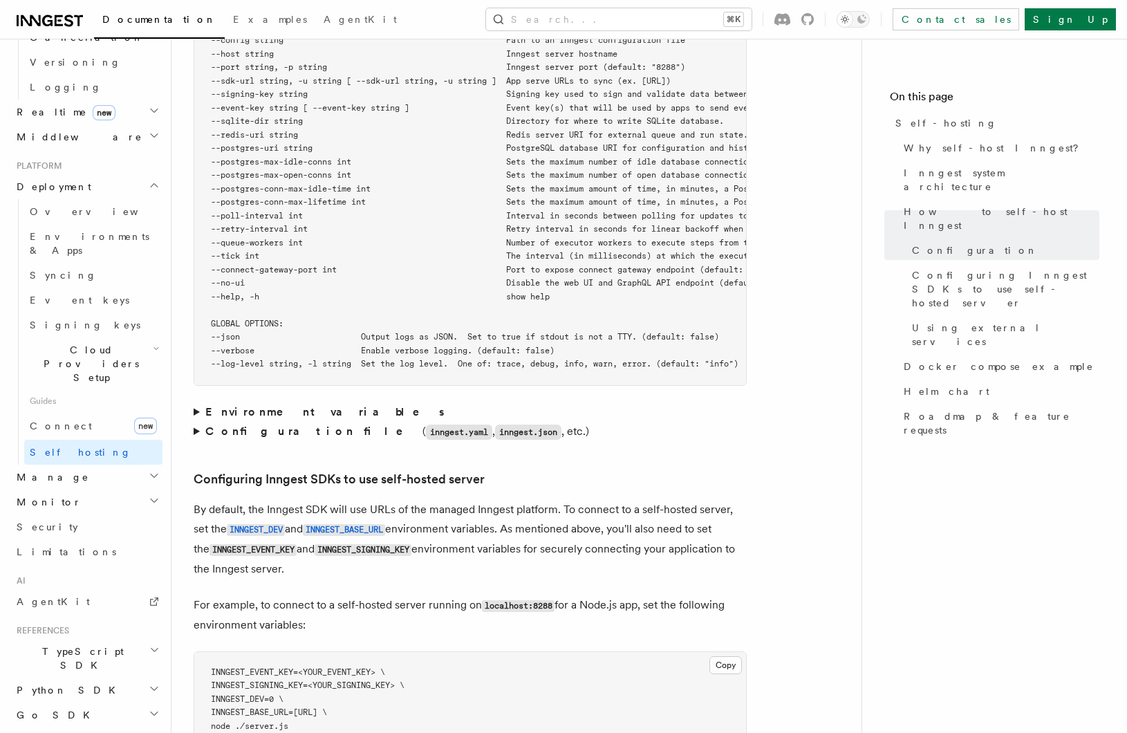
scroll to position [2642, 0]
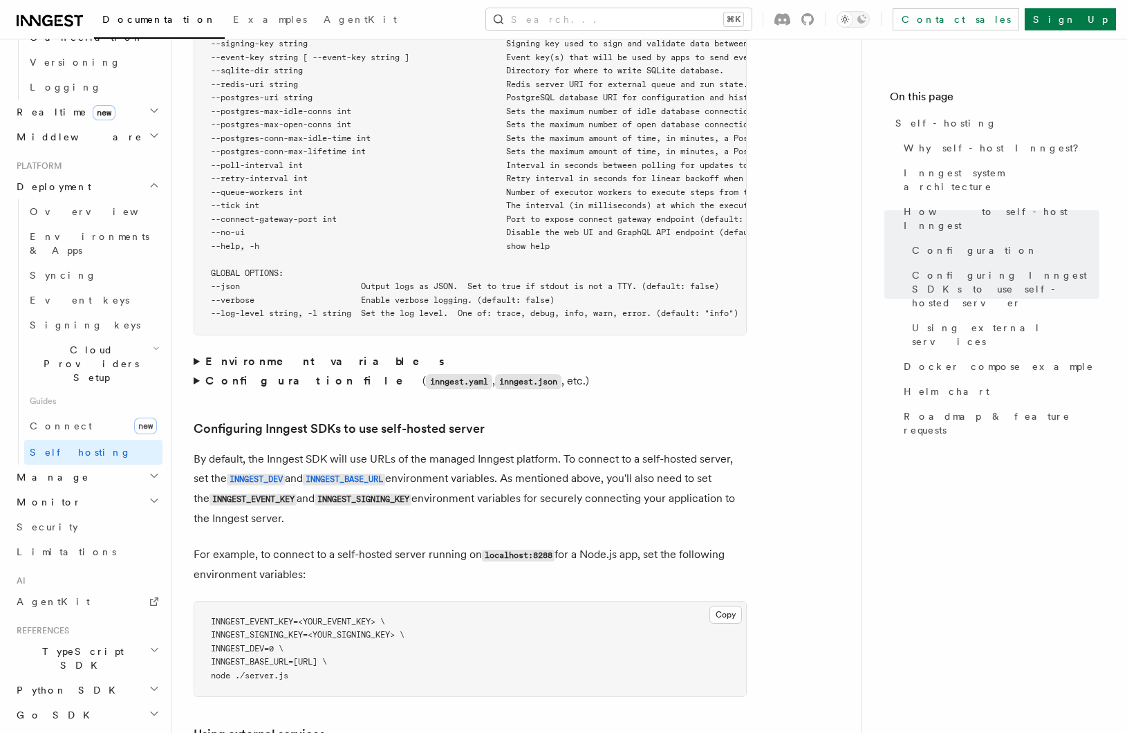
click at [222, 355] on strong "Environment variables" at bounding box center [325, 361] width 241 height 13
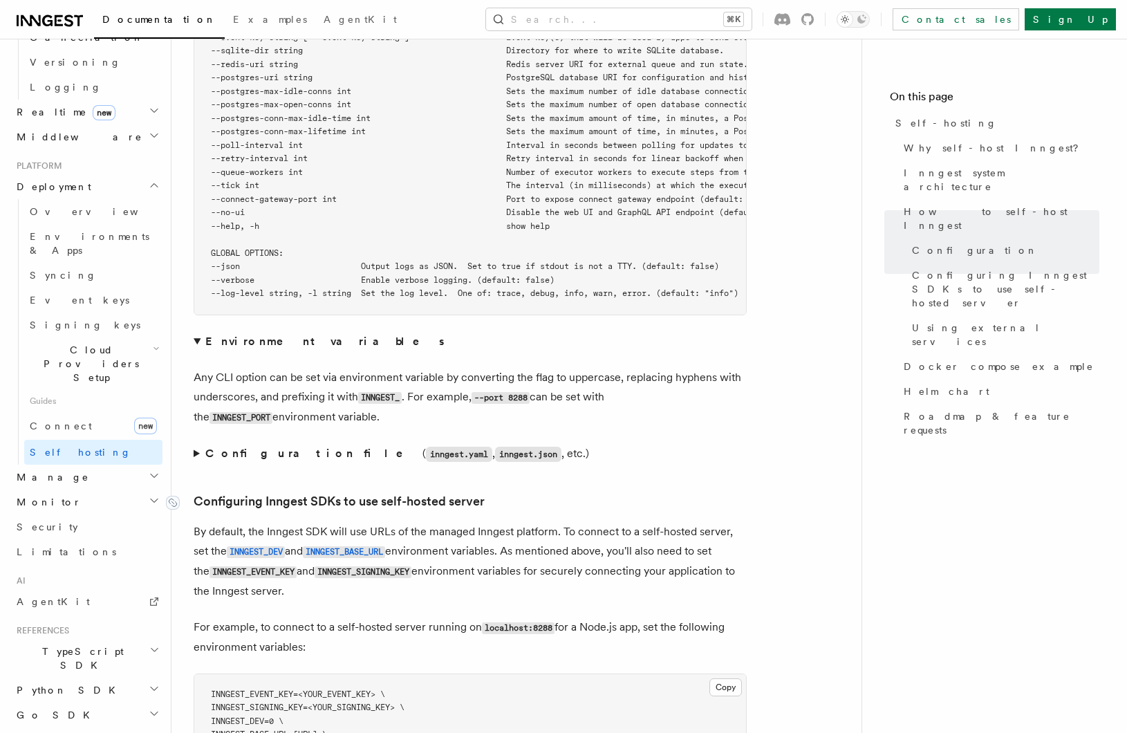
scroll to position [2663, 0]
click at [213, 446] on strong "Configuration file" at bounding box center [313, 452] width 217 height 13
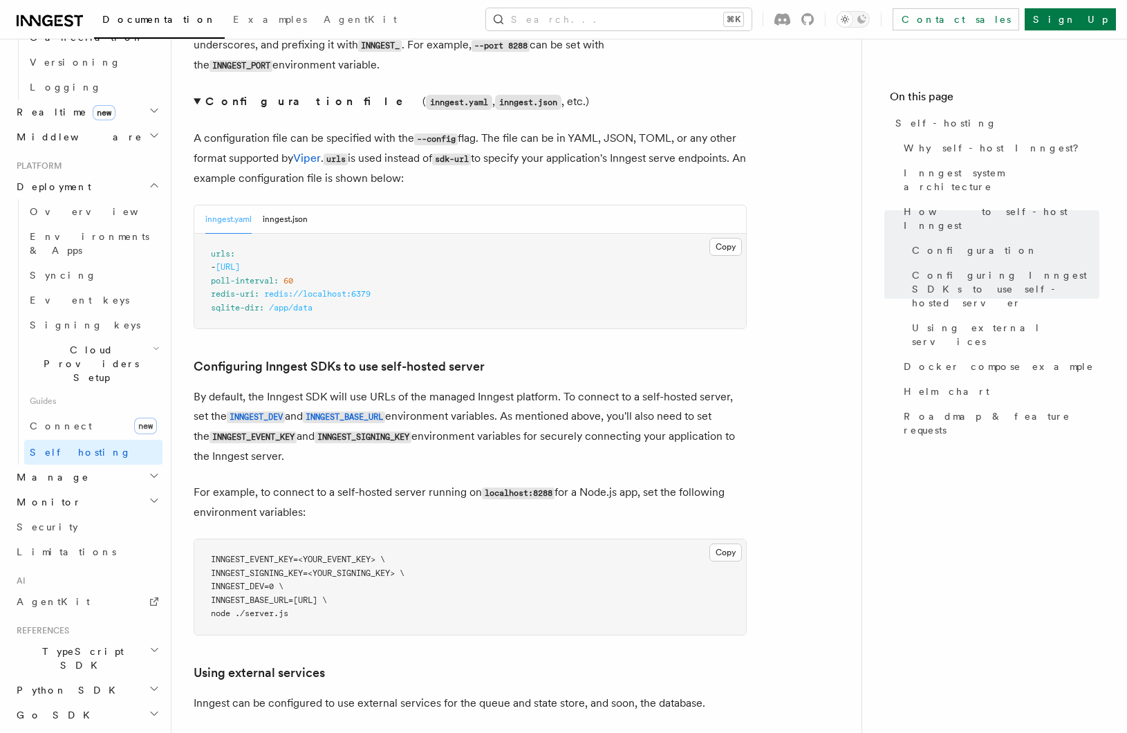
scroll to position [3015, 0]
click at [255, 553] on span "INNGEST_EVENT_KEY=<YOUR_EVENT_KEY> \" at bounding box center [298, 558] width 174 height 10
click at [243, 567] on span "INNGEST_SIGNING_KEY=<YOUR_SIGNING_KEY> \" at bounding box center [308, 572] width 194 height 10
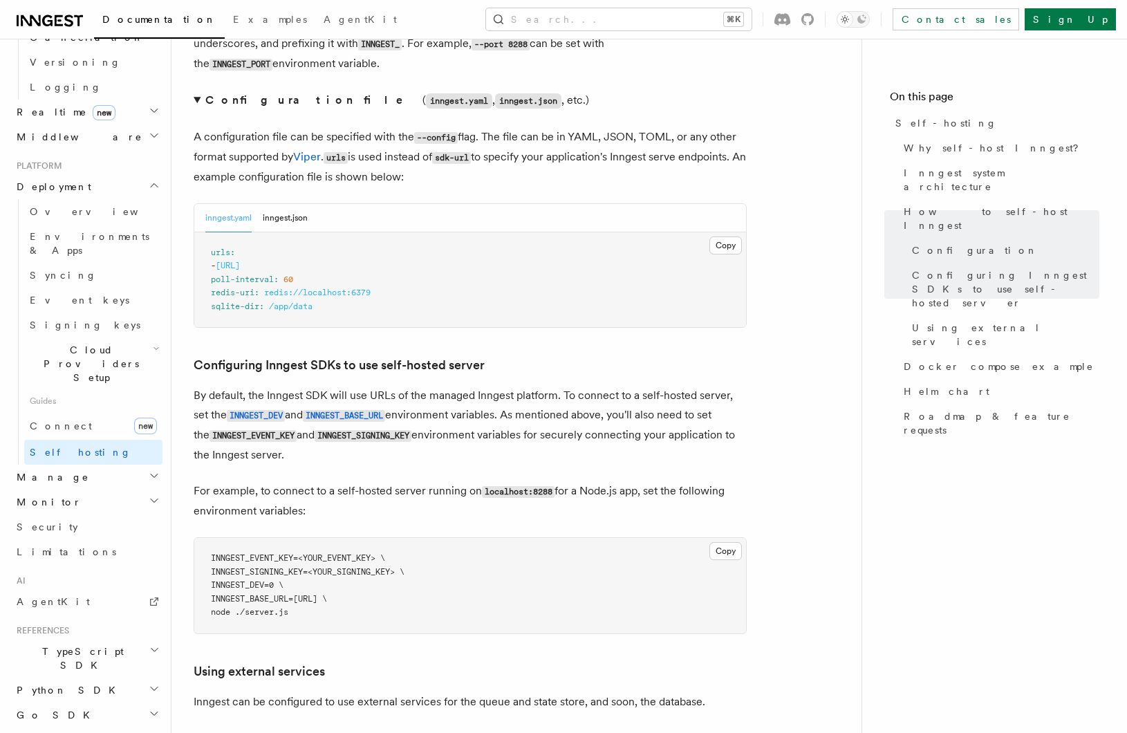
click at [238, 580] on span "INNGEST_DEV=0 \" at bounding box center [247, 585] width 73 height 10
copy span "INNGEST_DEV"
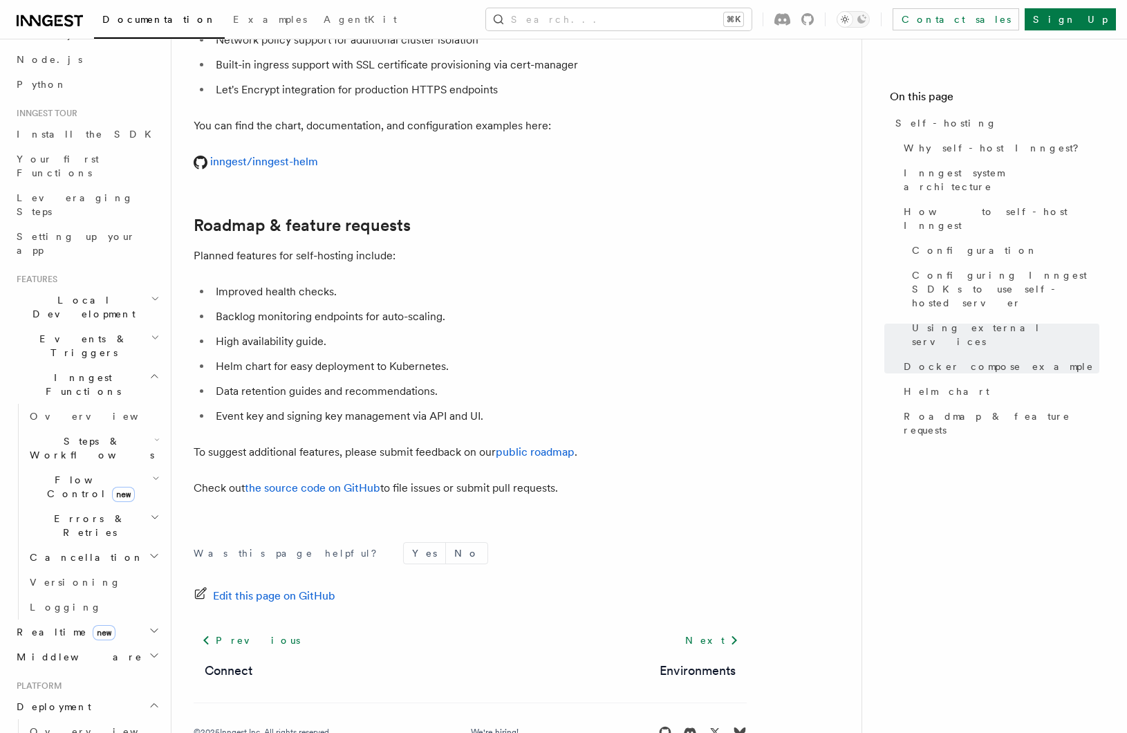
scroll to position [0, 0]
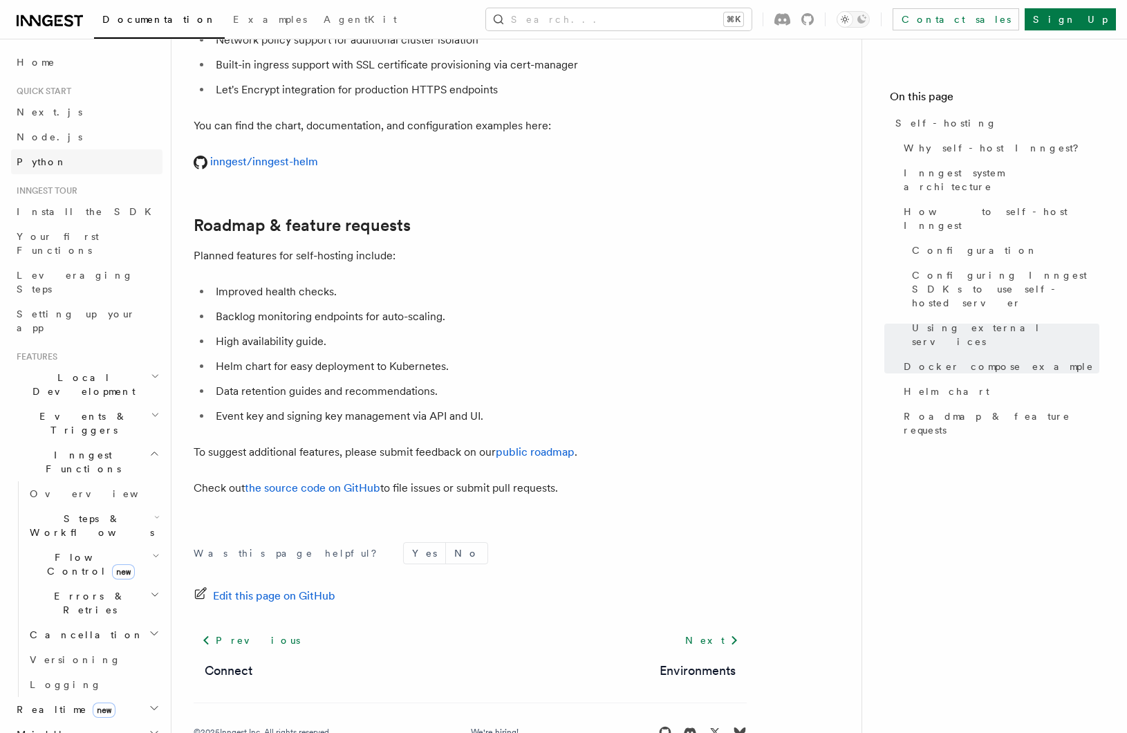
click at [128, 163] on link "Python" at bounding box center [86, 161] width 151 height 25
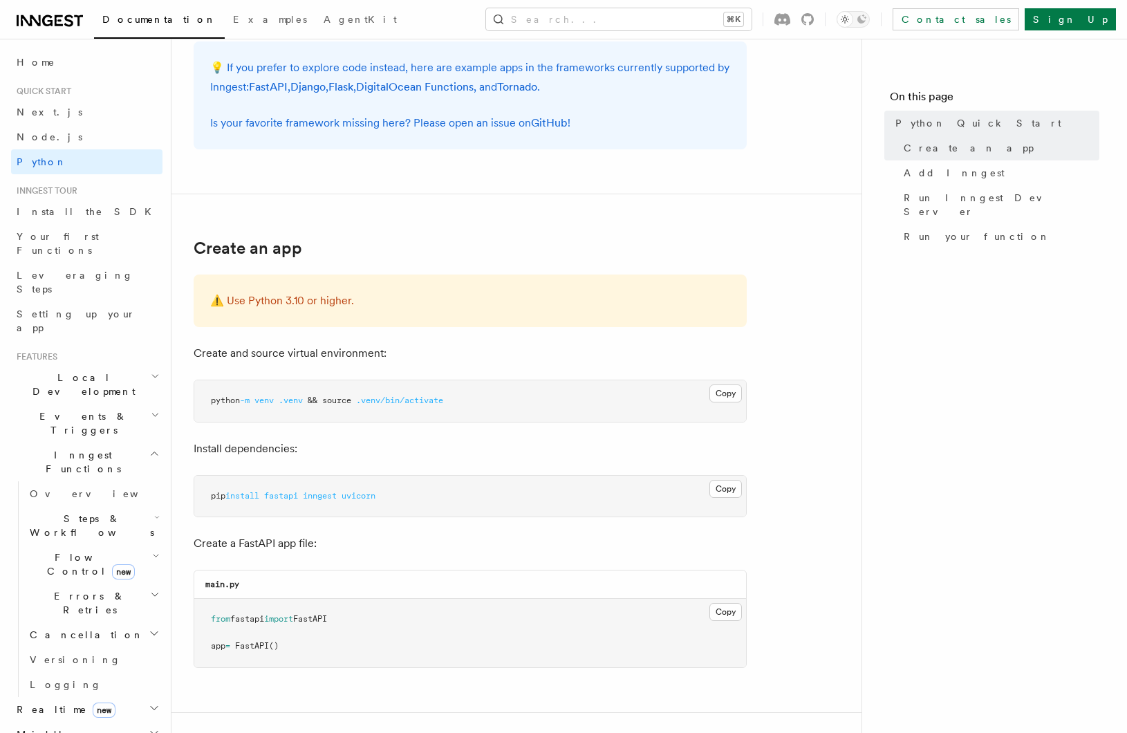
scroll to position [145, 0]
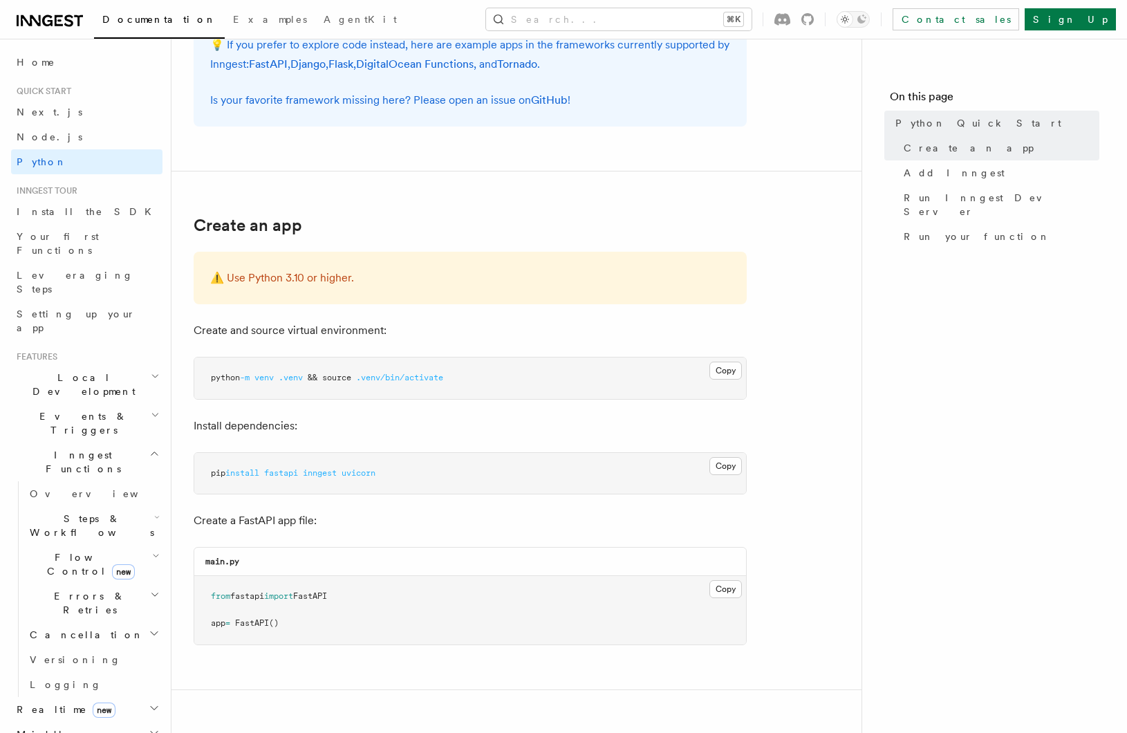
click at [123, 217] on link "Install the SDK" at bounding box center [86, 211] width 151 height 25
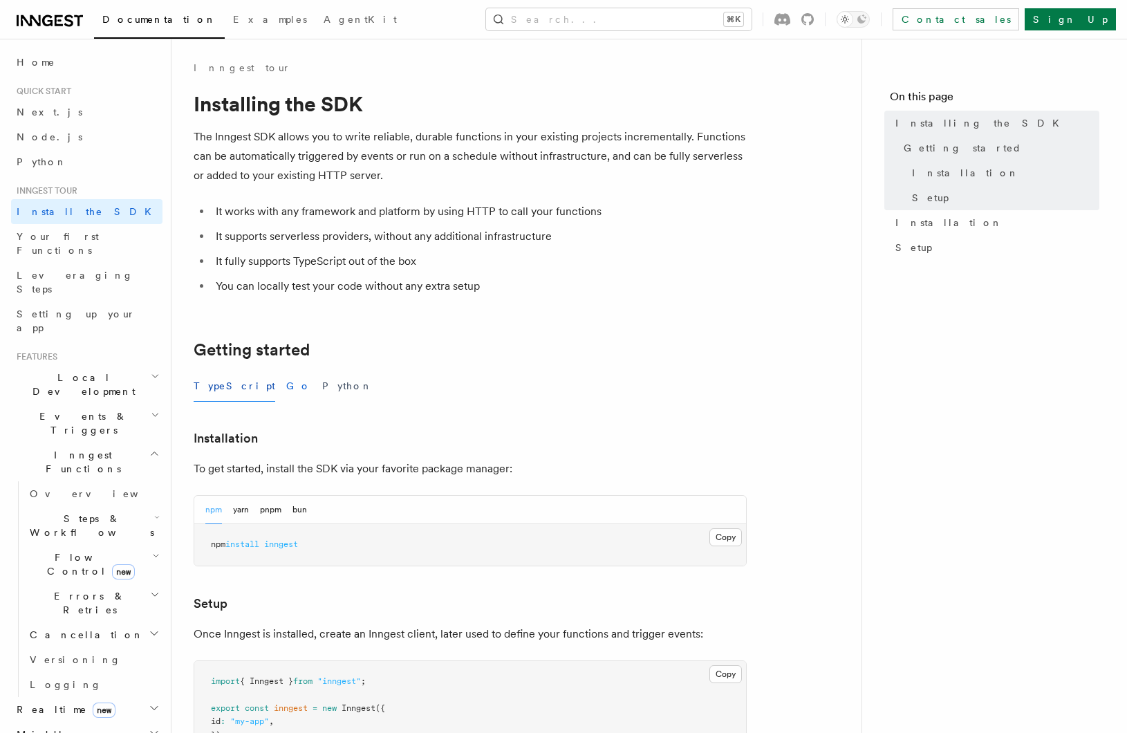
click at [286, 395] on button "Go" at bounding box center [298, 386] width 25 height 31
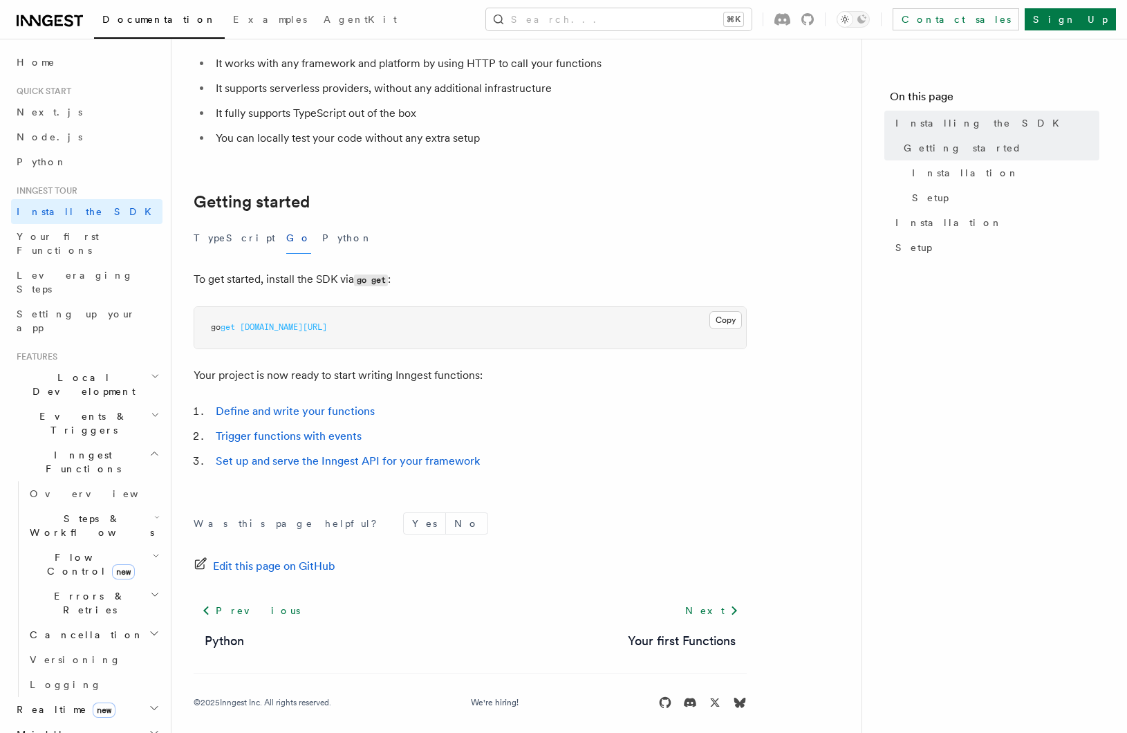
scroll to position [154, 0]
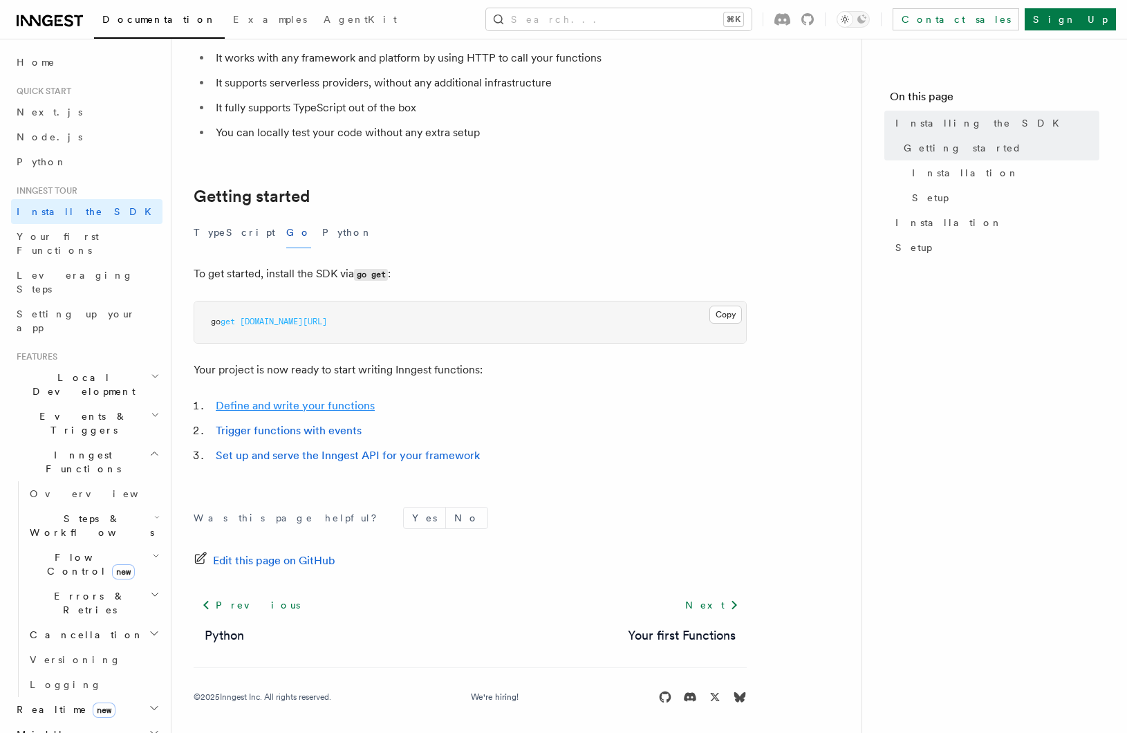
click at [355, 407] on link "Define and write your functions" at bounding box center [295, 405] width 159 height 13
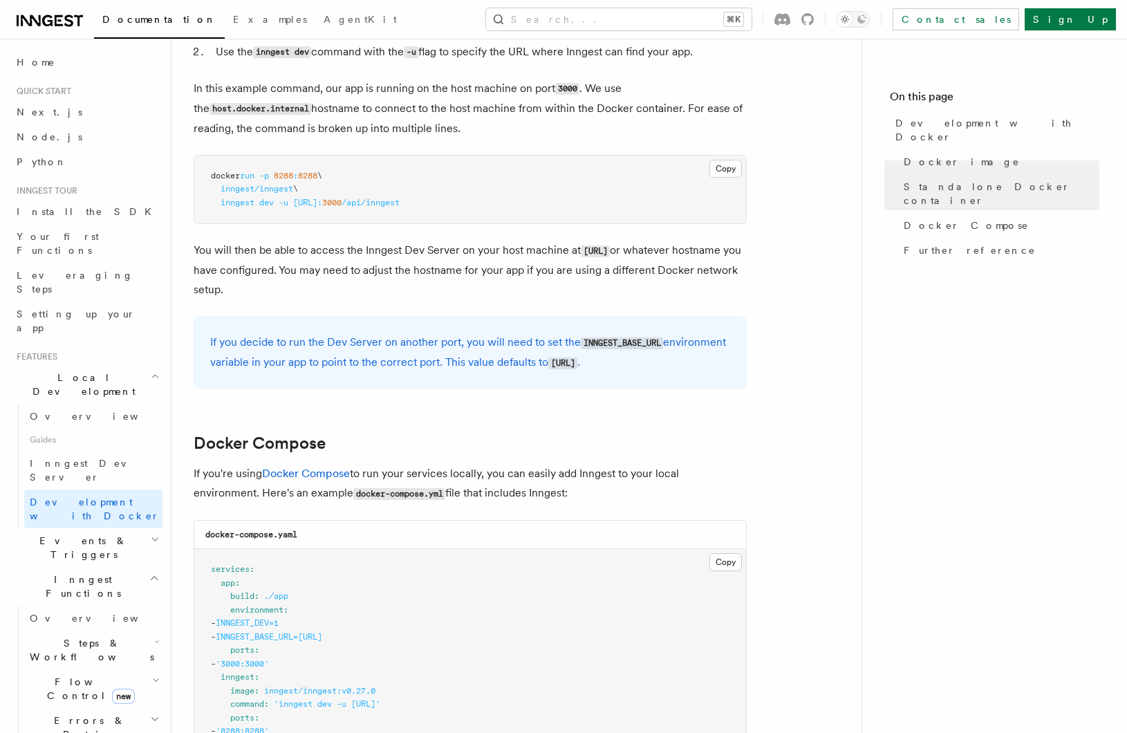
scroll to position [39, 0]
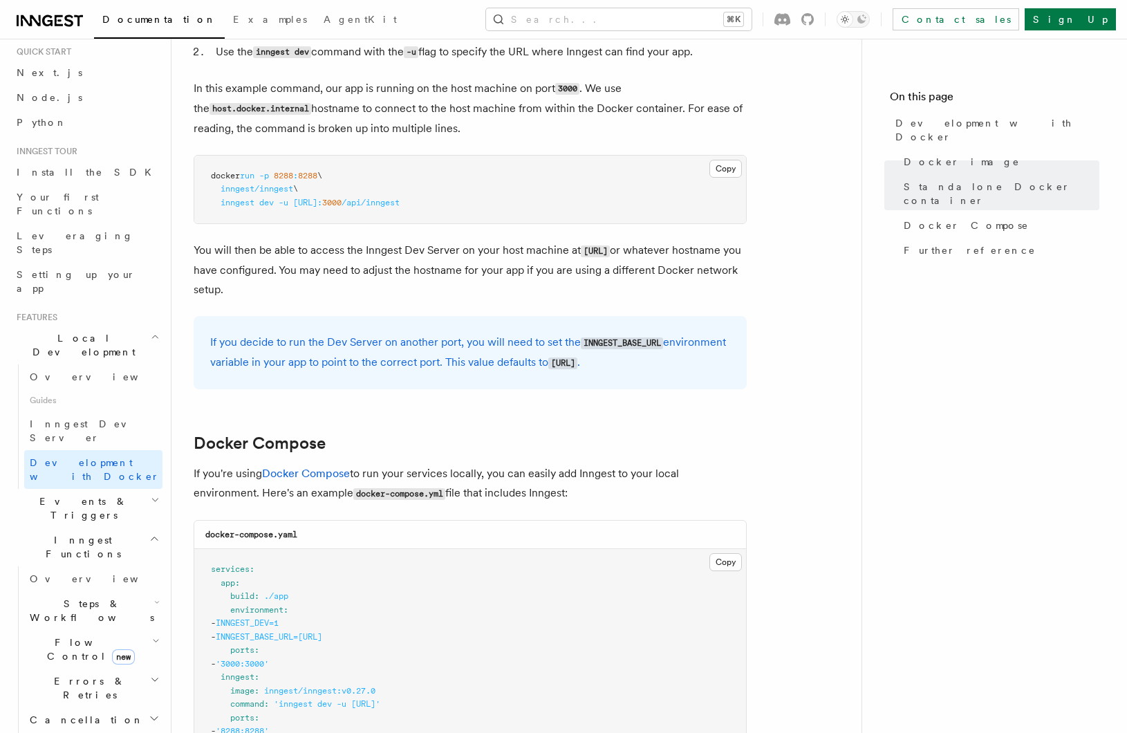
click at [279, 623] on span "INNGEST_DEV=1" at bounding box center [247, 623] width 63 height 10
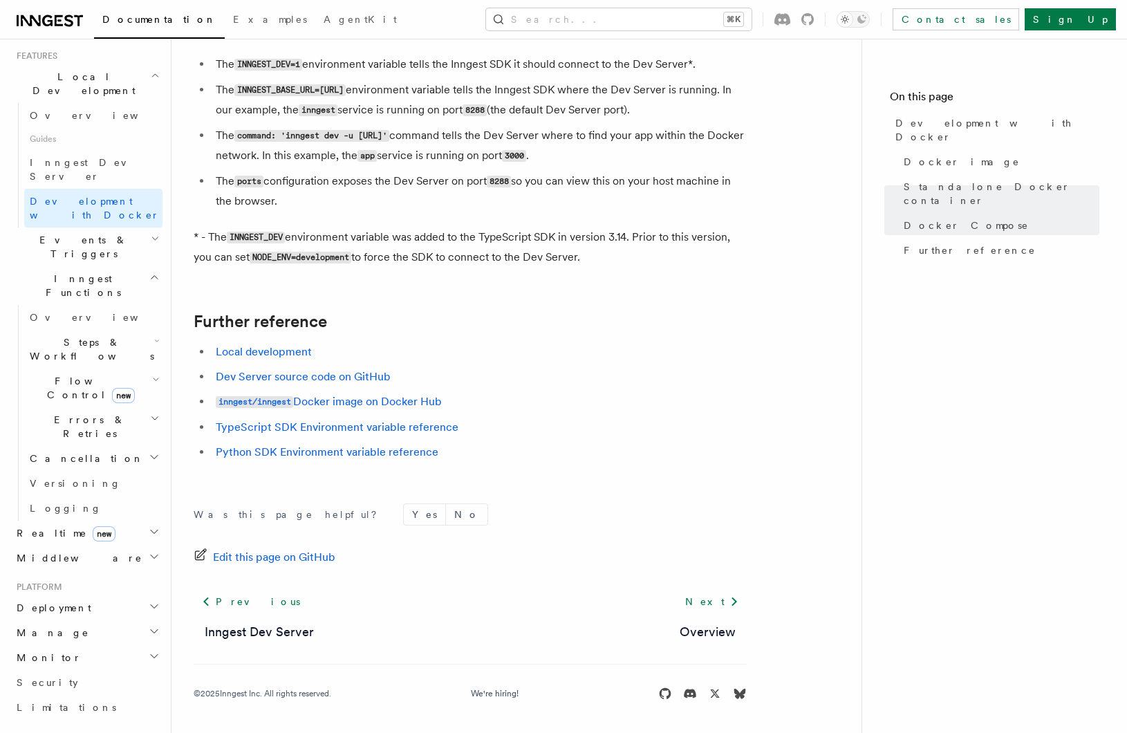
scroll to position [317, 0]
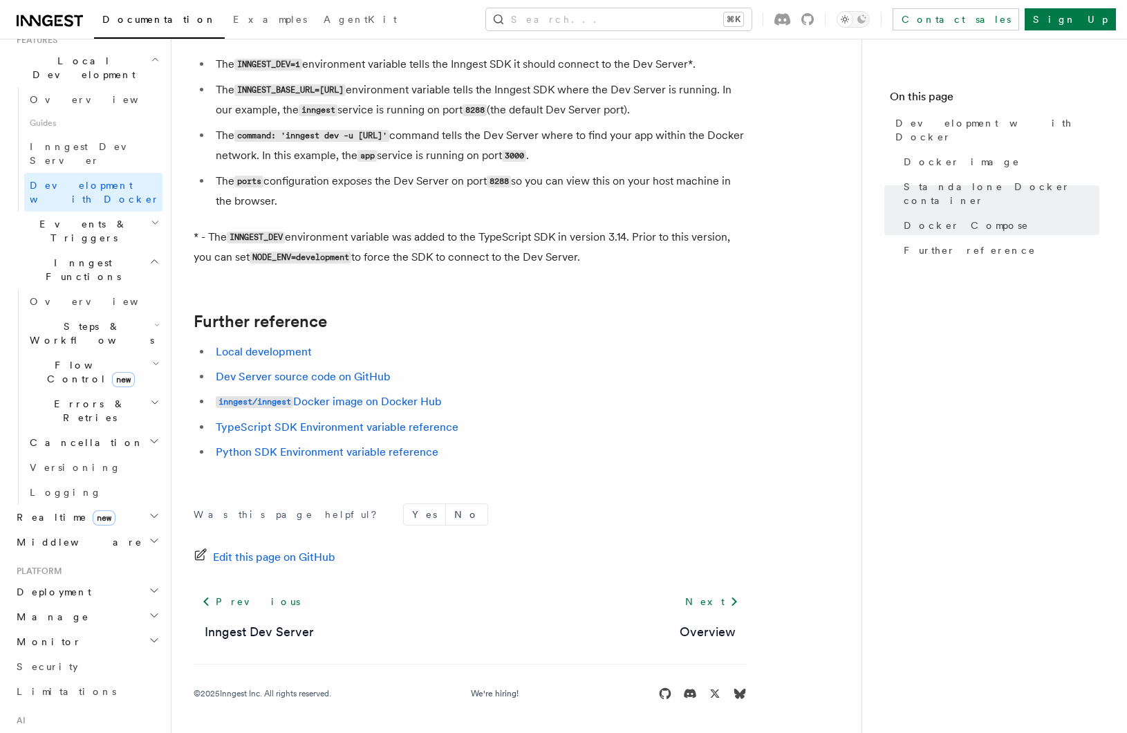
click at [133, 505] on h2 "Realtime new" at bounding box center [86, 517] width 151 height 25
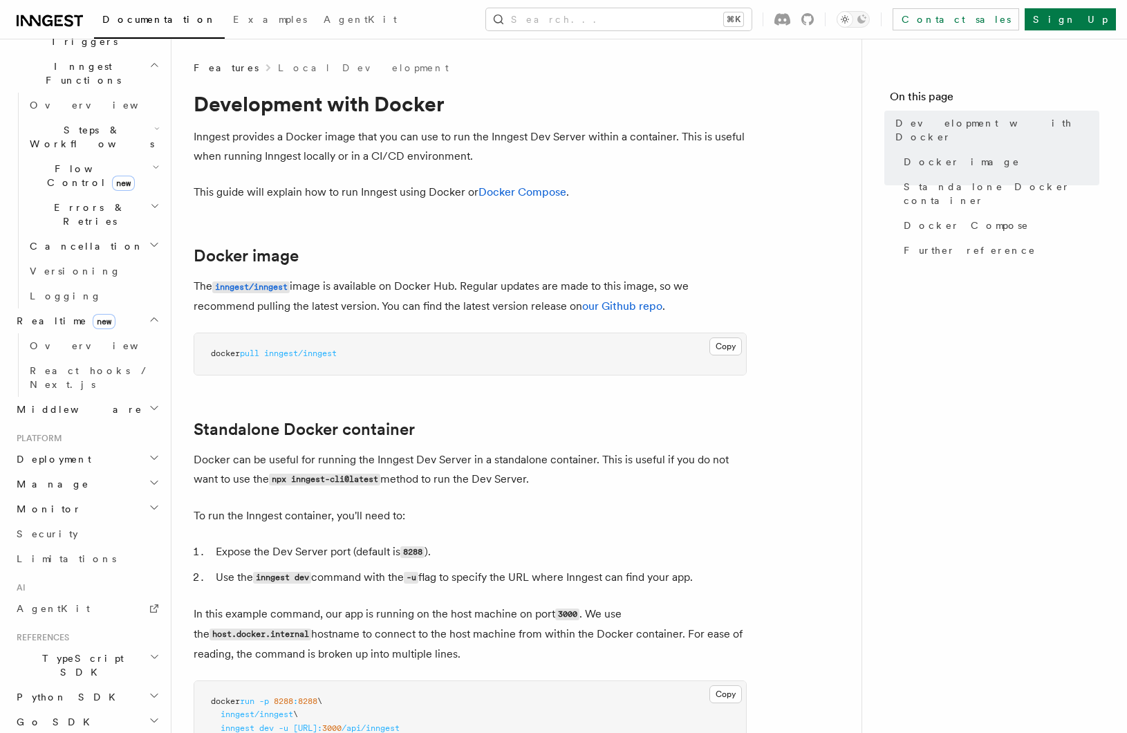
scroll to position [520, 0]
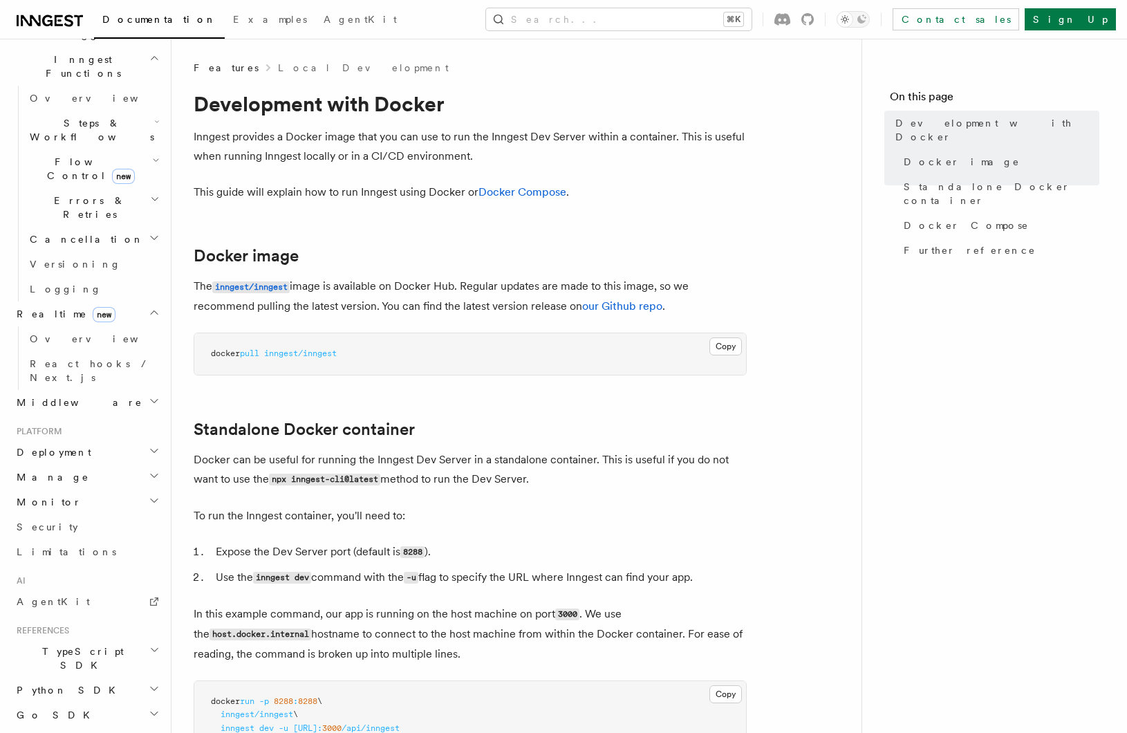
click at [124, 440] on h2 "Deployment" at bounding box center [86, 452] width 151 height 25
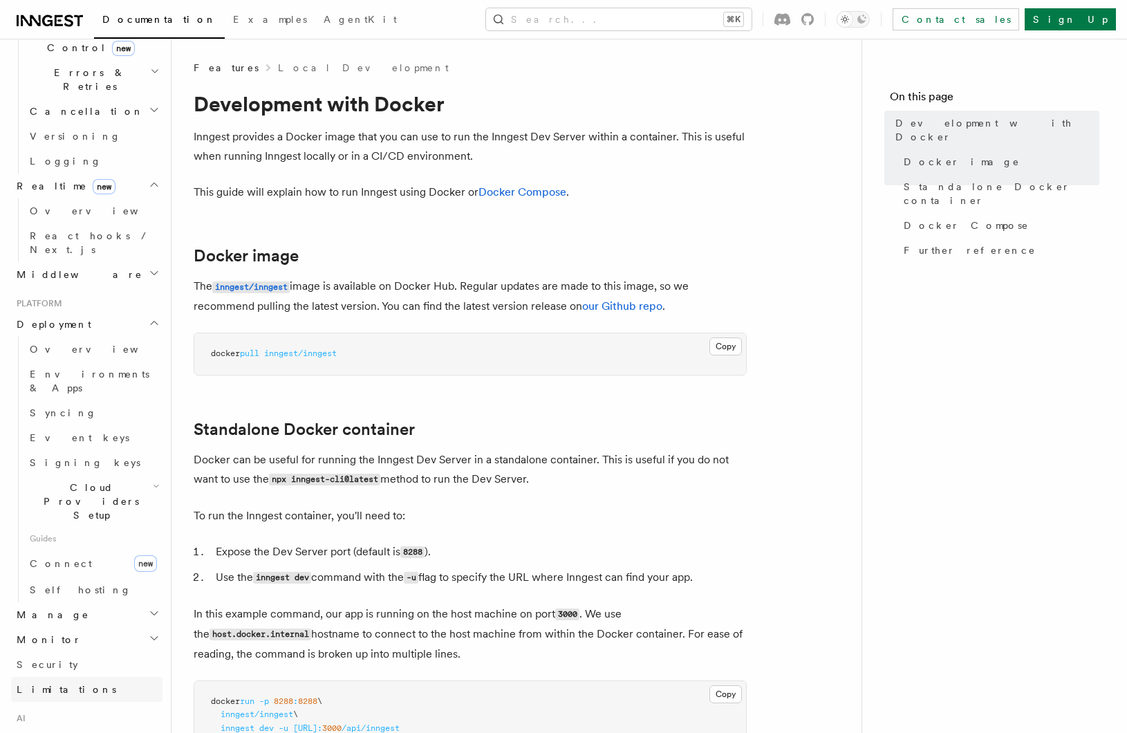
scroll to position [651, 0]
click at [136, 599] on h2 "Manage" at bounding box center [86, 611] width 151 height 25
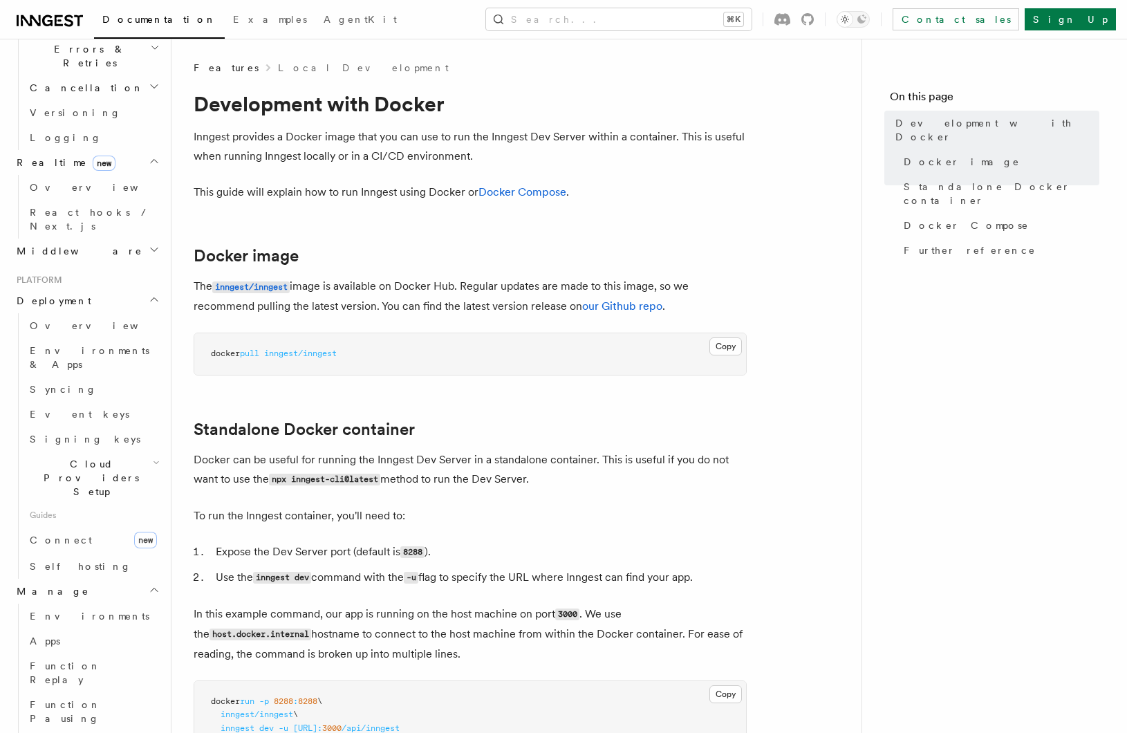
scroll to position [672, 0]
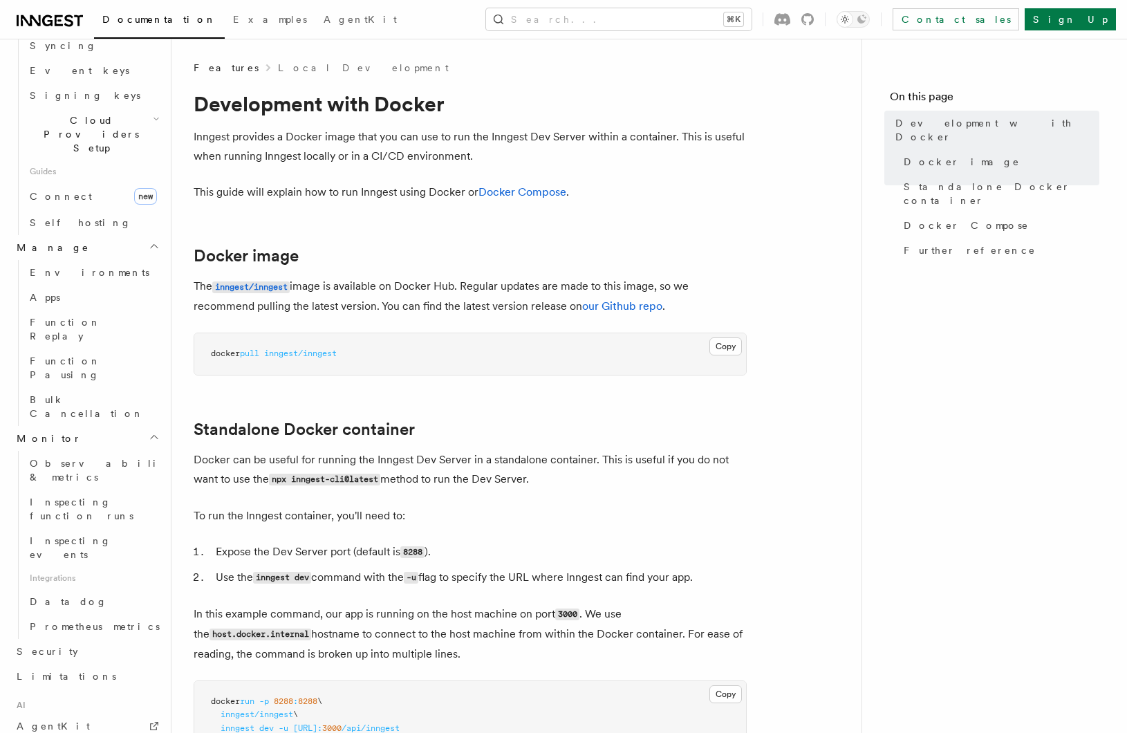
scroll to position [119, 0]
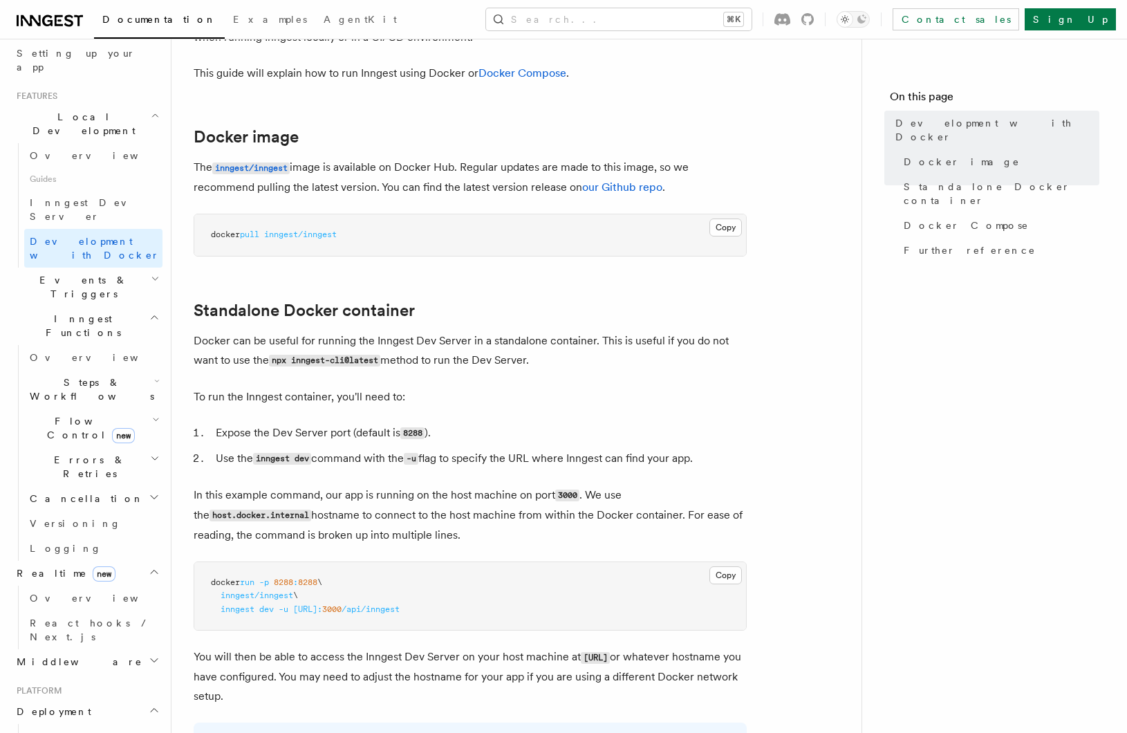
scroll to position [0, 0]
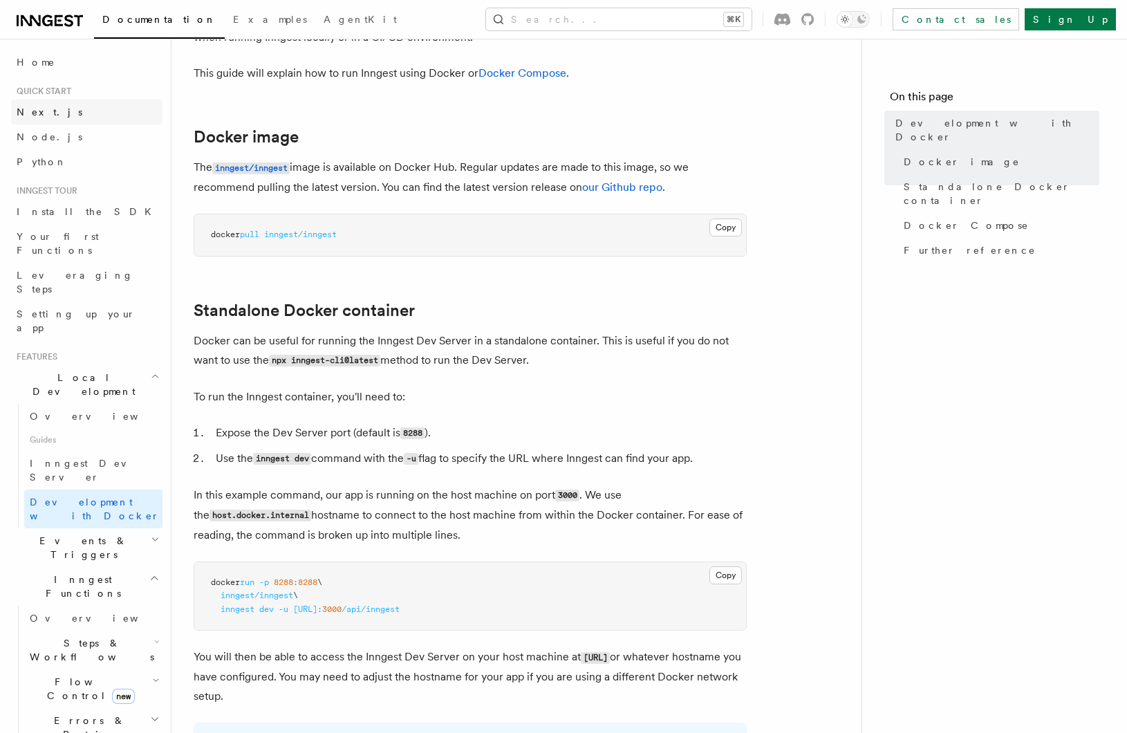
click at [67, 109] on link "Next.js" at bounding box center [86, 112] width 151 height 25
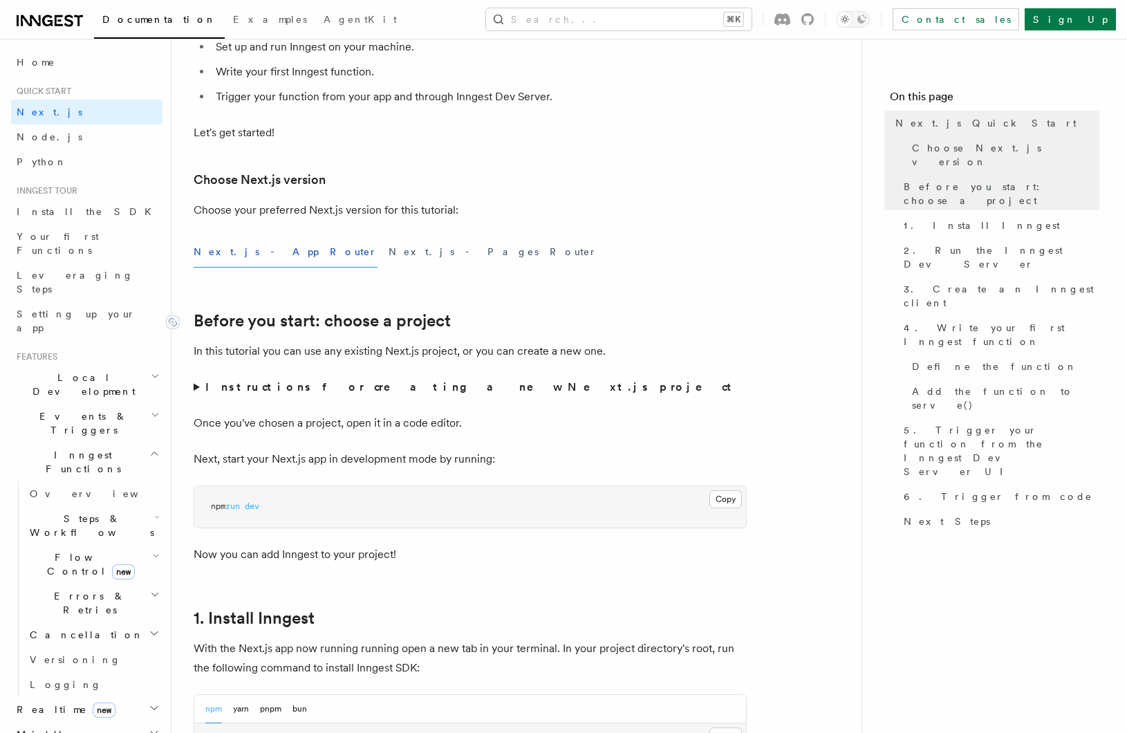
scroll to position [218, 0]
click at [389, 252] on button "Next.js - Pages Router" at bounding box center [493, 251] width 209 height 31
click at [238, 253] on button "Next.js - App Router" at bounding box center [286, 251] width 184 height 31
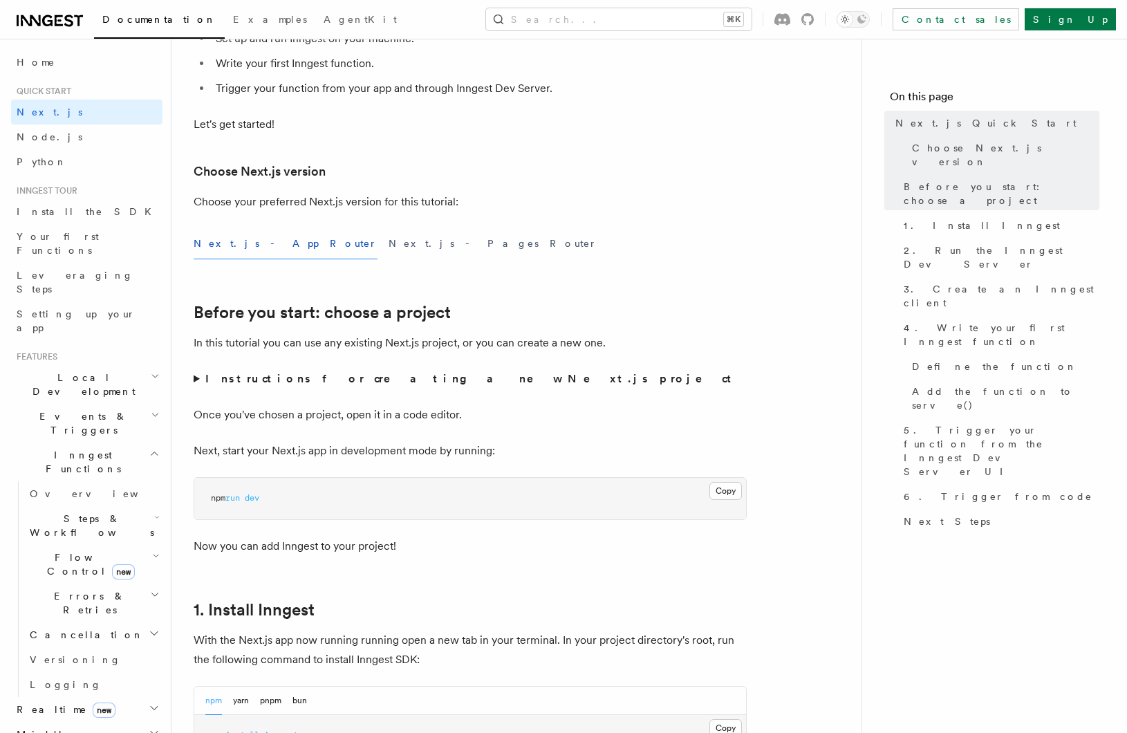
scroll to position [235, 0]
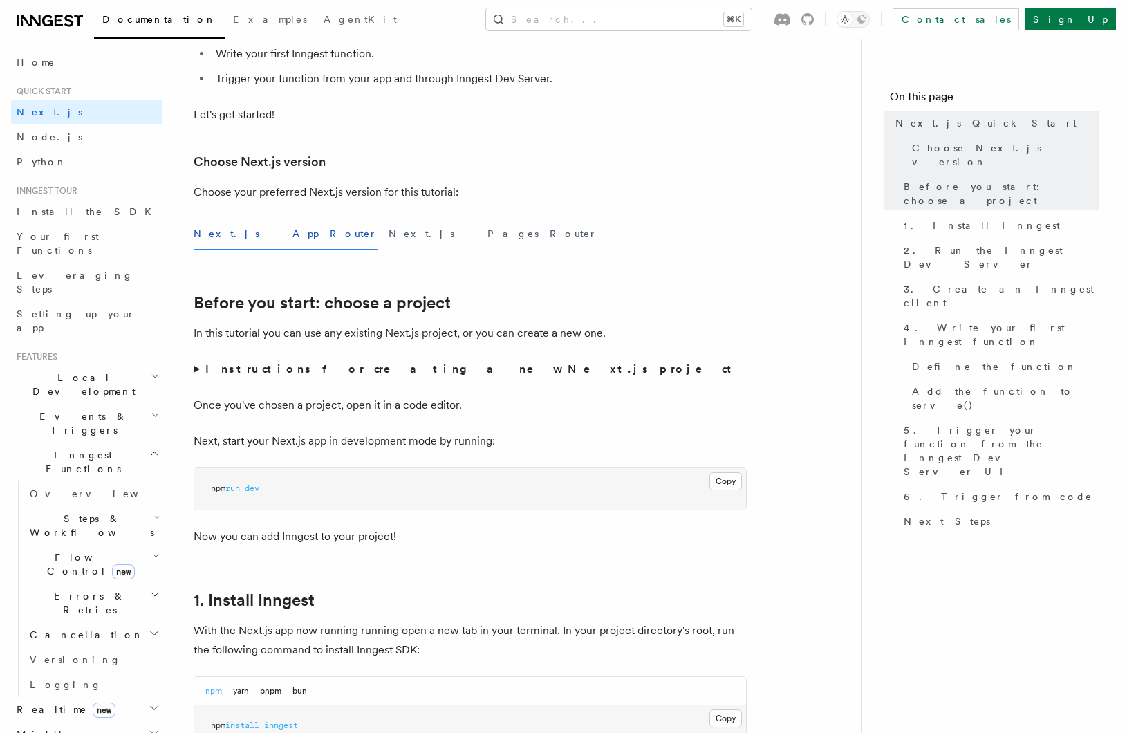
click at [244, 373] on strong "Instructions for creating a new Next.js project" at bounding box center [471, 368] width 532 height 13
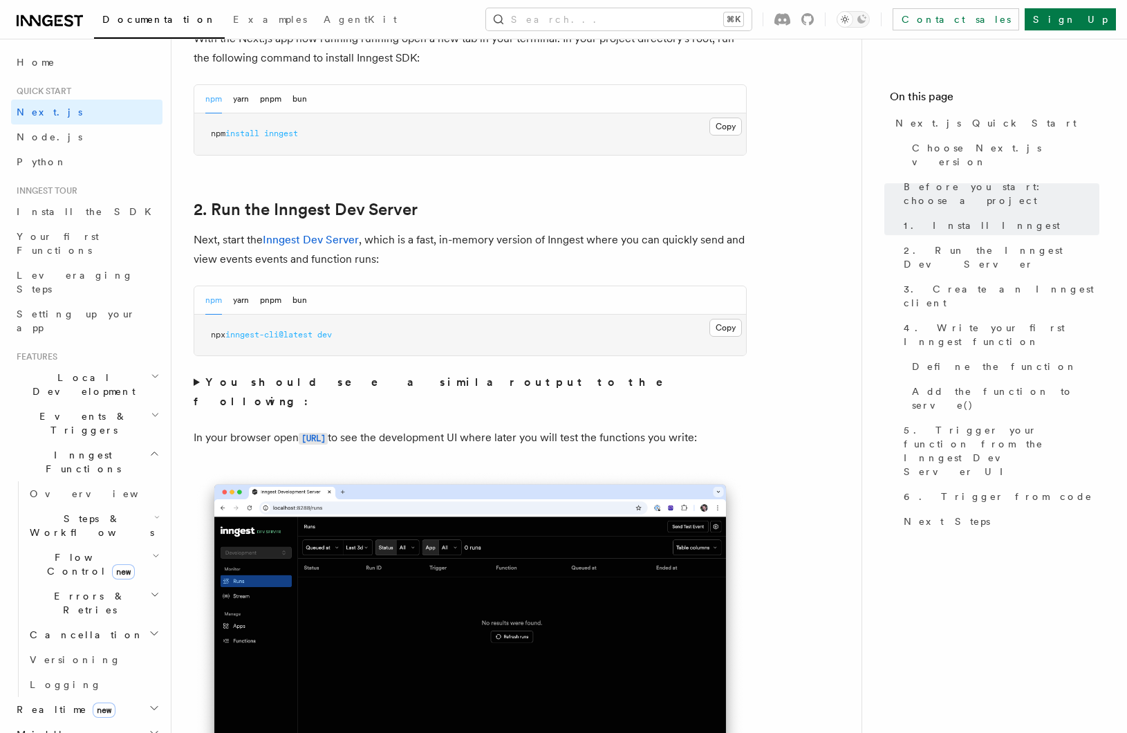
scroll to position [928, 0]
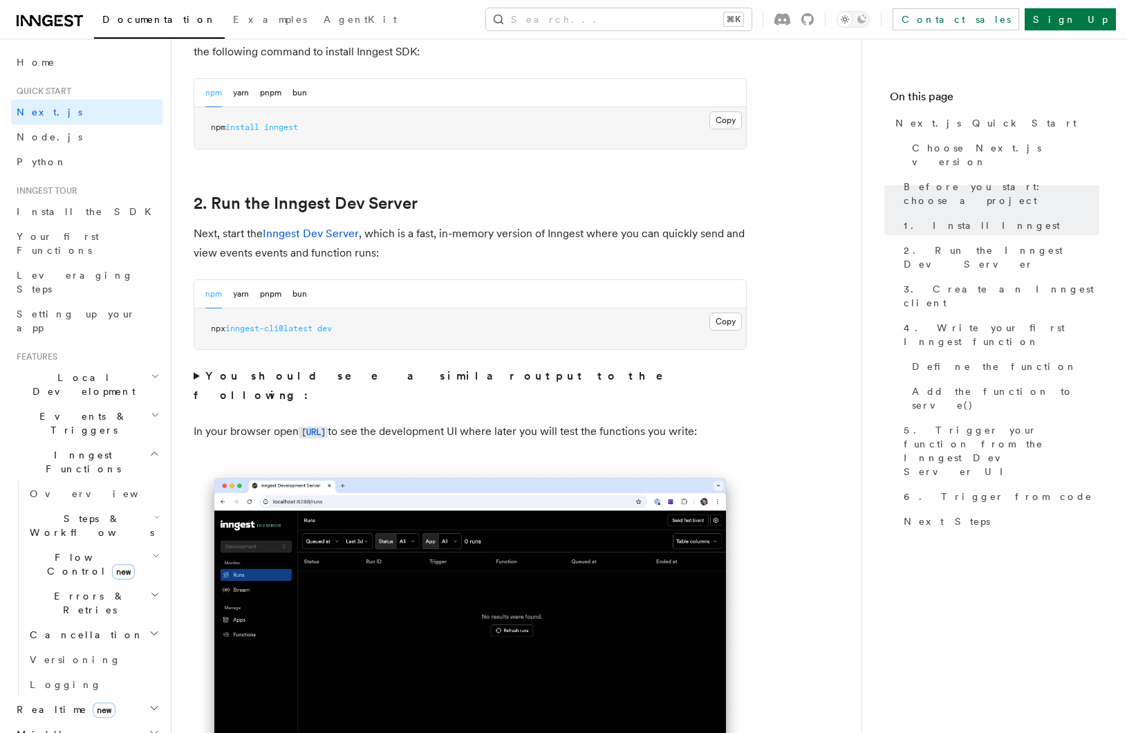
click at [198, 374] on summary "You should see a similar output to the following:" at bounding box center [470, 386] width 553 height 39
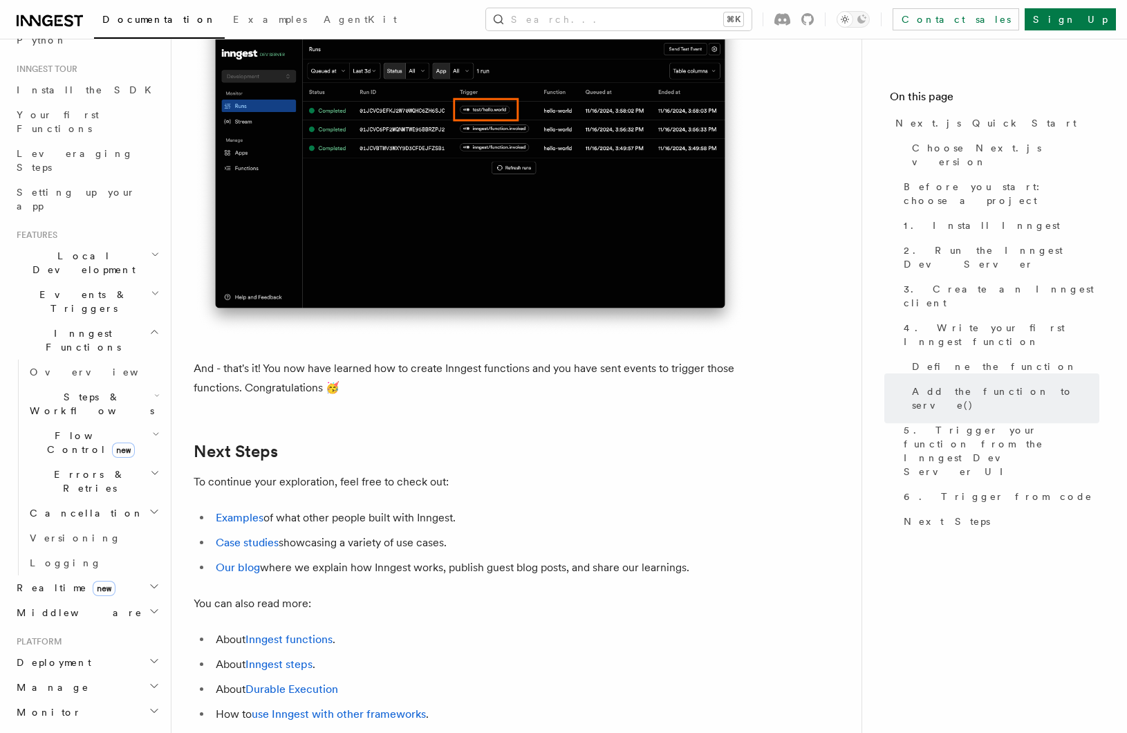
scroll to position [122, 0]
click at [138, 320] on h2 "Inngest Functions" at bounding box center [86, 339] width 151 height 39
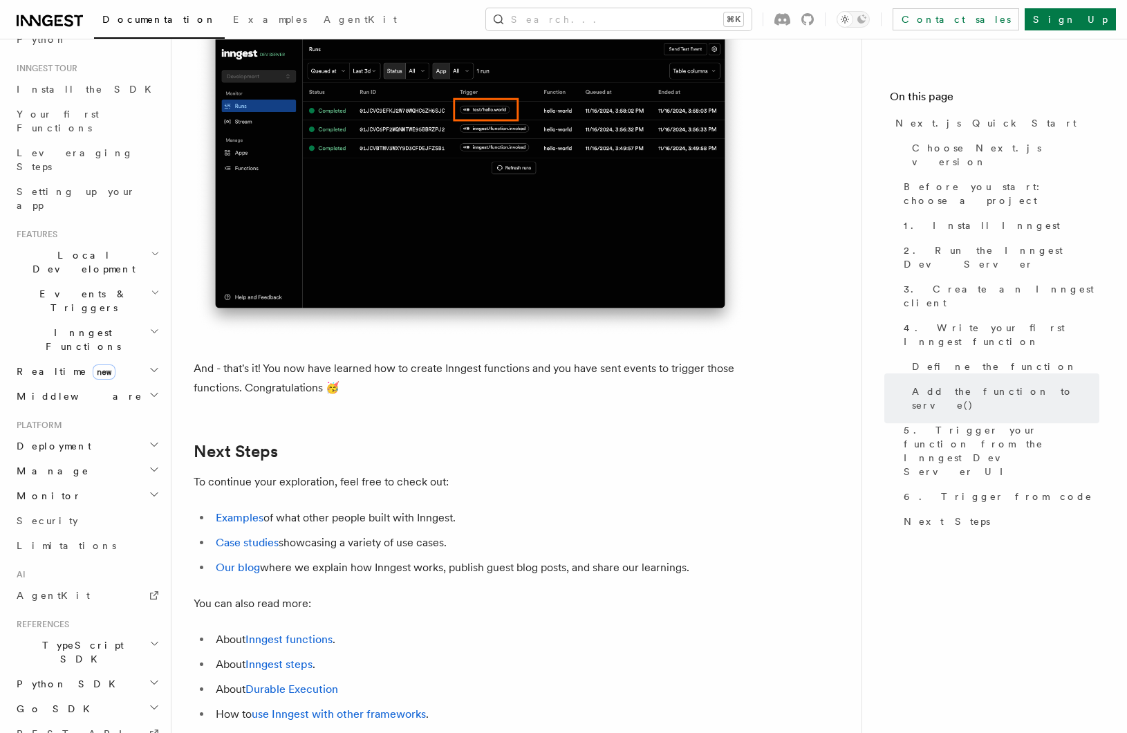
click at [140, 359] on h2 "Realtime new" at bounding box center [86, 371] width 151 height 25
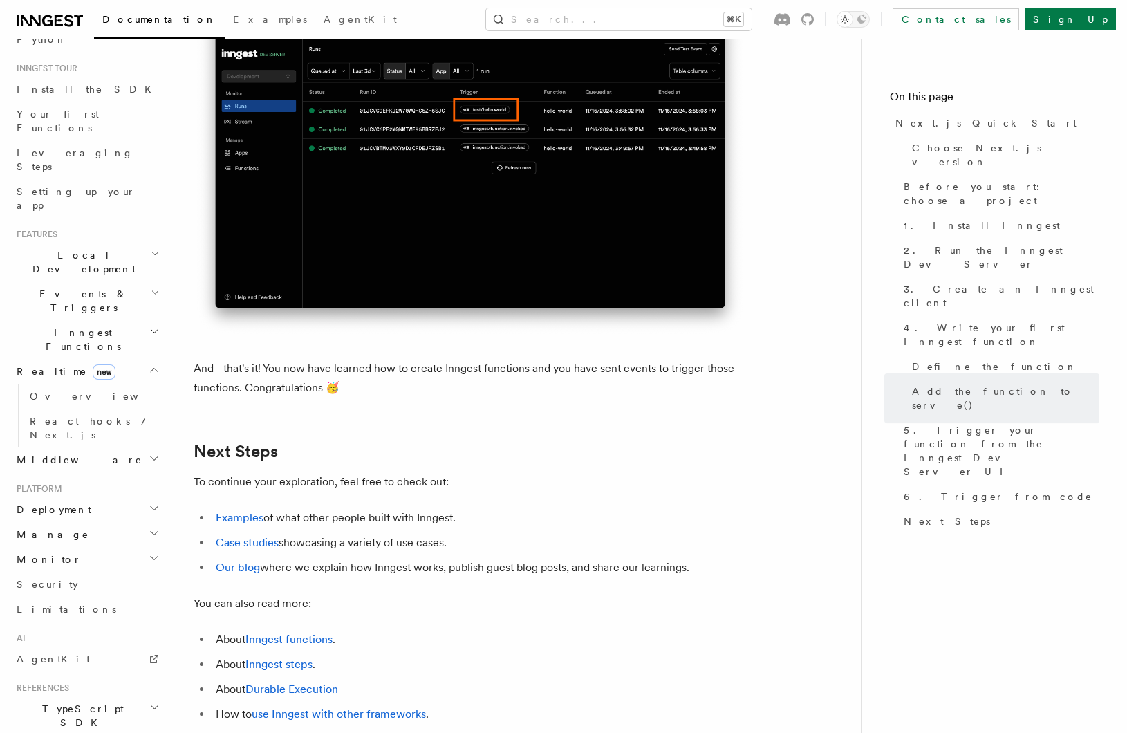
click at [142, 359] on h2 "Realtime new" at bounding box center [86, 371] width 151 height 25
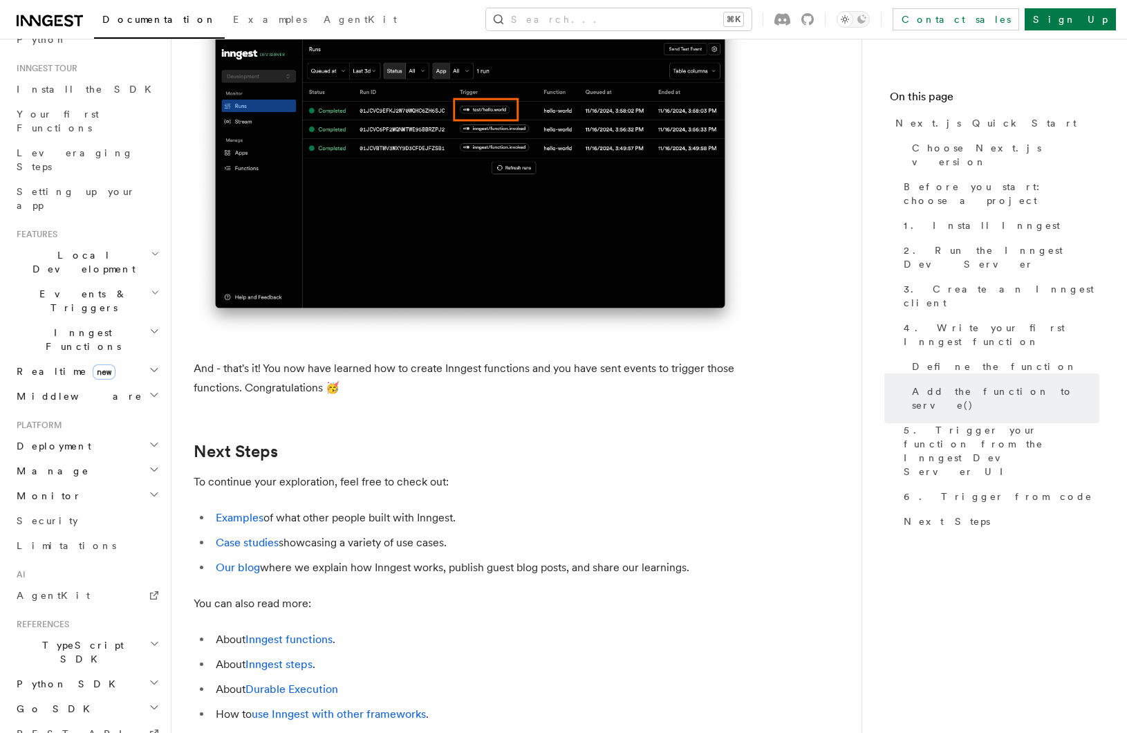
click at [140, 384] on h2 "Middleware" at bounding box center [86, 396] width 151 height 25
click at [138, 384] on h2 "Middleware" at bounding box center [86, 396] width 151 height 25
click at [131, 483] on h2 "Monitor" at bounding box center [86, 495] width 151 height 25
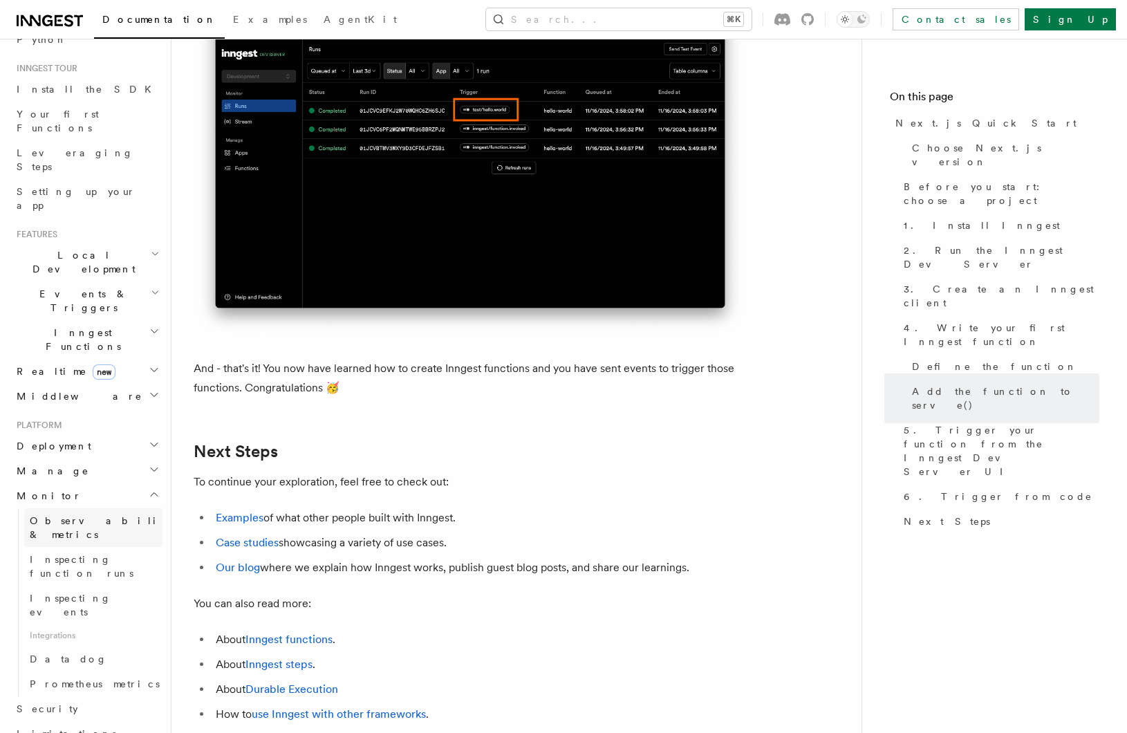
click at [123, 515] on span "Observability & metrics" at bounding box center [101, 527] width 142 height 25
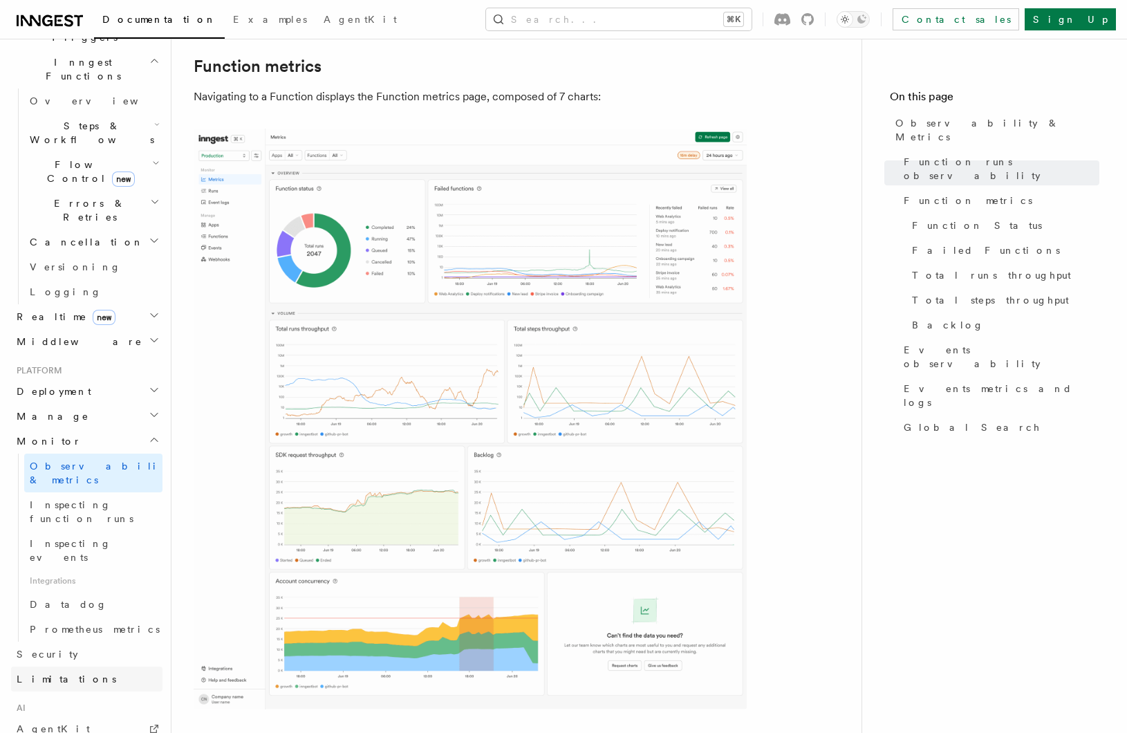
scroll to position [402, 0]
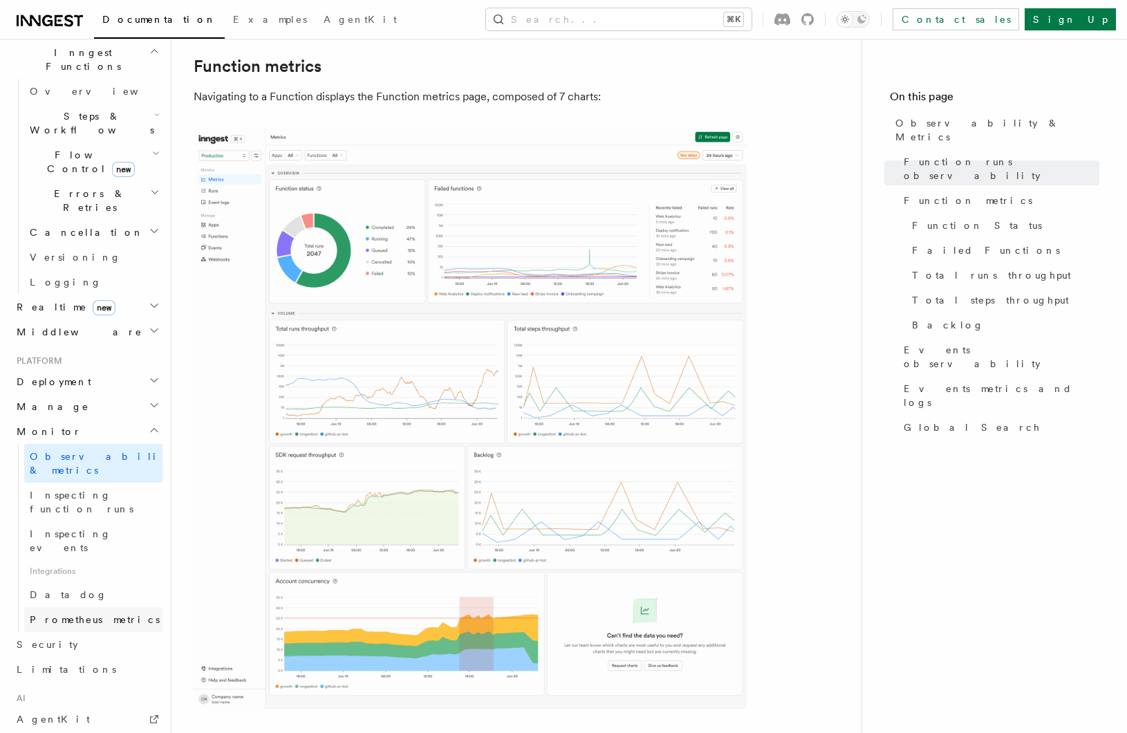
click at [136, 607] on link "Prometheus metrics" at bounding box center [93, 619] width 138 height 25
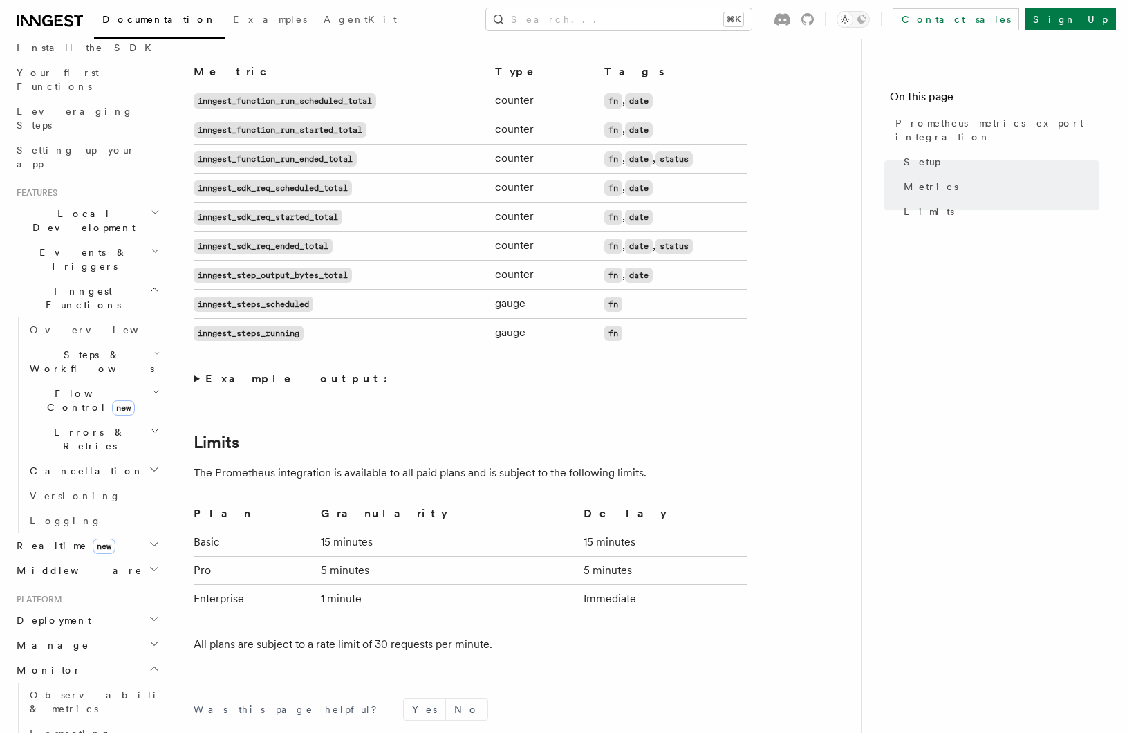
scroll to position [162, 0]
click at [109, 635] on h2 "Manage" at bounding box center [86, 647] width 151 height 25
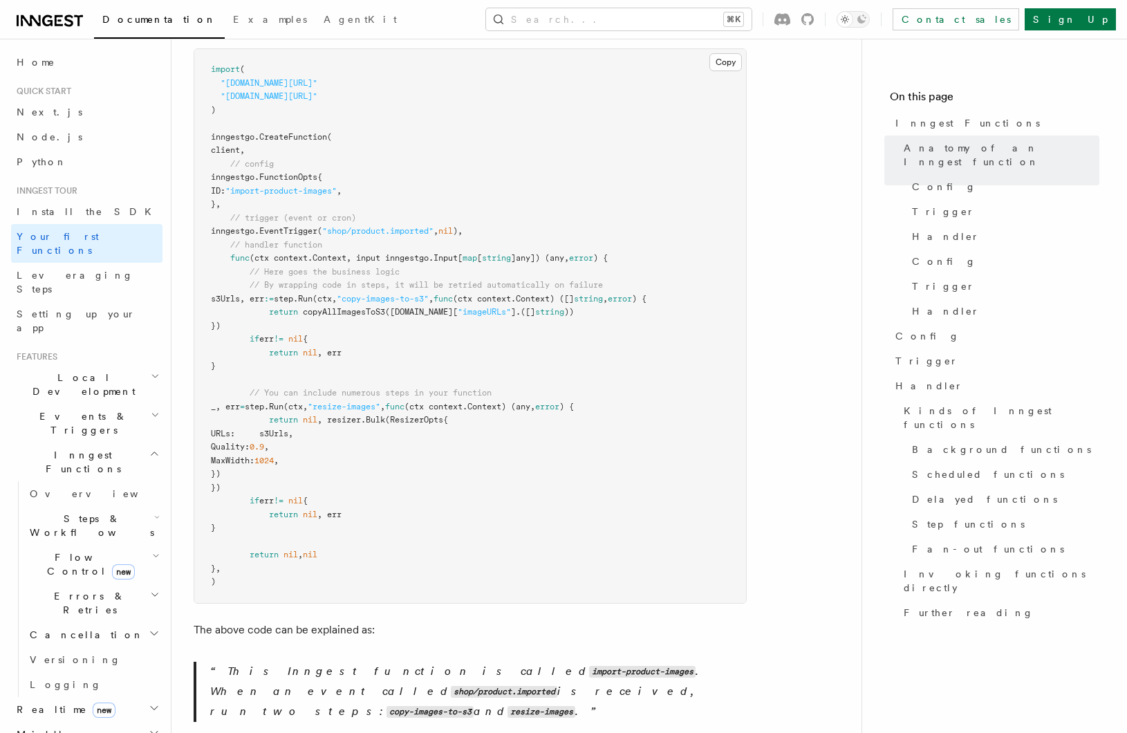
scroll to position [372, 0]
click at [293, 426] on span "URLs: s3Urls," at bounding box center [252, 431] width 82 height 10
click at [411, 412] on span "(ResizerOpts{" at bounding box center [416, 417] width 63 height 10
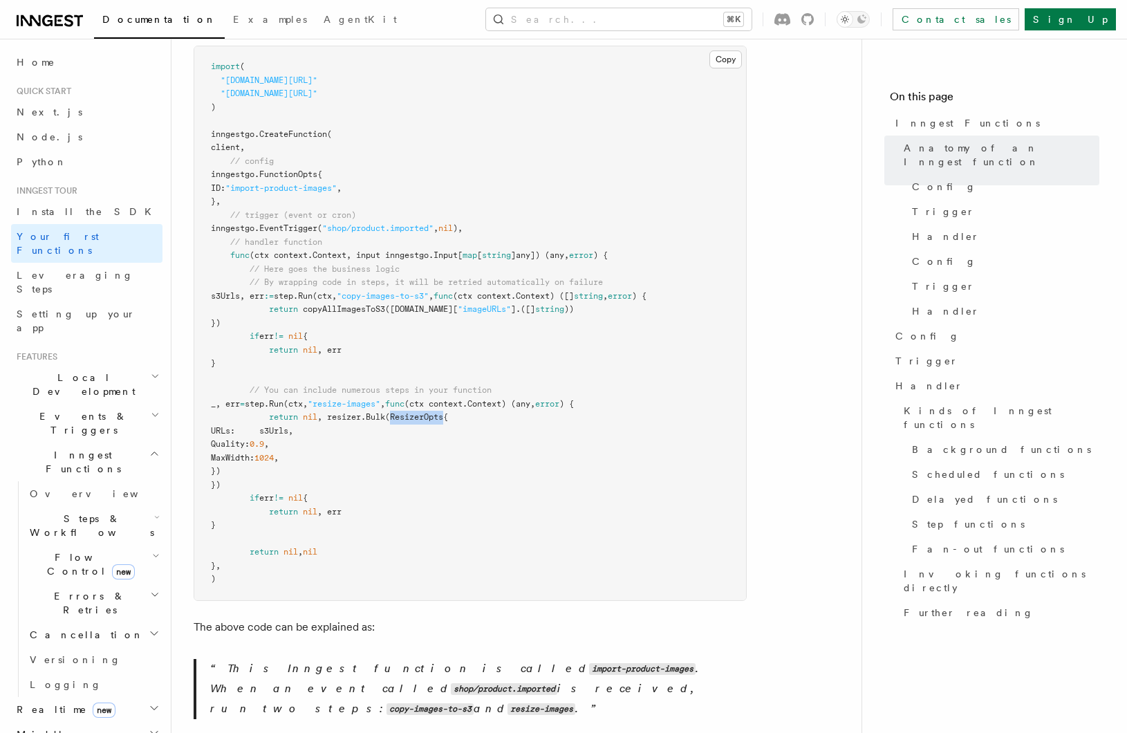
copy span "ResizerOpts"
click at [475, 431] on pre "import ( "[DOMAIN_NAME][URL]" "[DOMAIN_NAME][URL]" ) inngestgo. CreateFunction …" at bounding box center [470, 323] width 552 height 554
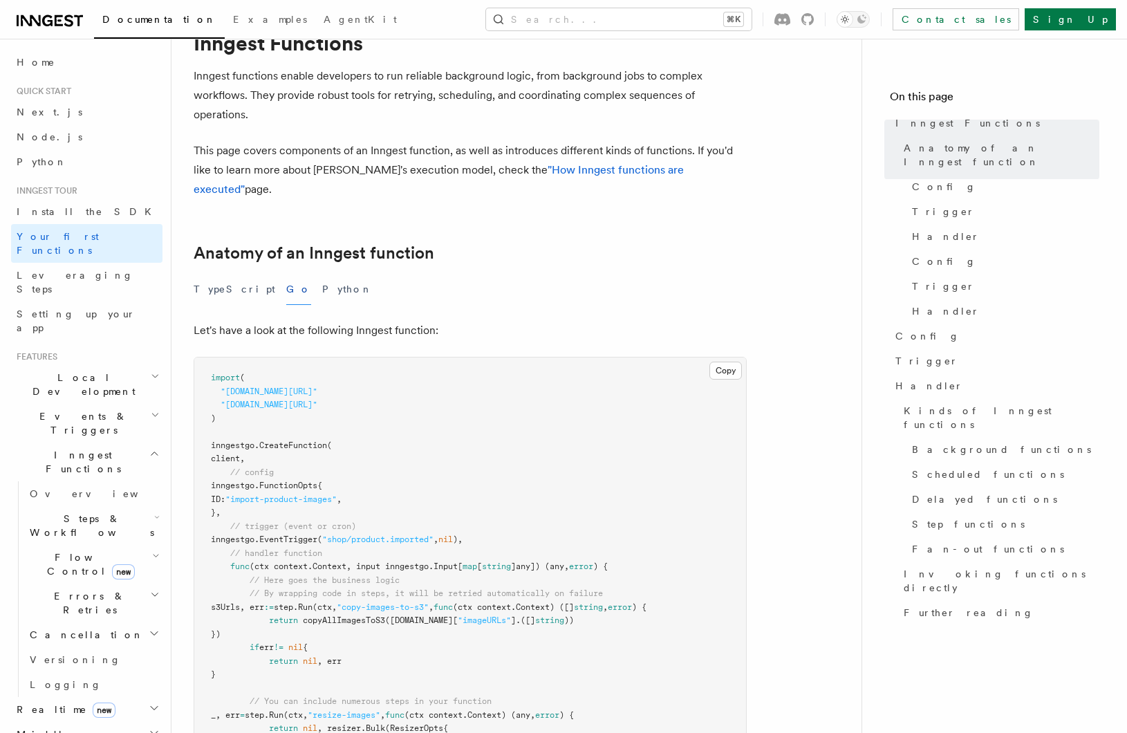
scroll to position [0, 0]
